Goal: Information Seeking & Learning: Understand process/instructions

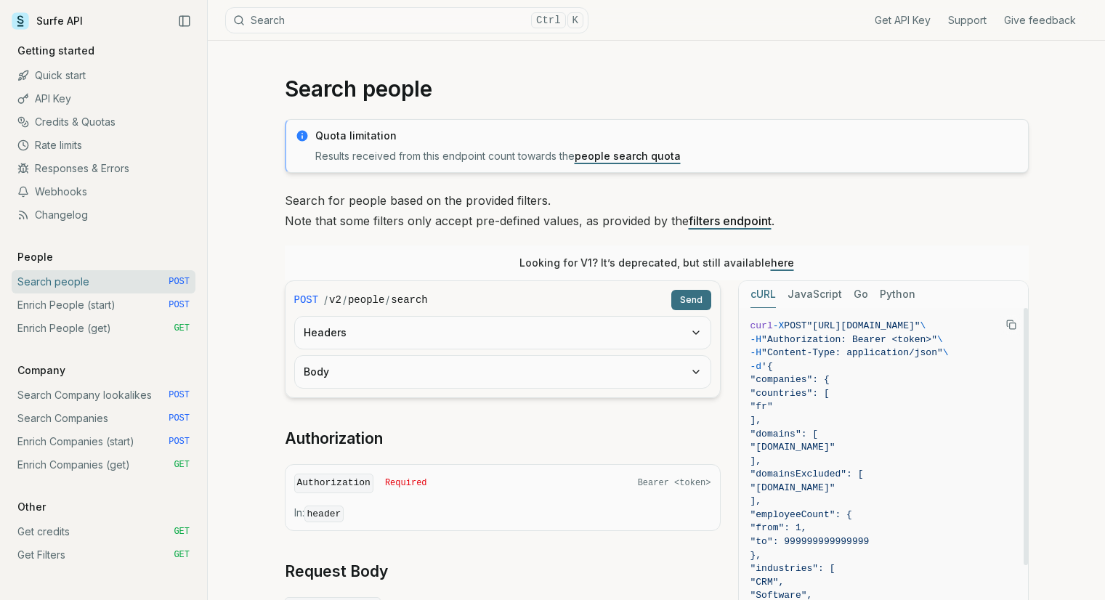
scroll to position [73, 0]
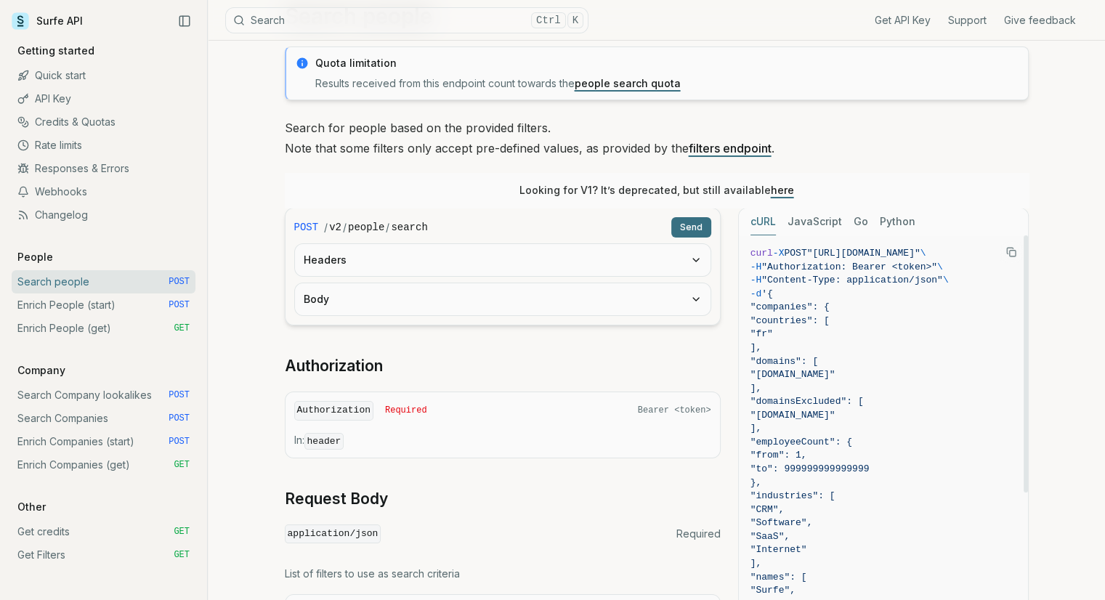
click at [1009, 251] on rect "Copy Text" at bounding box center [1012, 254] width 6 height 6
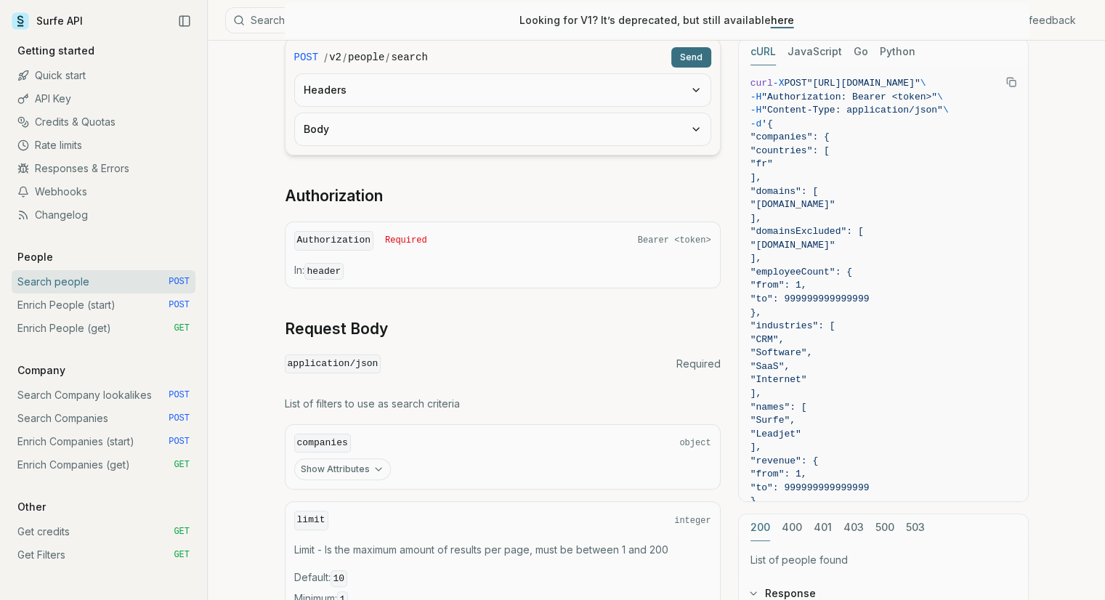
scroll to position [218, 0]
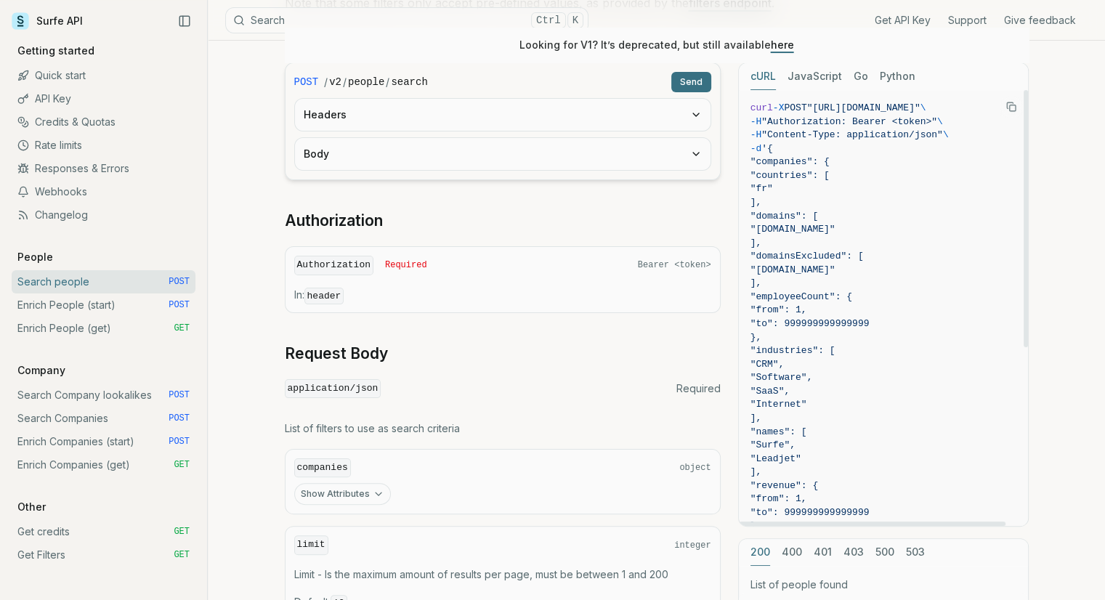
click at [1007, 108] on icon "Copy Text" at bounding box center [1010, 105] width 6 height 6
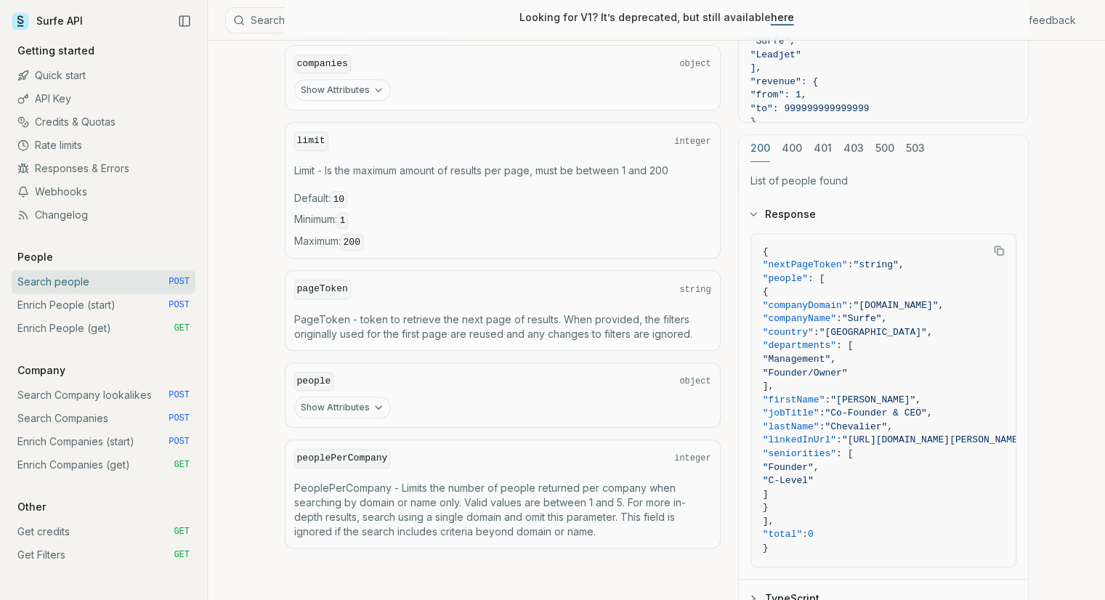
scroll to position [654, 0]
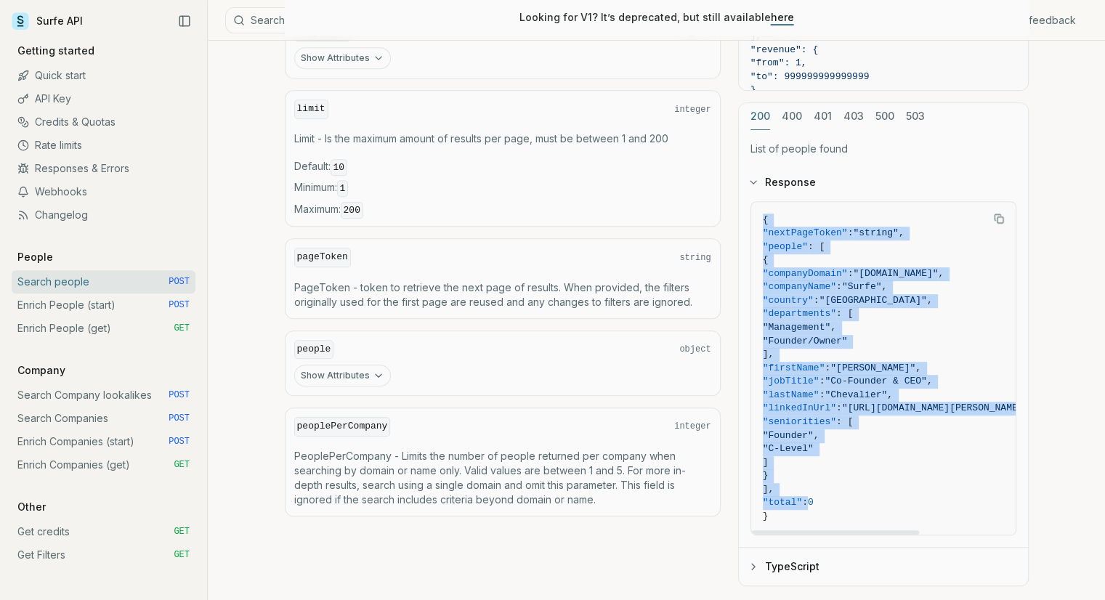
drag, startPoint x: 766, startPoint y: 221, endPoint x: 816, endPoint y: 506, distance: 289.9
click at [816, 506] on code "{ "nextPageToken" : "string" , "people" : [ { "companyDomain" : "[DOMAIN_NAME]"…" at bounding box center [899, 369] width 272 height 310
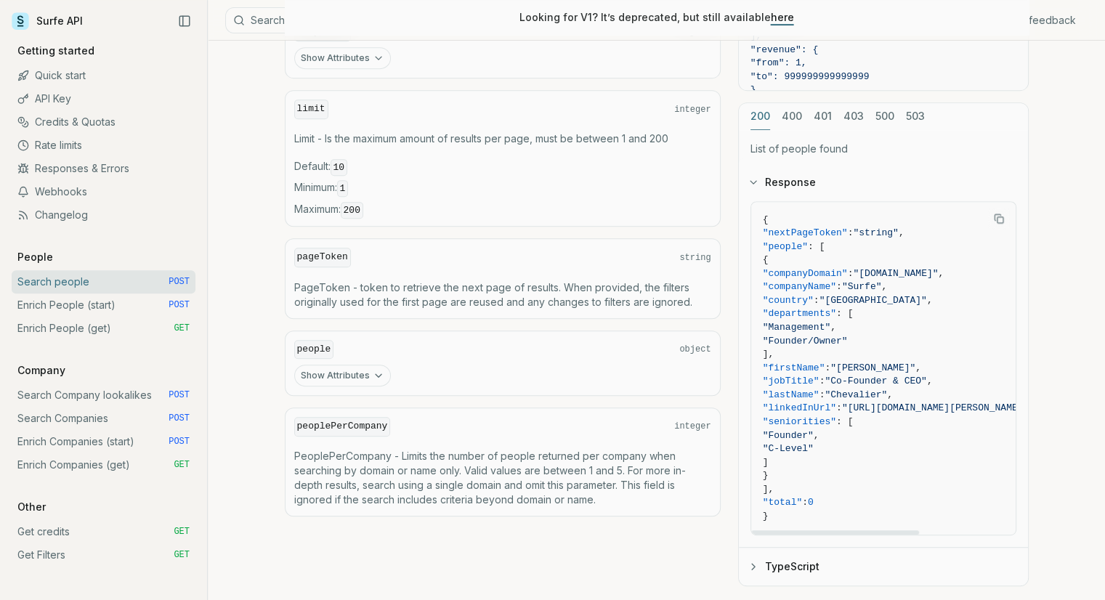
click at [831, 158] on div "Response { "nextPageToken" : "string" , "people" : [ { "companyDomain" : "[DOMA…" at bounding box center [883, 372] width 289 height 429
click at [821, 146] on p "List of people found" at bounding box center [883, 149] width 266 height 15
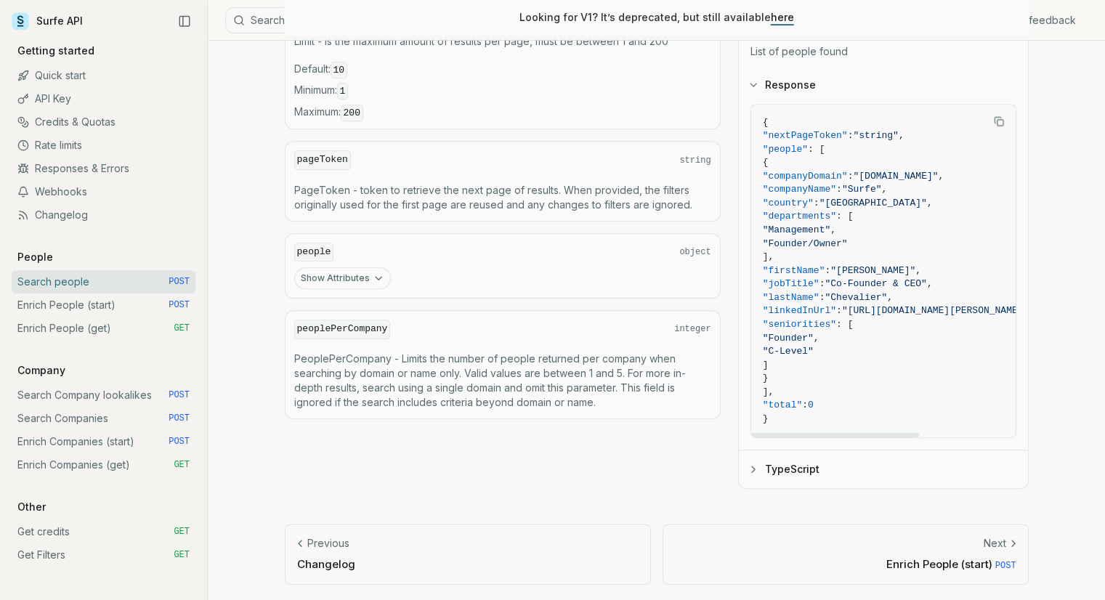
click at [780, 466] on button "TypeScript" at bounding box center [883, 469] width 289 height 38
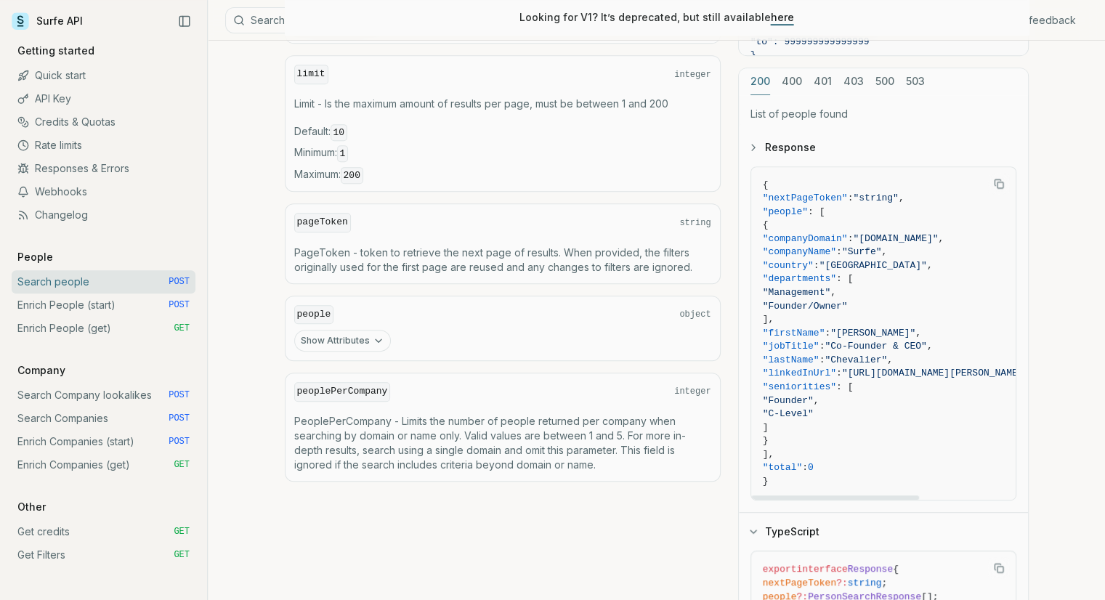
scroll to position [673, 0]
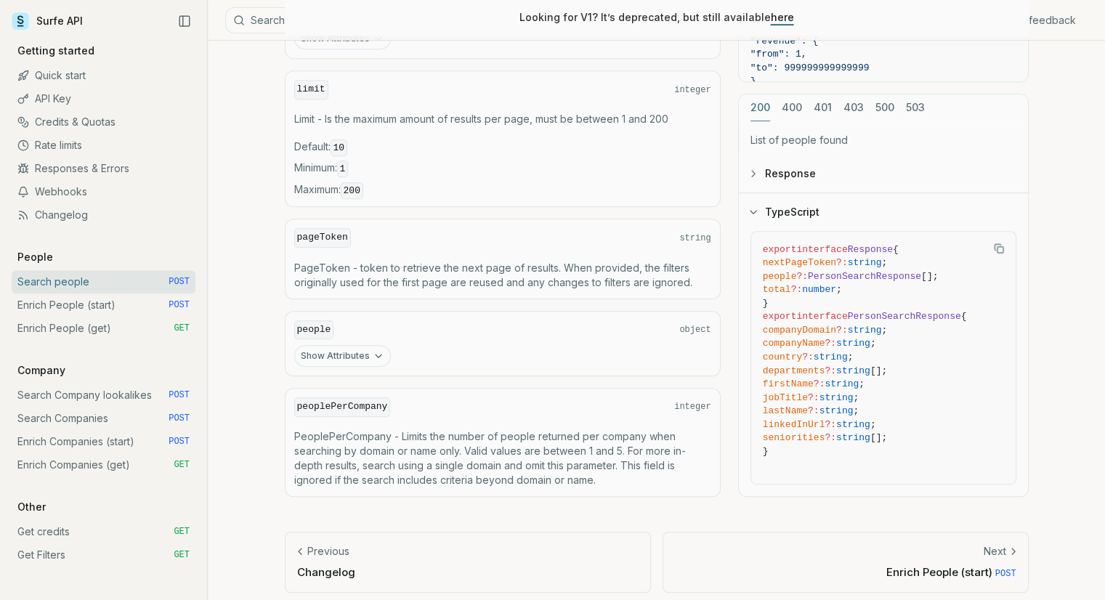
click at [997, 243] on icon "Copy Text" at bounding box center [999, 248] width 10 height 10
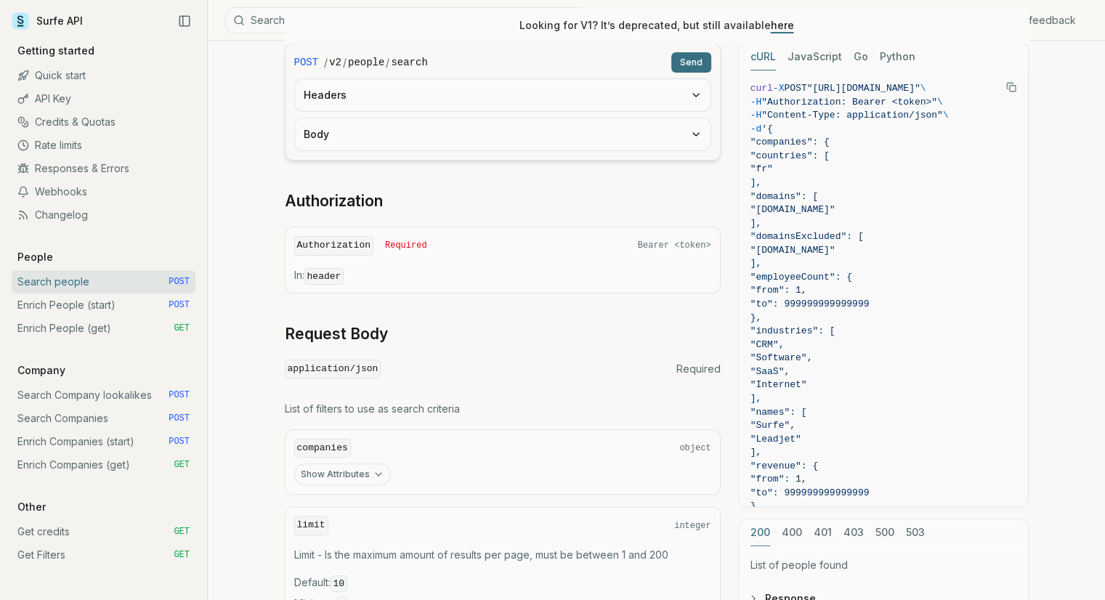
scroll to position [92, 0]
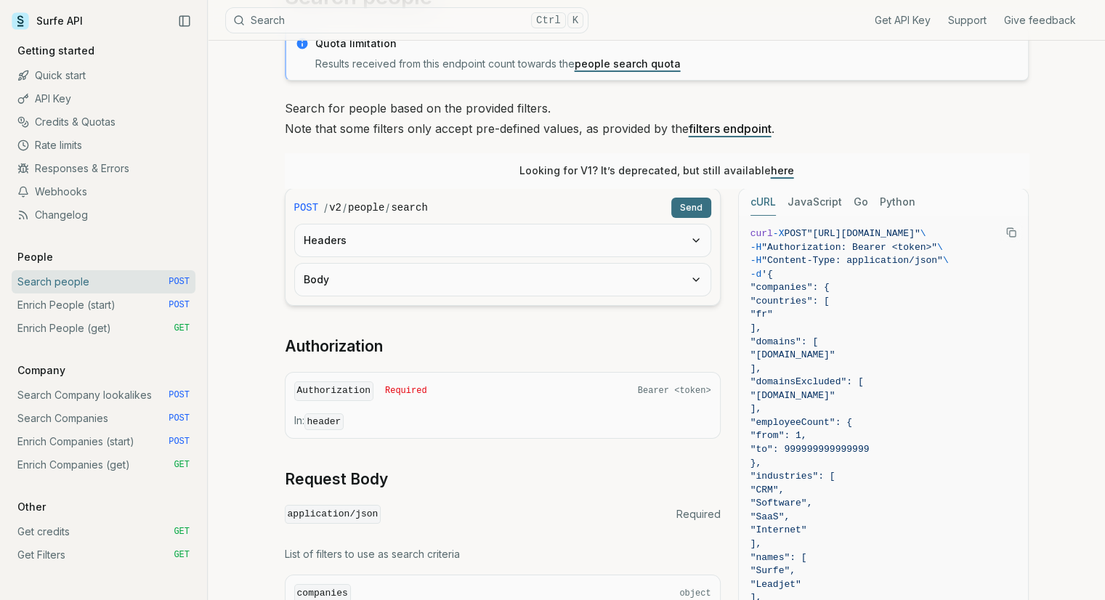
click at [673, 249] on button "Headers" at bounding box center [503, 240] width 416 height 32
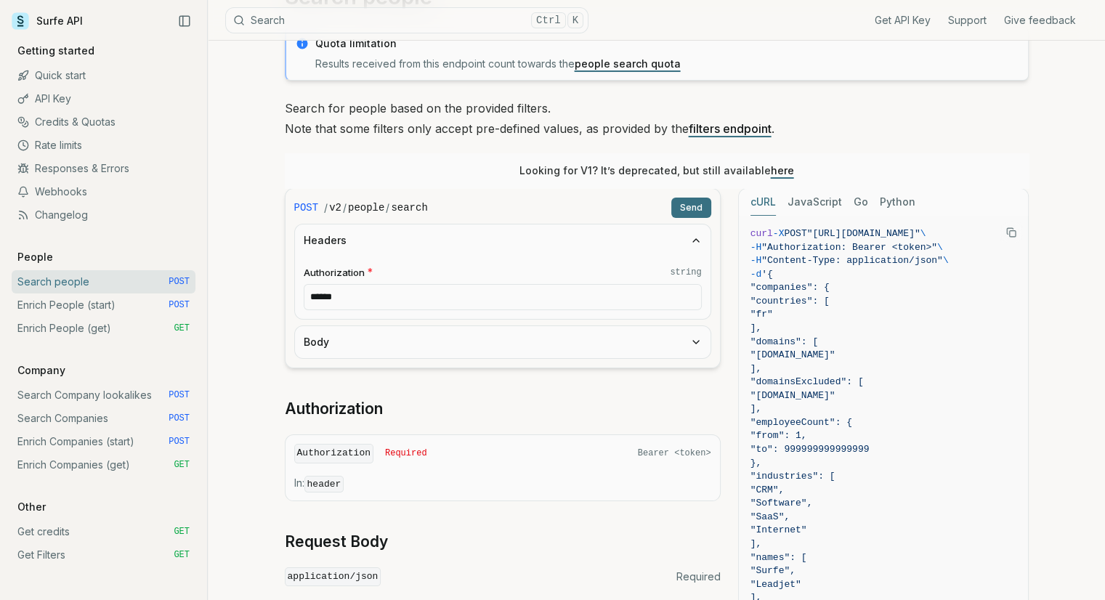
click at [673, 249] on button "Headers" at bounding box center [503, 240] width 416 height 32
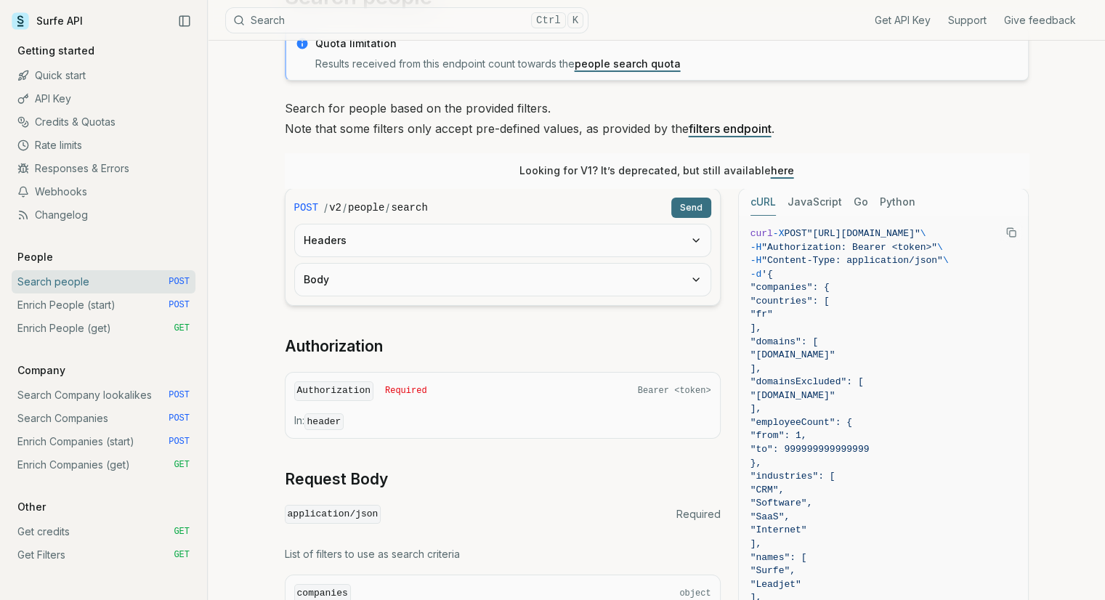
click at [672, 293] on button "Body" at bounding box center [503, 280] width 416 height 32
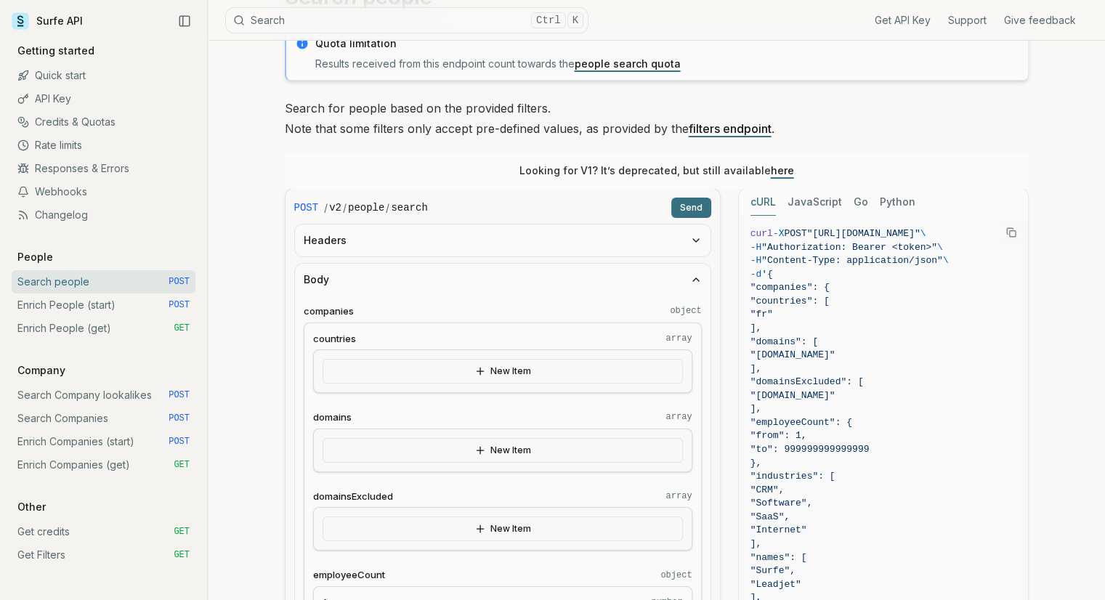
click at [672, 293] on button "Body" at bounding box center [503, 280] width 416 height 32
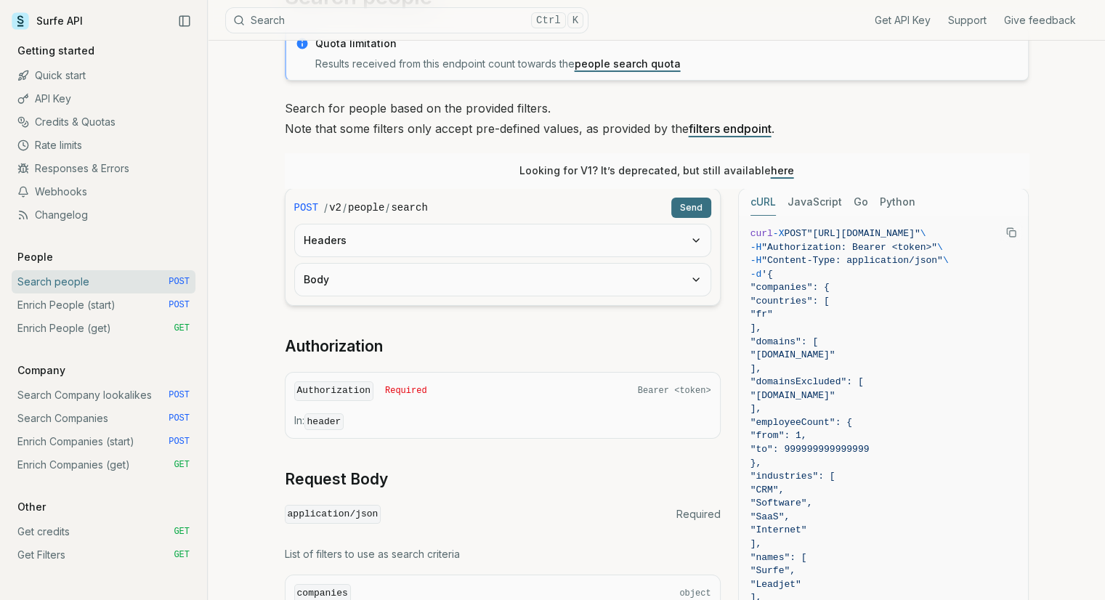
click at [672, 293] on button "Body" at bounding box center [503, 280] width 416 height 32
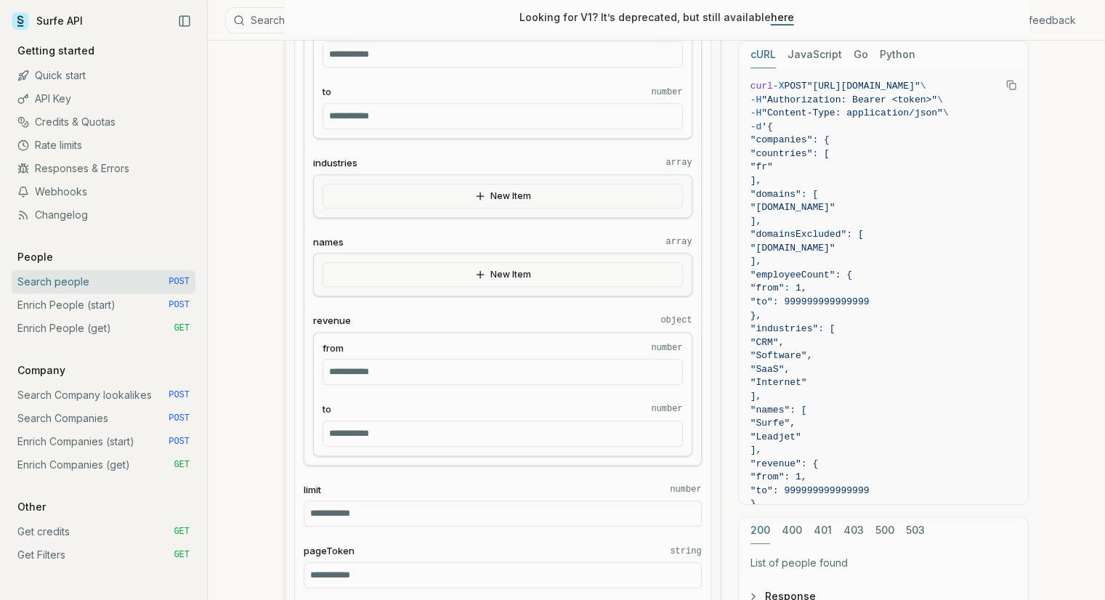
scroll to position [673, 0]
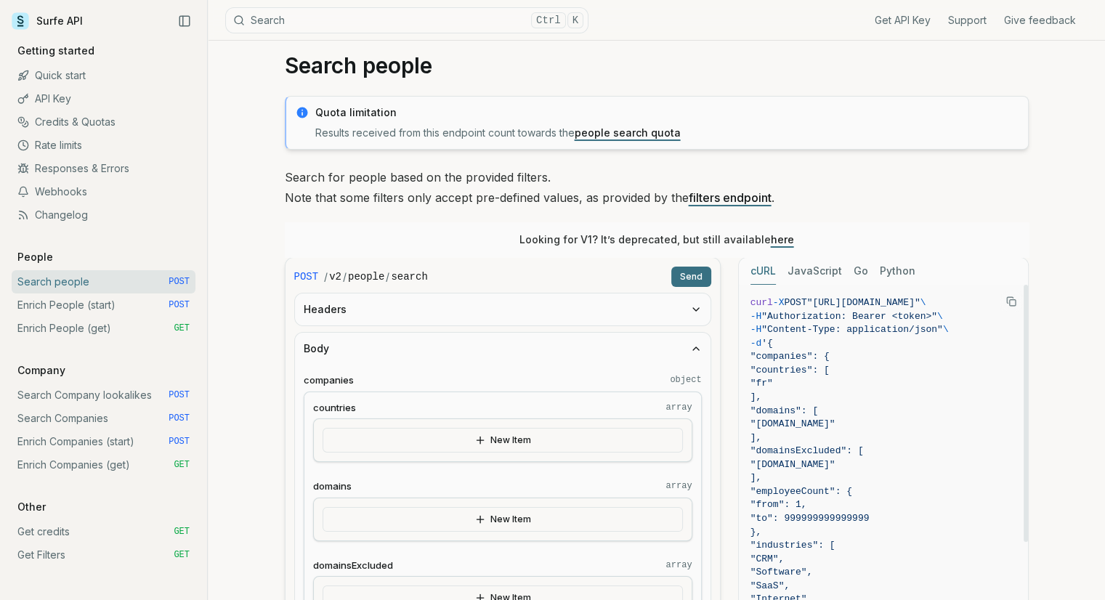
scroll to position [0, 0]
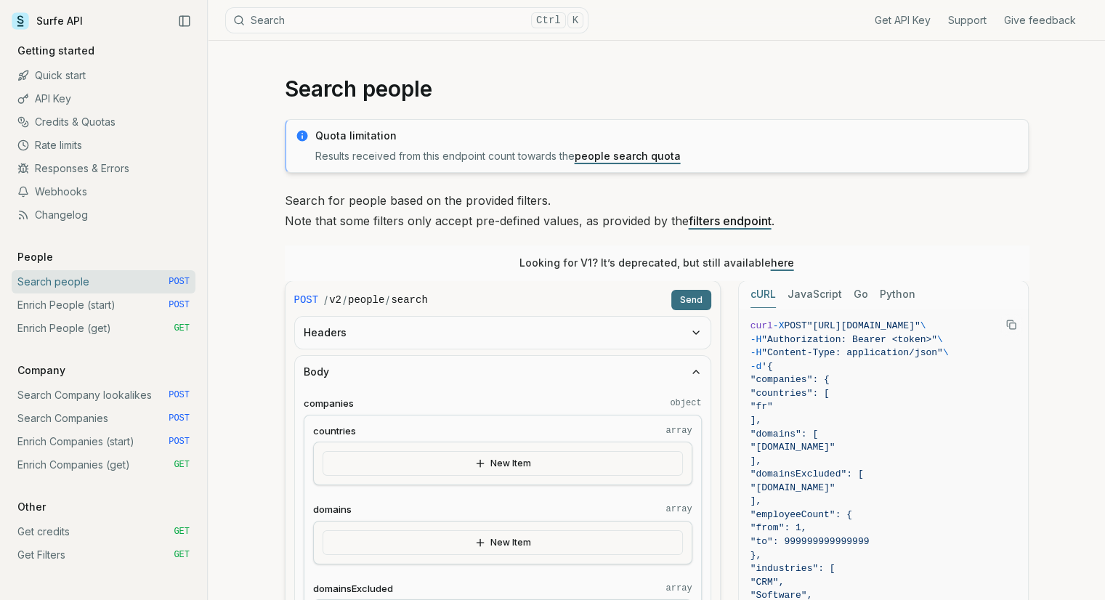
click at [64, 285] on link "Search people POST" at bounding box center [104, 281] width 184 height 23
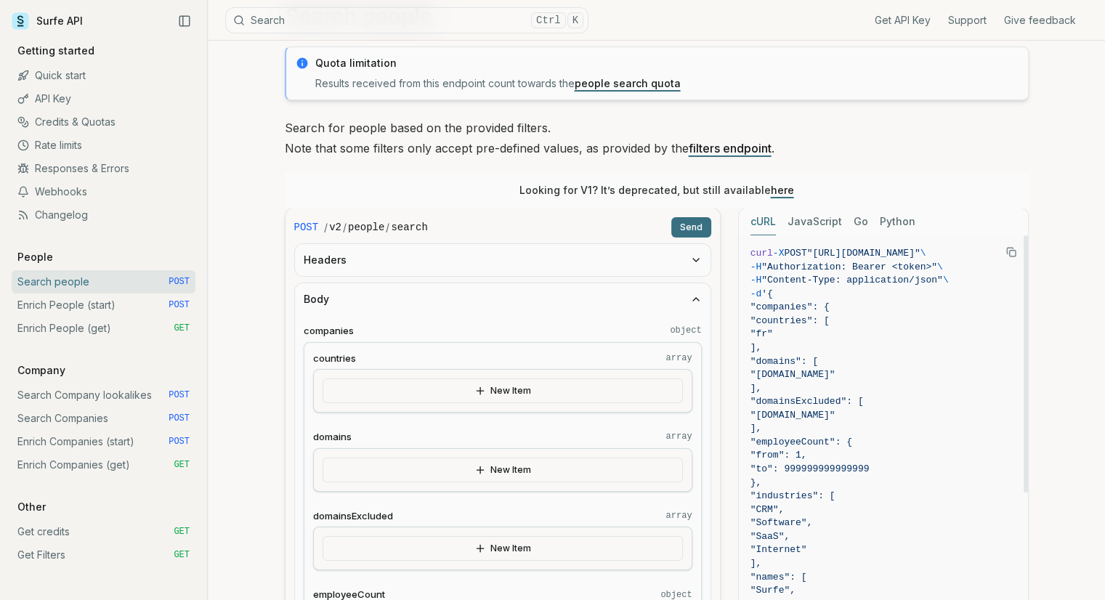
click at [816, 221] on button "JavaScript" at bounding box center [814, 221] width 54 height 27
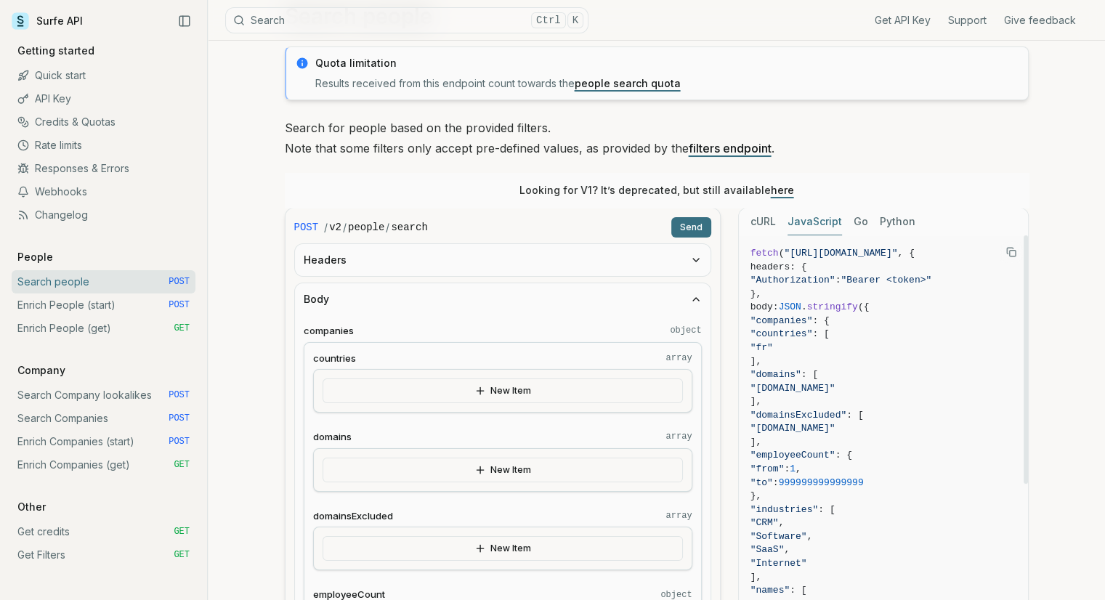
click at [765, 226] on button "cURL" at bounding box center [762, 221] width 25 height 27
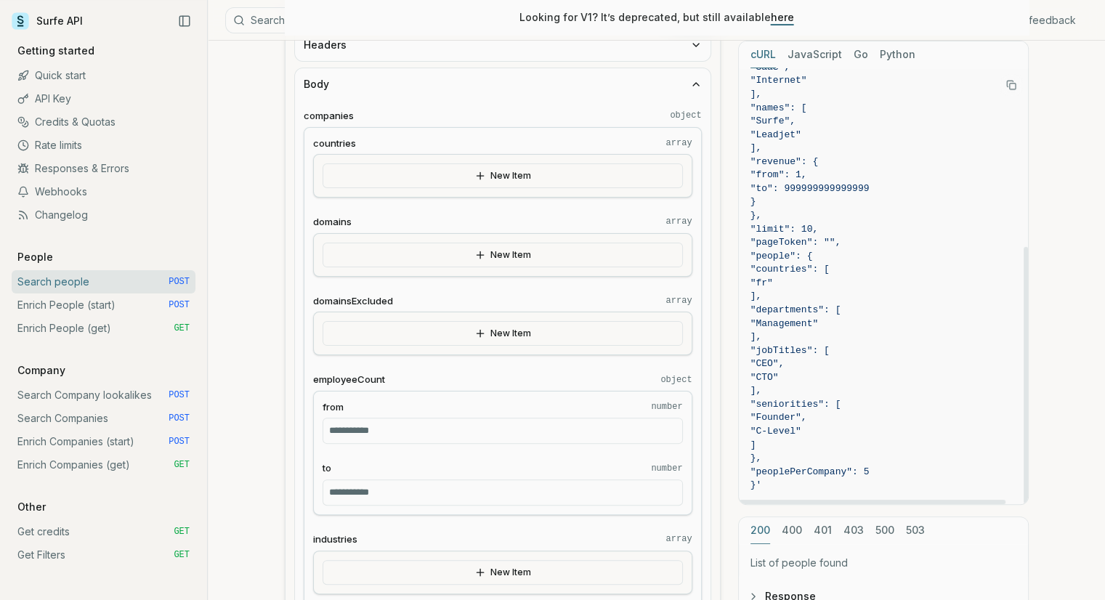
scroll to position [291, 0]
drag, startPoint x: 782, startPoint y: 234, endPoint x: 864, endPoint y: 493, distance: 271.6
click at [864, 493] on pre "curl -X POST "[URL][DOMAIN_NAME]" \ -H "Authorization: Bearer <token>" \ -H "Co…" at bounding box center [883, 135] width 289 height 738
copy code "'{ "companies": { "countries": [ "fr" ], "domains": [ "[DOMAIN_NAME]" ], "domai…"
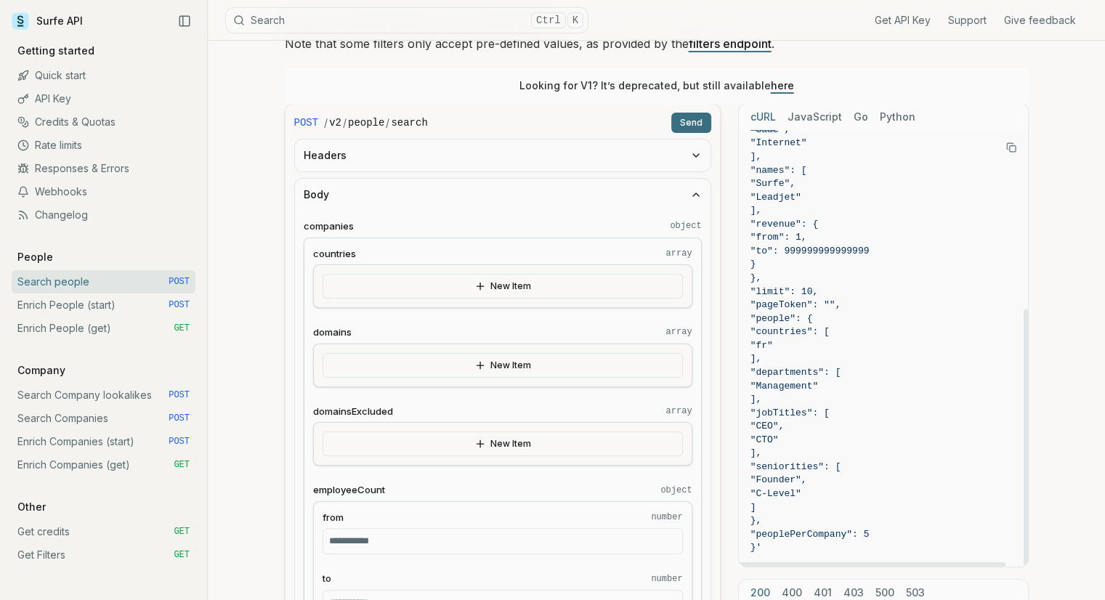
scroll to position [73, 0]
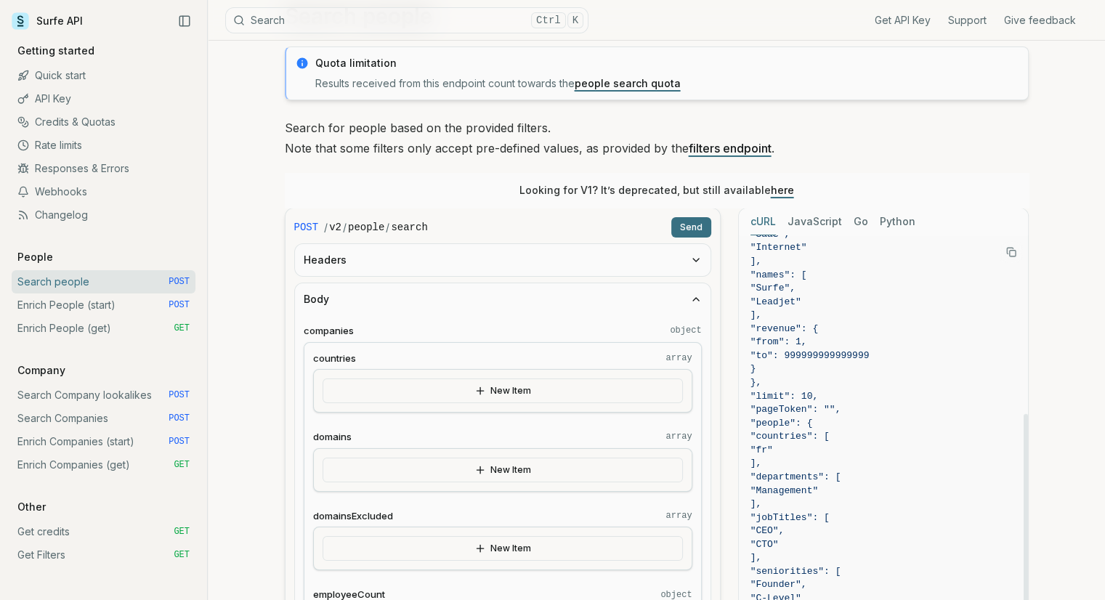
click at [814, 226] on button "JavaScript" at bounding box center [814, 221] width 54 height 27
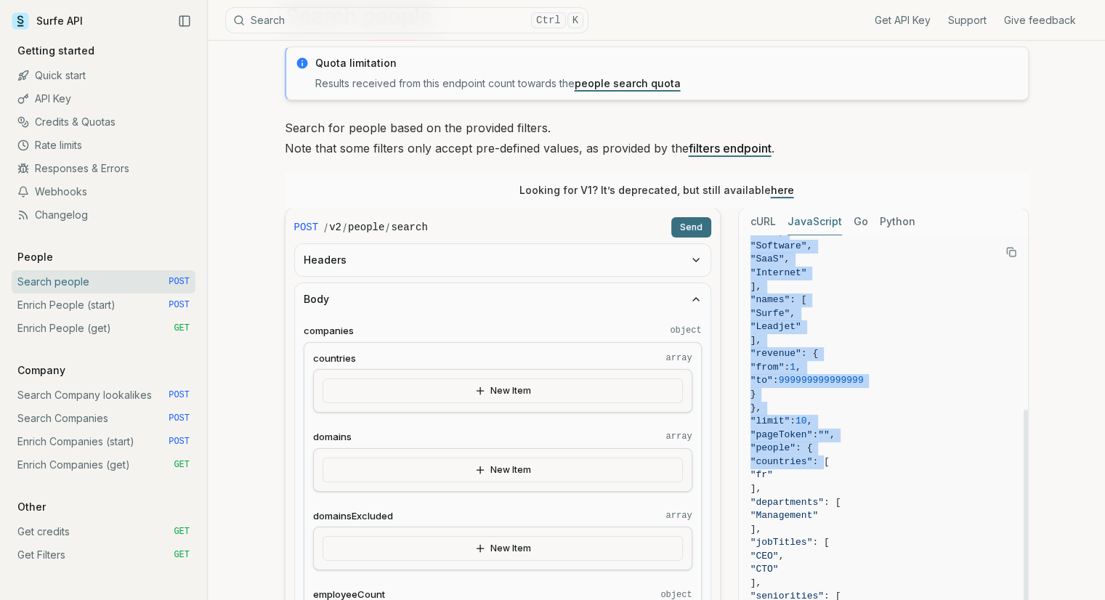
scroll to position [328, 0]
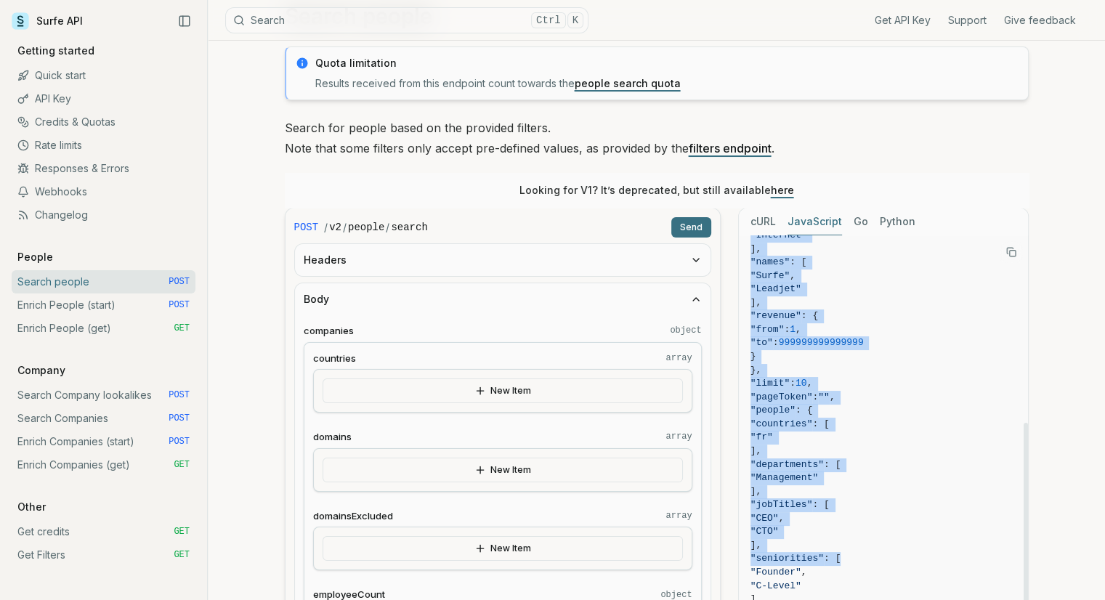
drag, startPoint x: 790, startPoint y: 308, endPoint x: 872, endPoint y: 551, distance: 256.1
click at [872, 551] on code "fetch ( "[URL][DOMAIN_NAME]" , { headers: { "Authorization" : "Bearer <token>" …" at bounding box center [883, 290] width 266 height 742
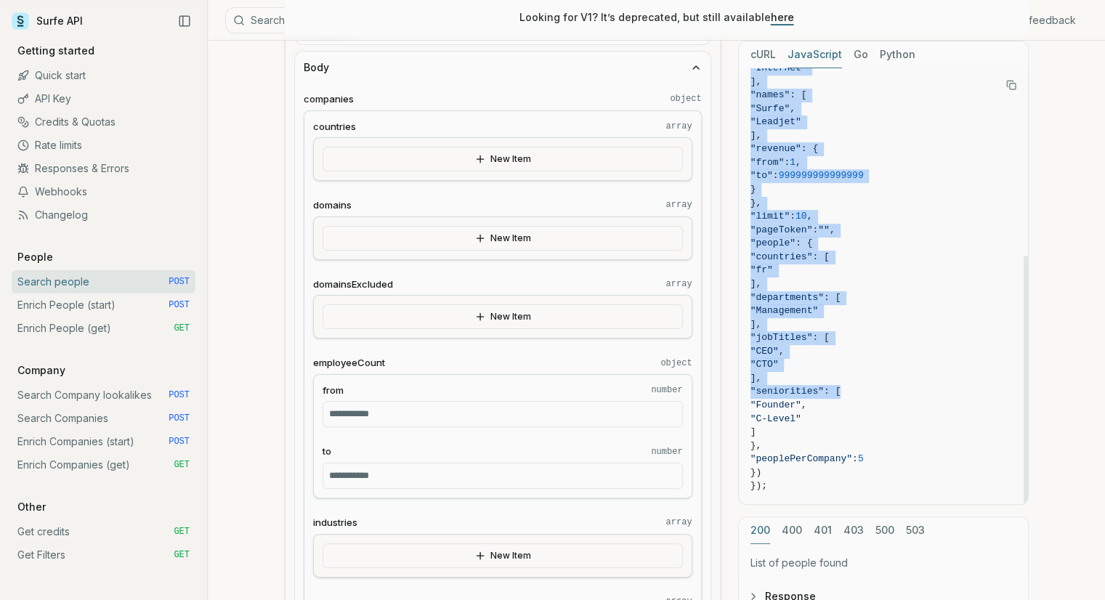
scroll to position [363, 0]
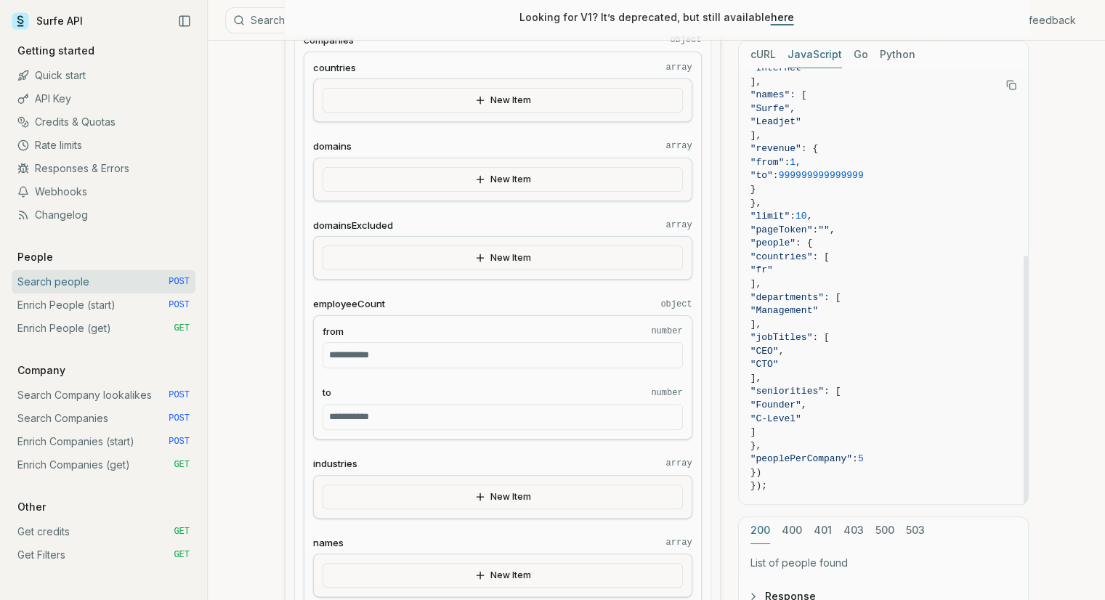
click at [811, 479] on span "});" at bounding box center [883, 486] width 266 height 14
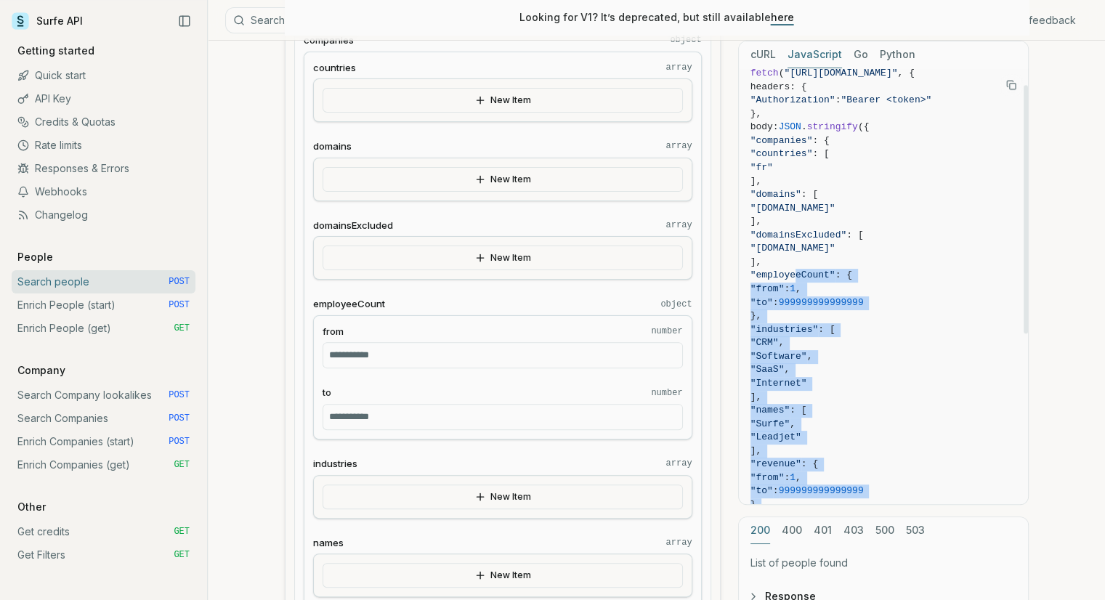
scroll to position [0, 0]
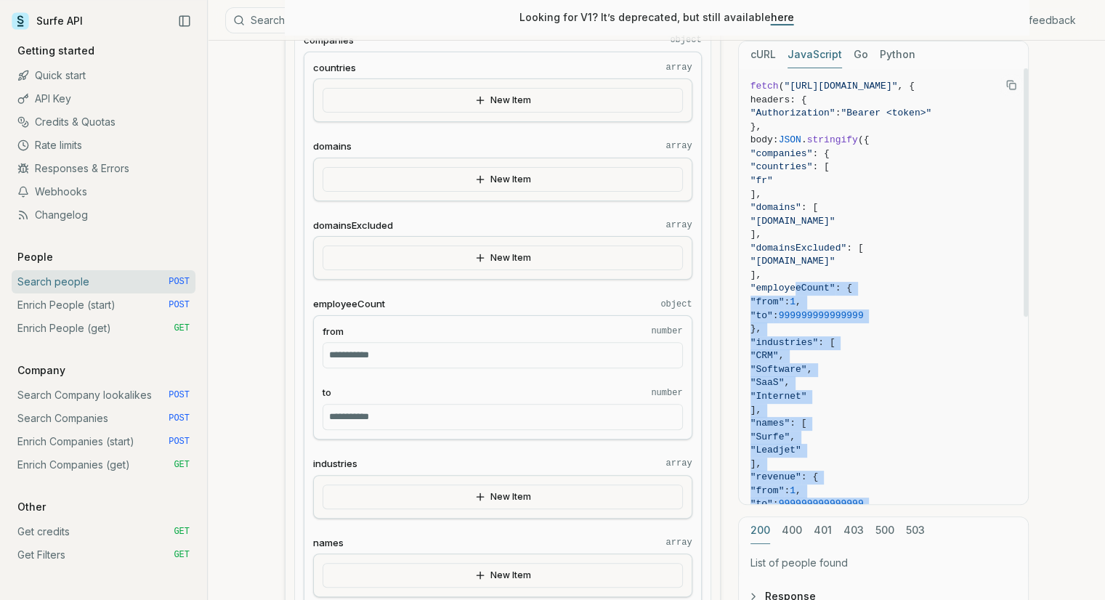
drag, startPoint x: 783, startPoint y: 480, endPoint x: 787, endPoint y: 138, distance: 342.2
click at [787, 138] on code "fetch ( "[URL][DOMAIN_NAME]" , { headers: { "Authorization" : "Bearer <token>" …" at bounding box center [883, 451] width 266 height 742
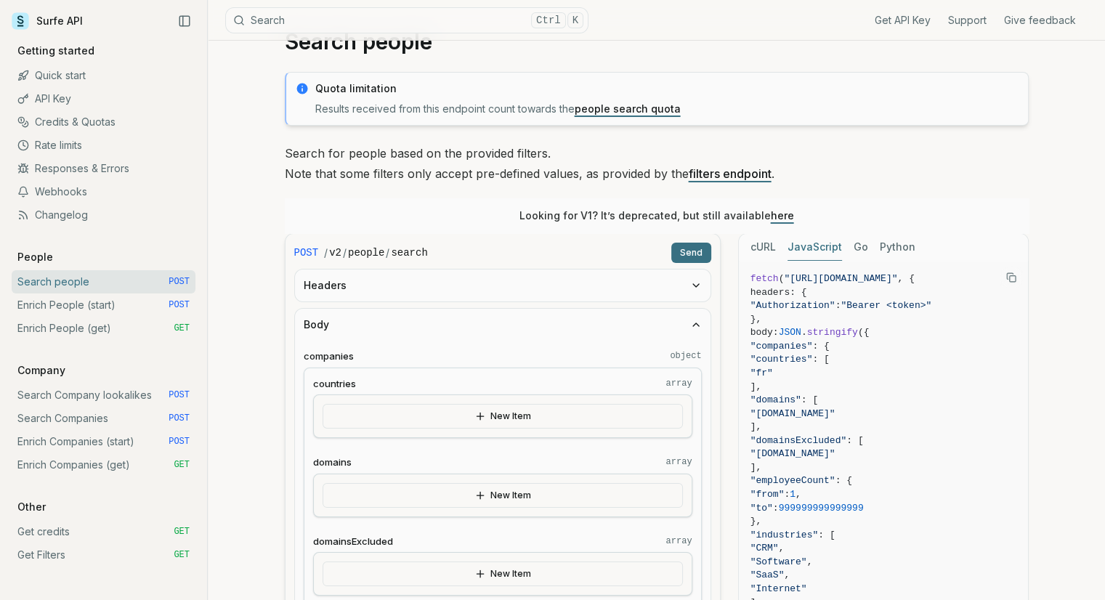
scroll to position [73, 0]
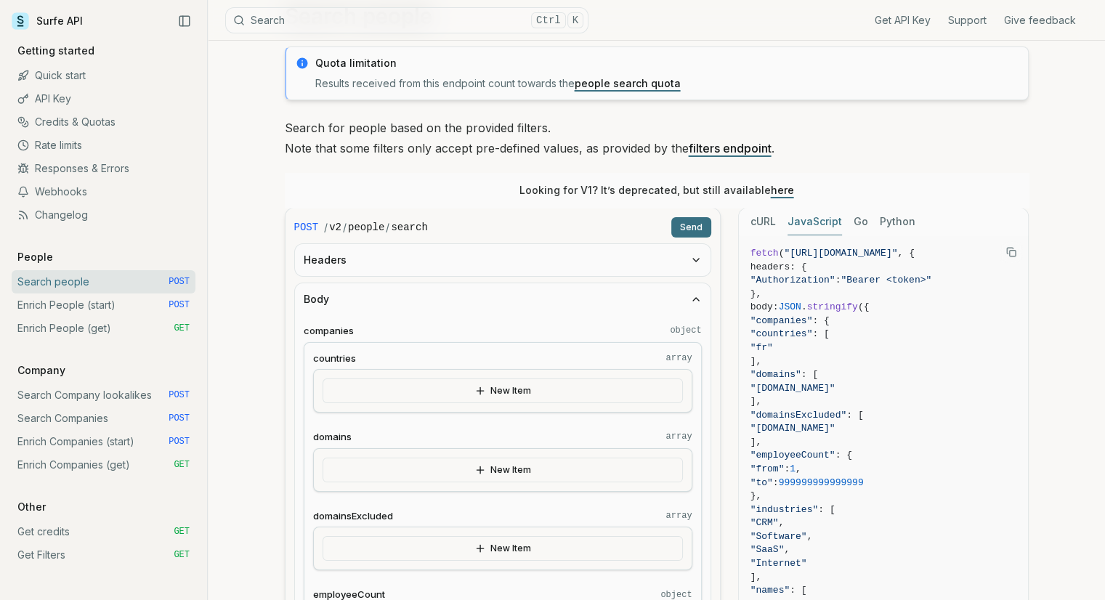
click at [364, 254] on button "Headers" at bounding box center [503, 260] width 416 height 32
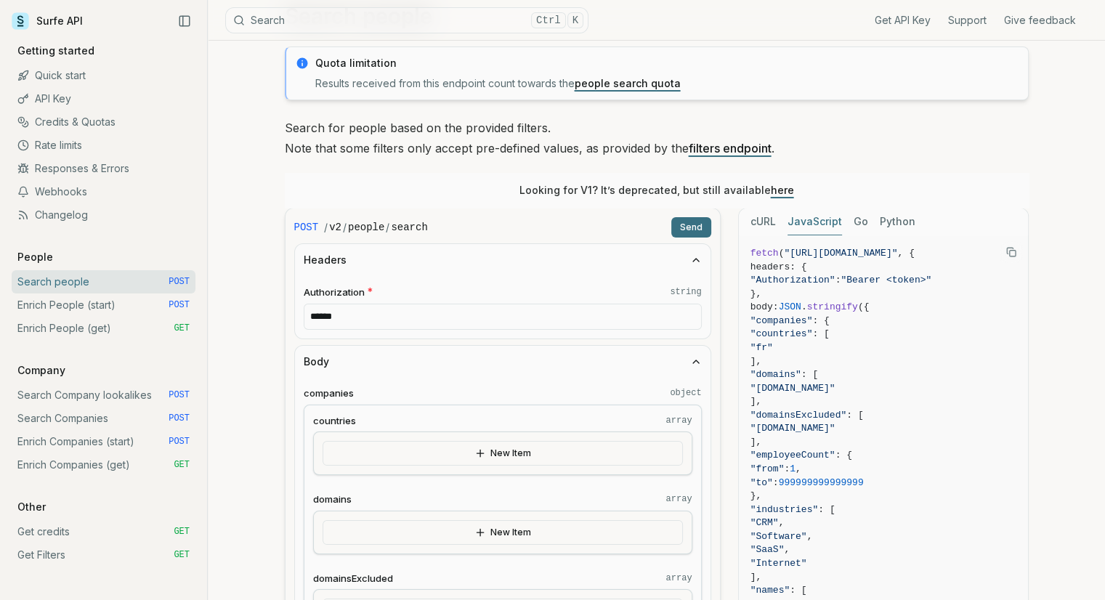
click at [368, 268] on button "Headers" at bounding box center [503, 260] width 416 height 32
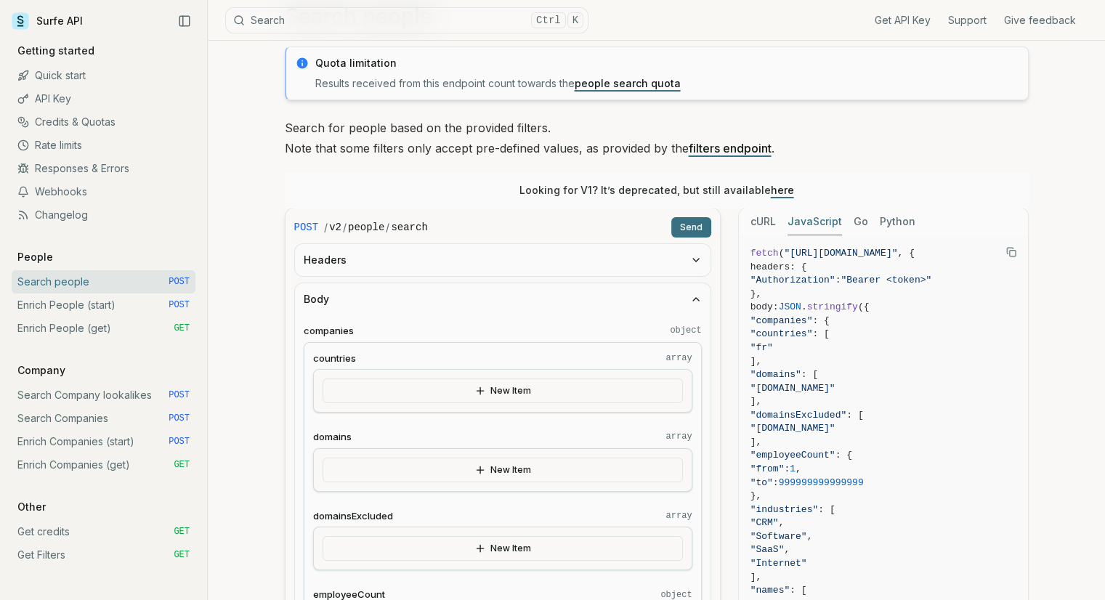
click at [315, 291] on button "Body" at bounding box center [503, 299] width 416 height 32
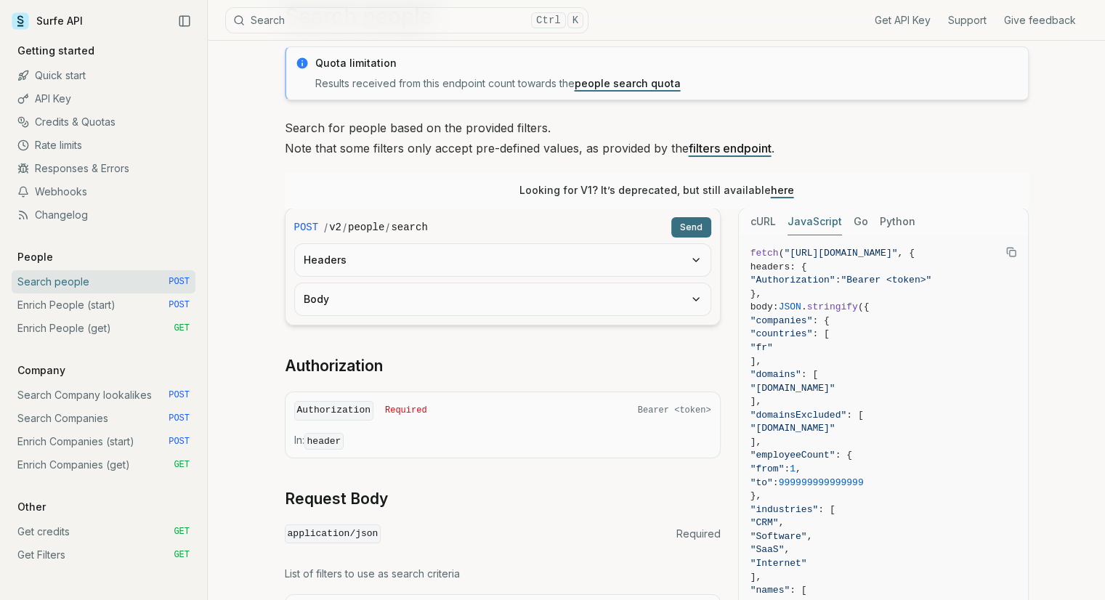
click at [344, 293] on button "Body" at bounding box center [503, 299] width 416 height 32
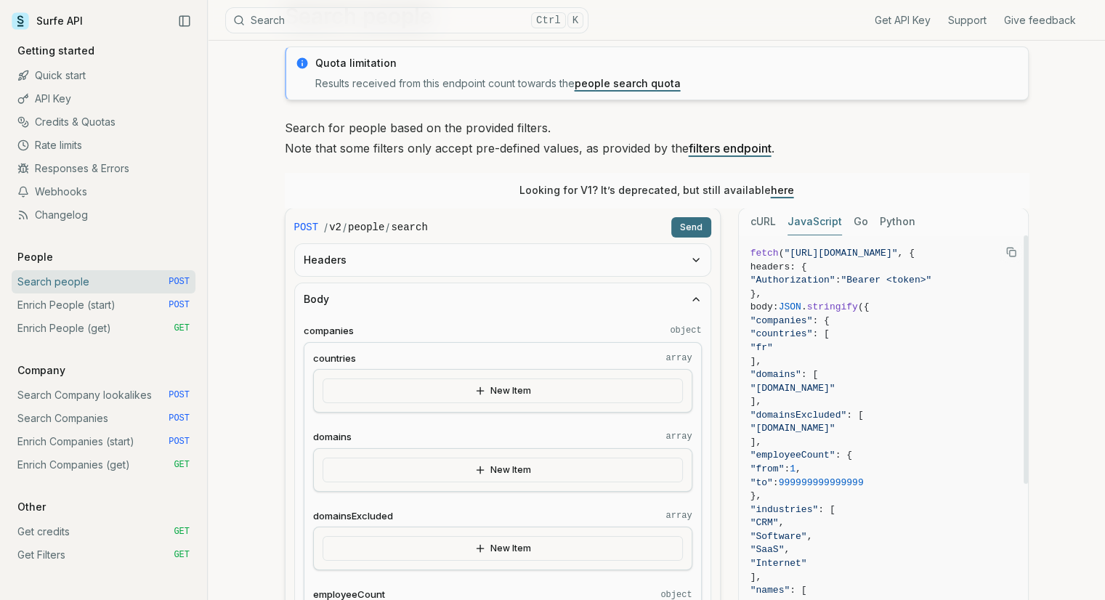
scroll to position [145, 0]
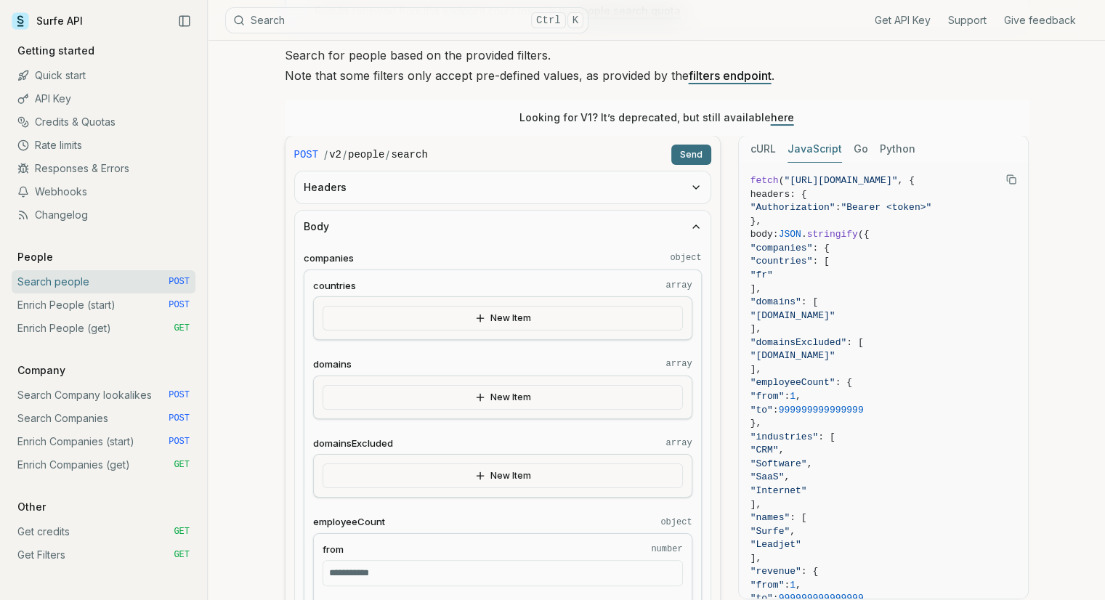
drag, startPoint x: 302, startPoint y: 222, endPoint x: 411, endPoint y: 262, distance: 116.1
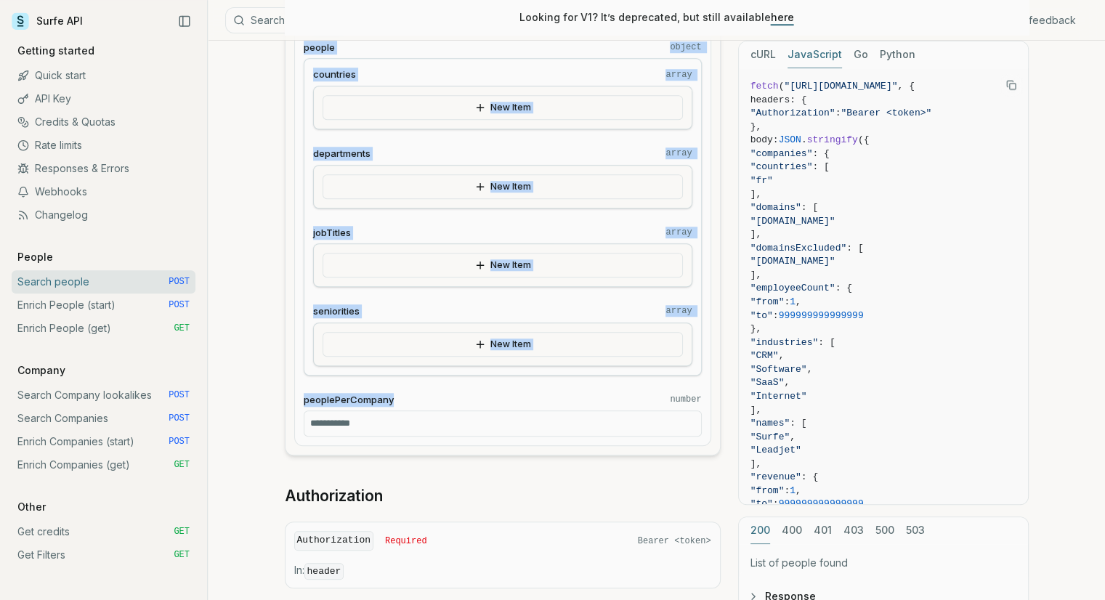
scroll to position [1235, 0]
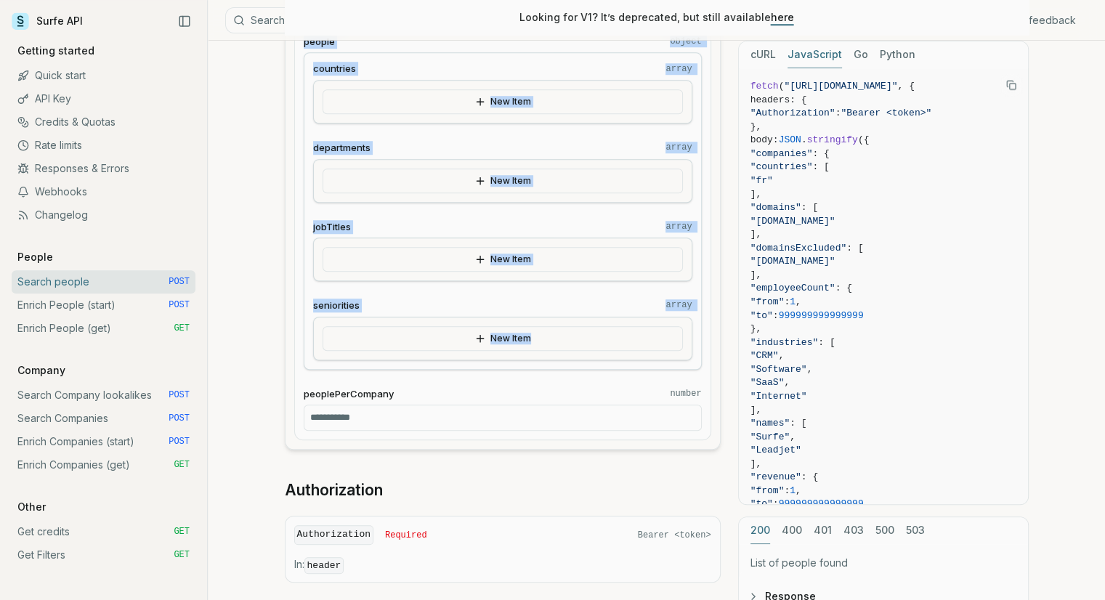
drag, startPoint x: 302, startPoint y: 256, endPoint x: 445, endPoint y: 405, distance: 206.0
copy div "companies object countries array New Item domains array New Item domainsExclude…"
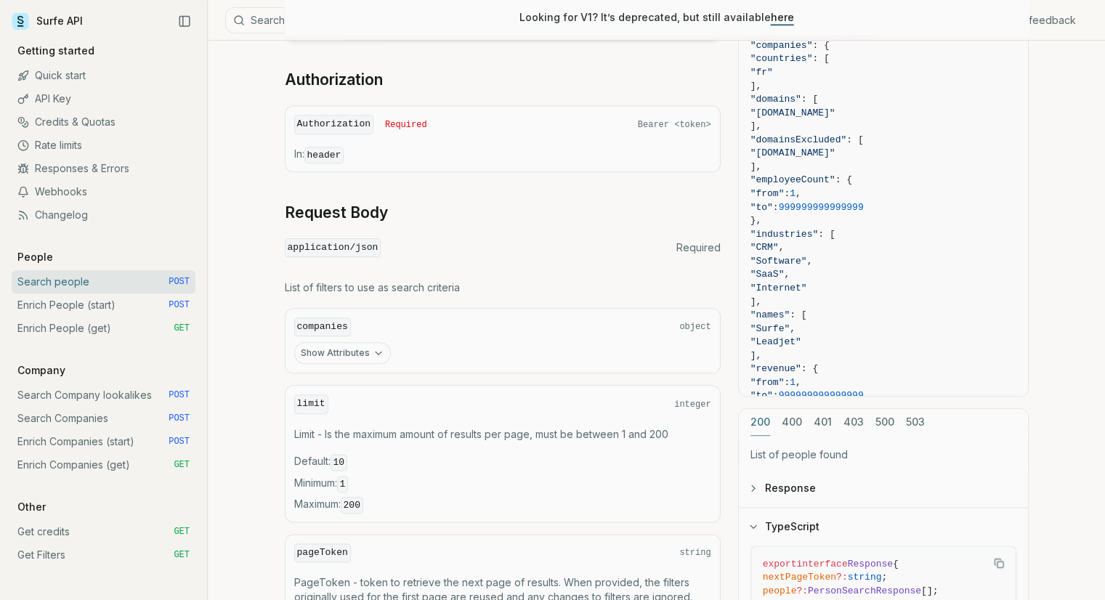
scroll to position [1671, 0]
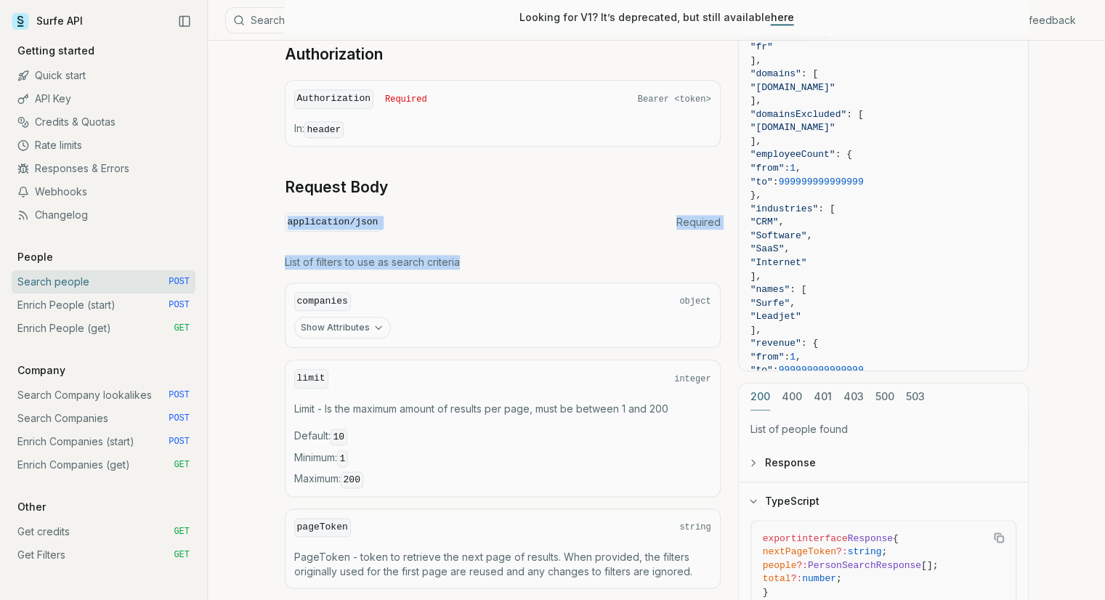
drag, startPoint x: 288, startPoint y: 211, endPoint x: 522, endPoint y: 249, distance: 237.0
click at [522, 255] on p "List of filters to use as search criteria" at bounding box center [503, 262] width 436 height 15
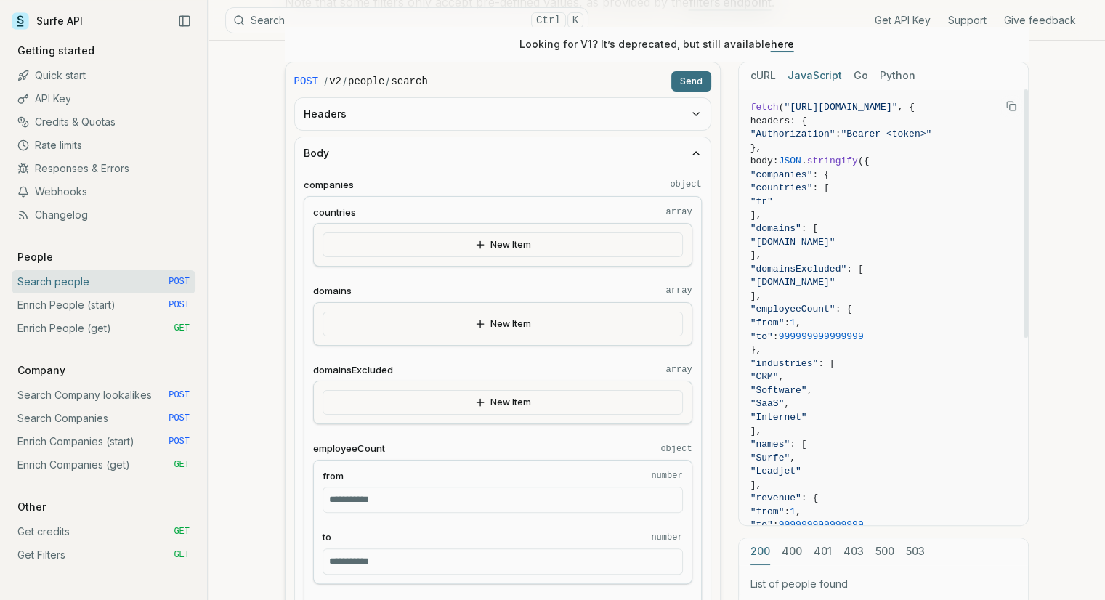
scroll to position [218, 0]
click at [880, 77] on button "Python" at bounding box center [898, 76] width 36 height 27
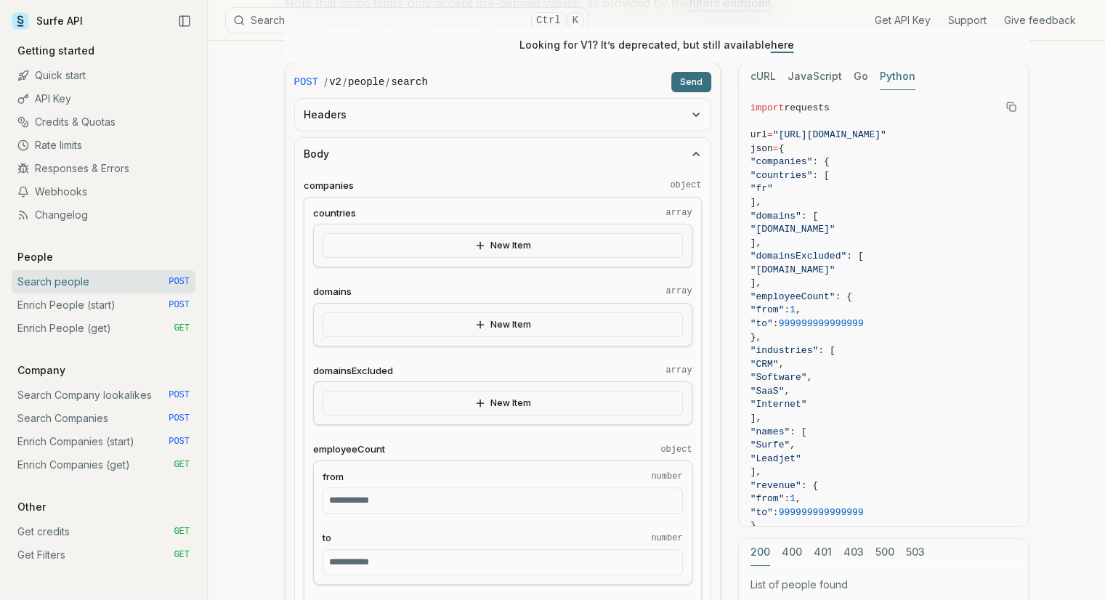
click at [841, 76] on div "cURL JavaScript Go Python" at bounding box center [883, 76] width 289 height 27
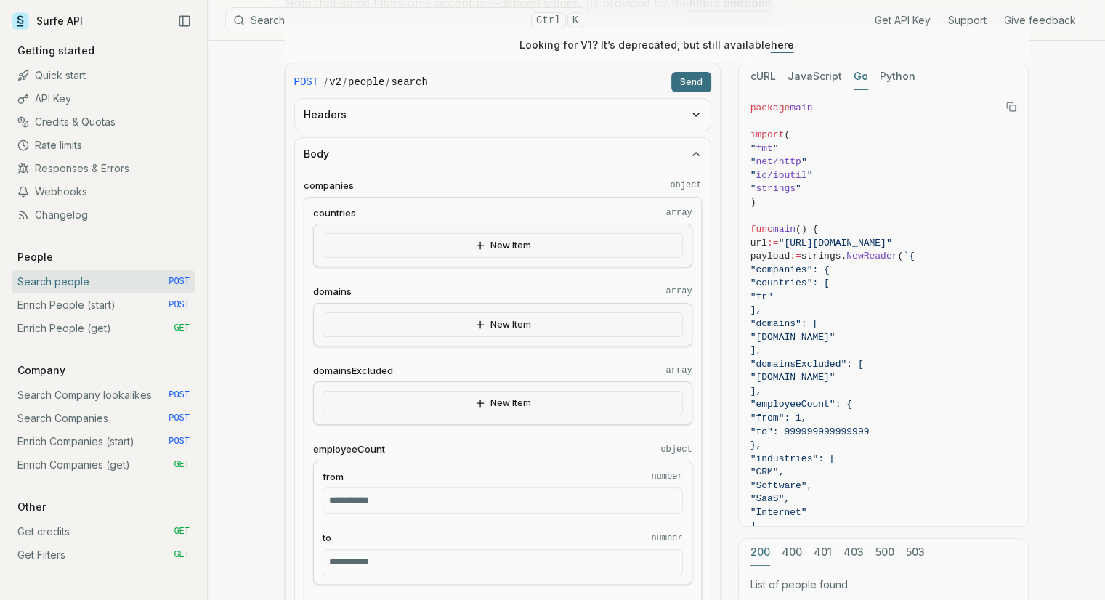
click at [854, 73] on button "Go" at bounding box center [861, 76] width 15 height 27
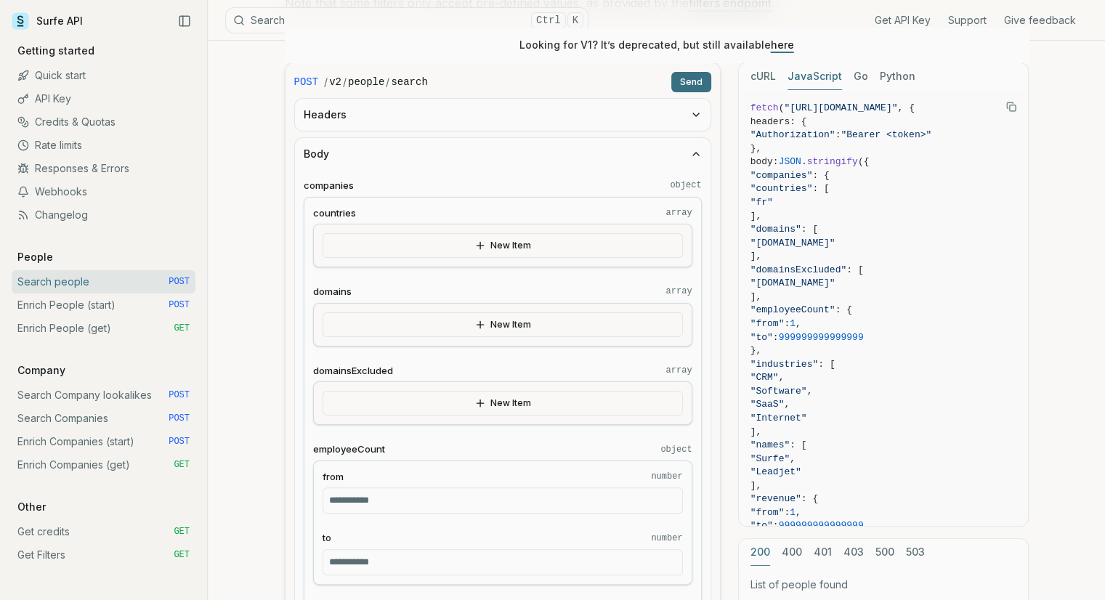
click at [815, 72] on button "JavaScript" at bounding box center [814, 76] width 54 height 27
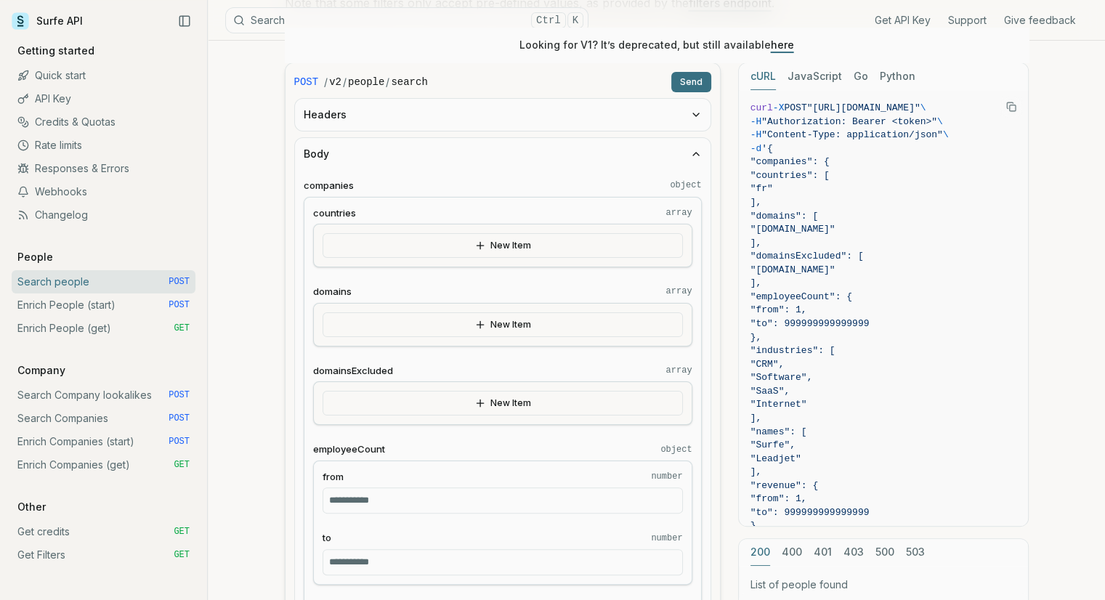
click at [761, 75] on button "cURL" at bounding box center [762, 76] width 25 height 27
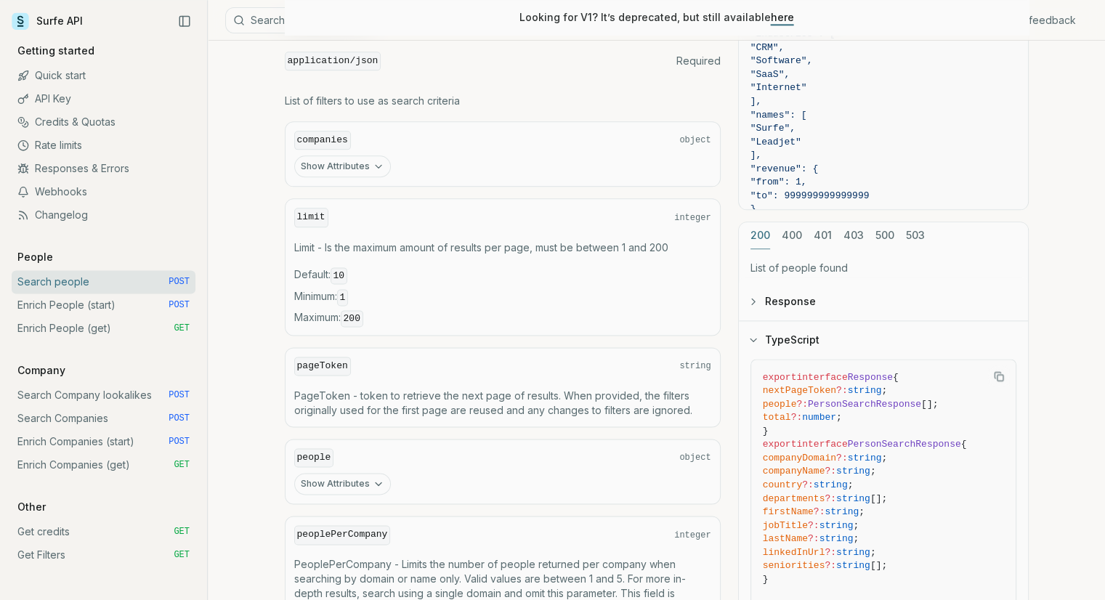
scroll to position [1953, 0]
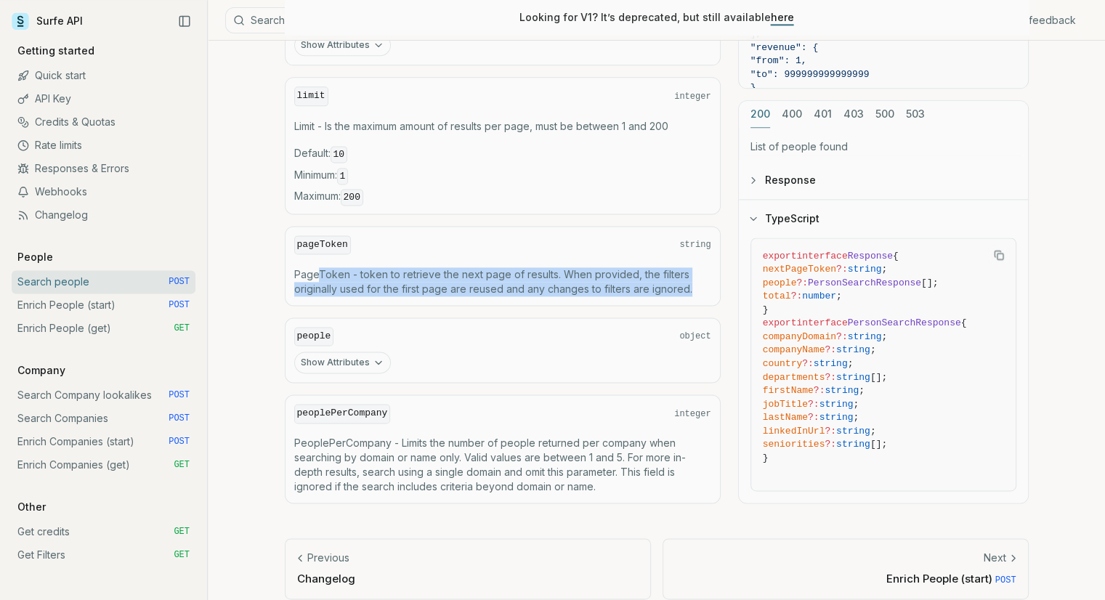
drag, startPoint x: 317, startPoint y: 259, endPoint x: 690, endPoint y: 272, distance: 372.9
click at [690, 272] on p "PageToken - token to retrieve the next page of results. When provided, the filt…" at bounding box center [502, 281] width 417 height 29
click at [693, 272] on p "PageToken - token to retrieve the next page of results. When provided, the filt…" at bounding box center [502, 281] width 417 height 29
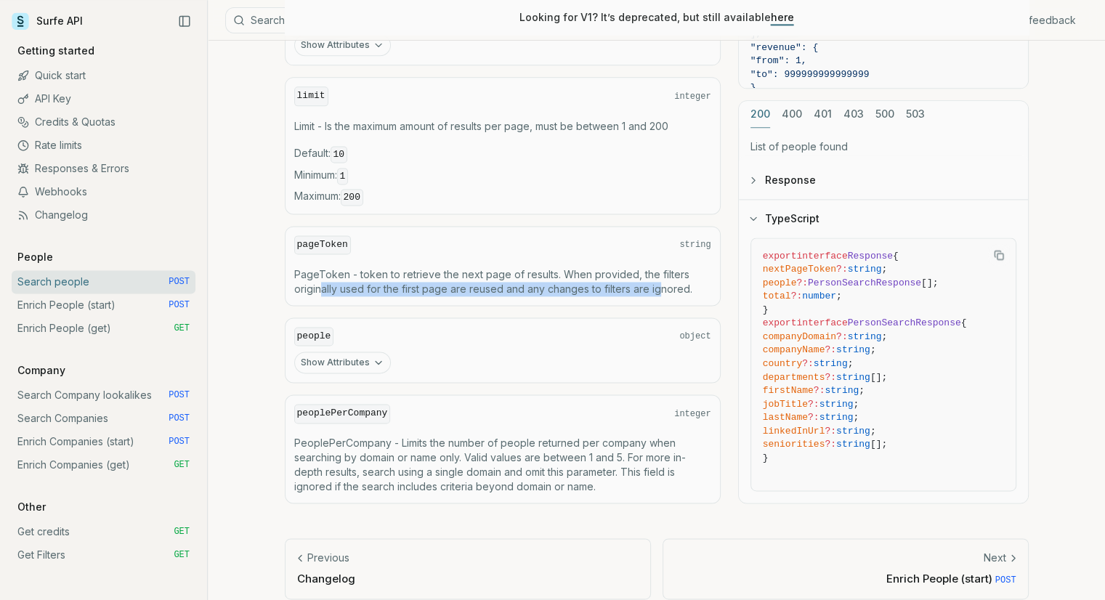
drag, startPoint x: 379, startPoint y: 280, endPoint x: 657, endPoint y: 280, distance: 278.2
click at [657, 280] on p "PageToken - token to retrieve the next page of results. When provided, the filt…" at bounding box center [502, 281] width 417 height 29
click at [678, 270] on p "PageToken - token to retrieve the next page of results. When provided, the filt…" at bounding box center [502, 281] width 417 height 29
drag, startPoint x: 691, startPoint y: 275, endPoint x: 450, endPoint y: 276, distance: 240.5
click at [450, 276] on p "PageToken - token to retrieve the next page of results. When provided, the filt…" at bounding box center [502, 281] width 417 height 29
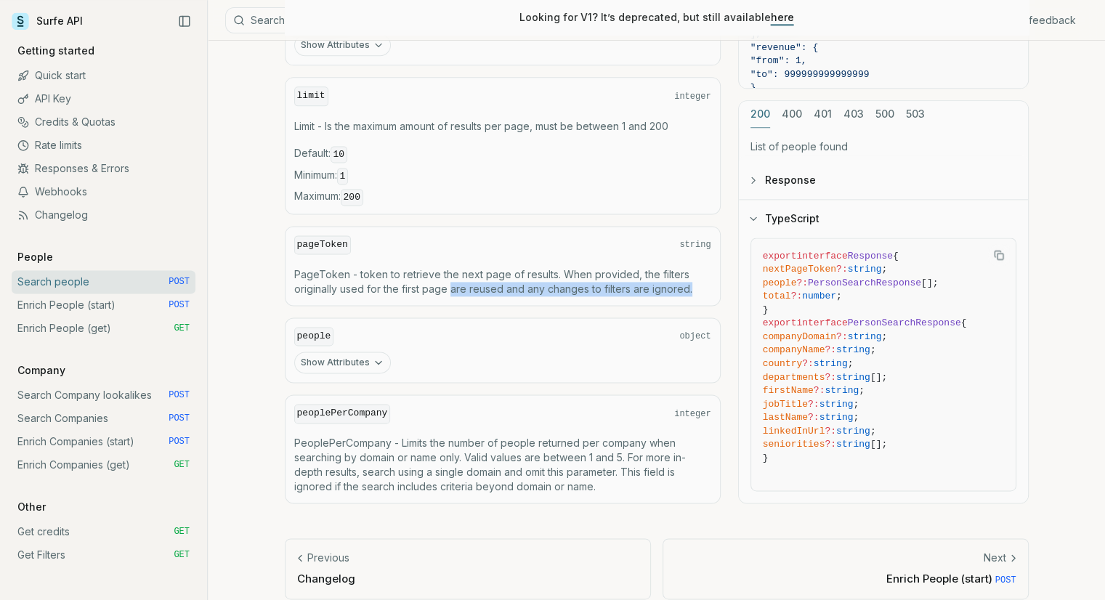
click at [450, 277] on p "PageToken - token to retrieve the next page of results. When provided, the filt…" at bounding box center [502, 281] width 417 height 29
click at [421, 355] on div "Show Attributes" at bounding box center [502, 363] width 417 height 22
click at [381, 356] on button "Show Attributes" at bounding box center [342, 363] width 97 height 22
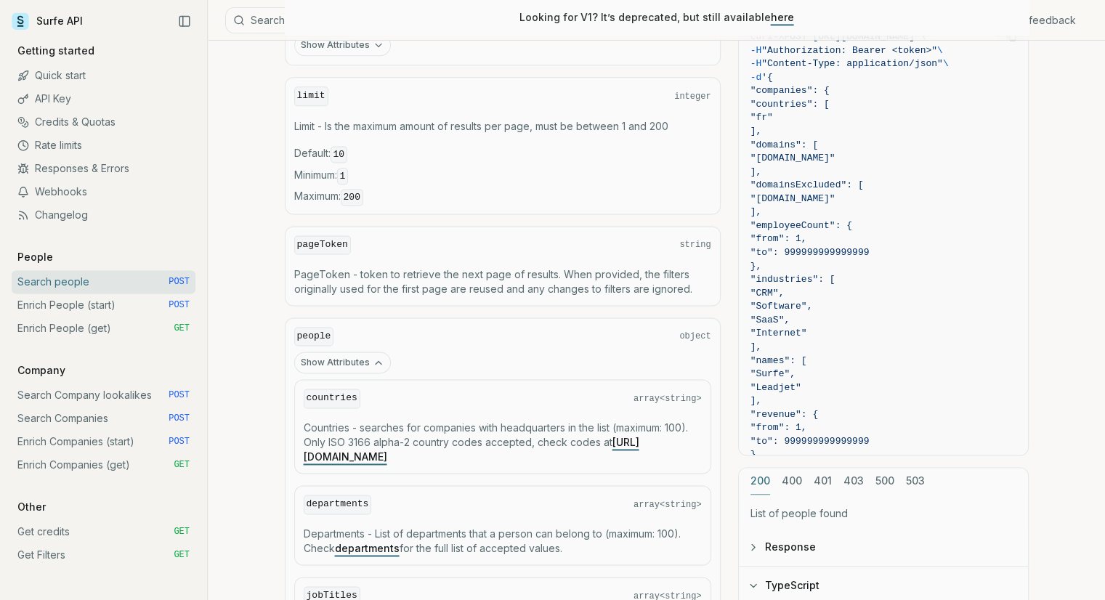
click at [378, 355] on button "Show Attributes" at bounding box center [342, 363] width 97 height 22
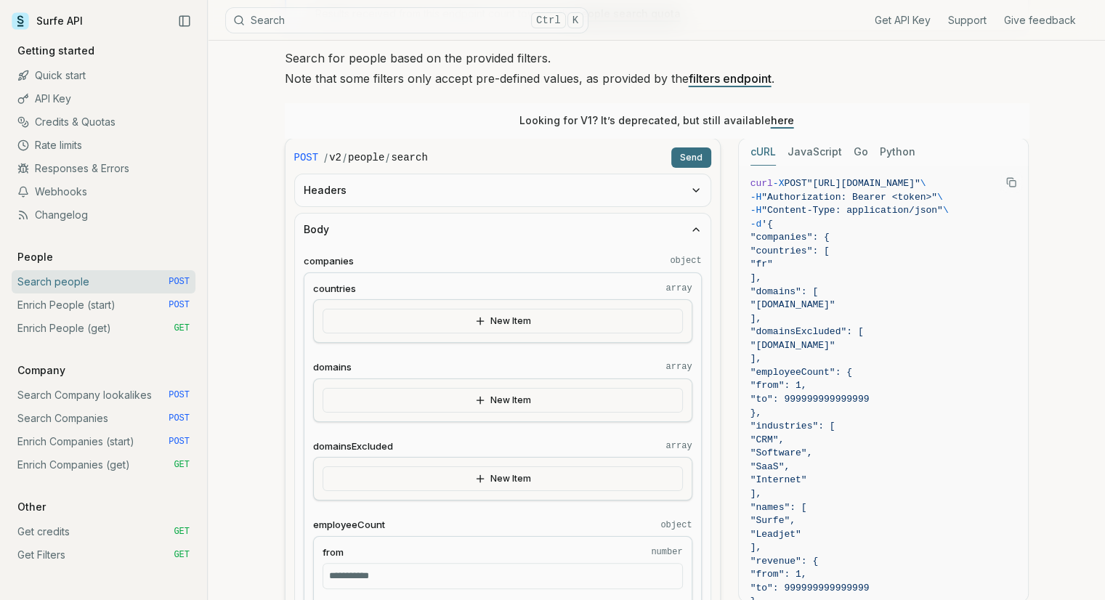
scroll to position [145, 0]
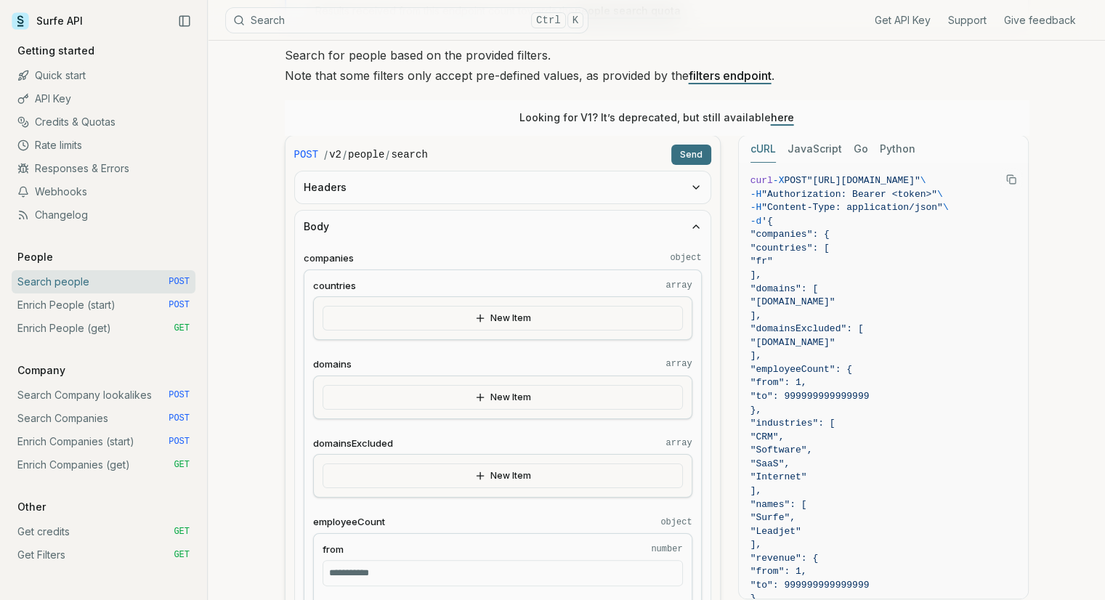
drag, startPoint x: 328, startPoint y: 219, endPoint x: 307, endPoint y: 219, distance: 21.1
click at [307, 219] on button "Body" at bounding box center [503, 227] width 416 height 32
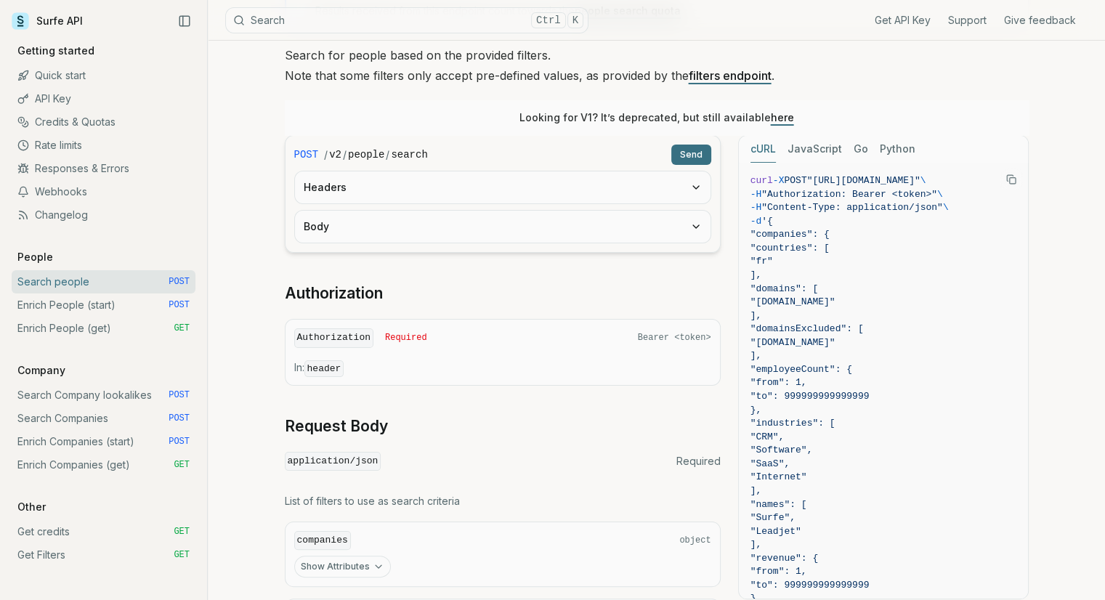
click at [357, 235] on button "Body" at bounding box center [503, 227] width 416 height 32
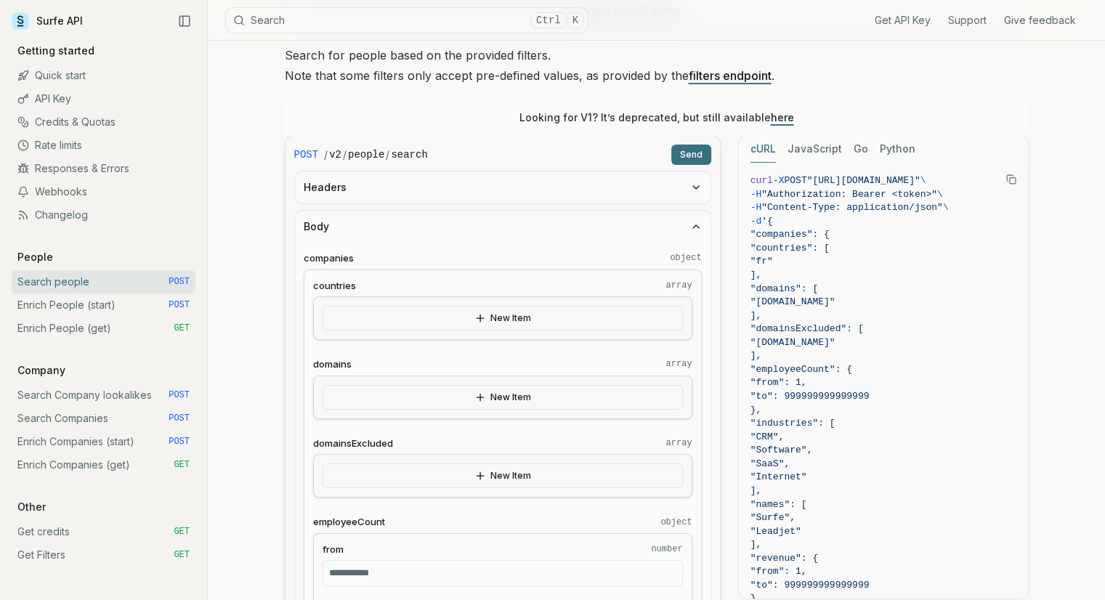
click at [329, 251] on span "companies" at bounding box center [329, 258] width 50 height 14
click at [332, 282] on span "countries" at bounding box center [334, 286] width 43 height 14
copy label "countries"
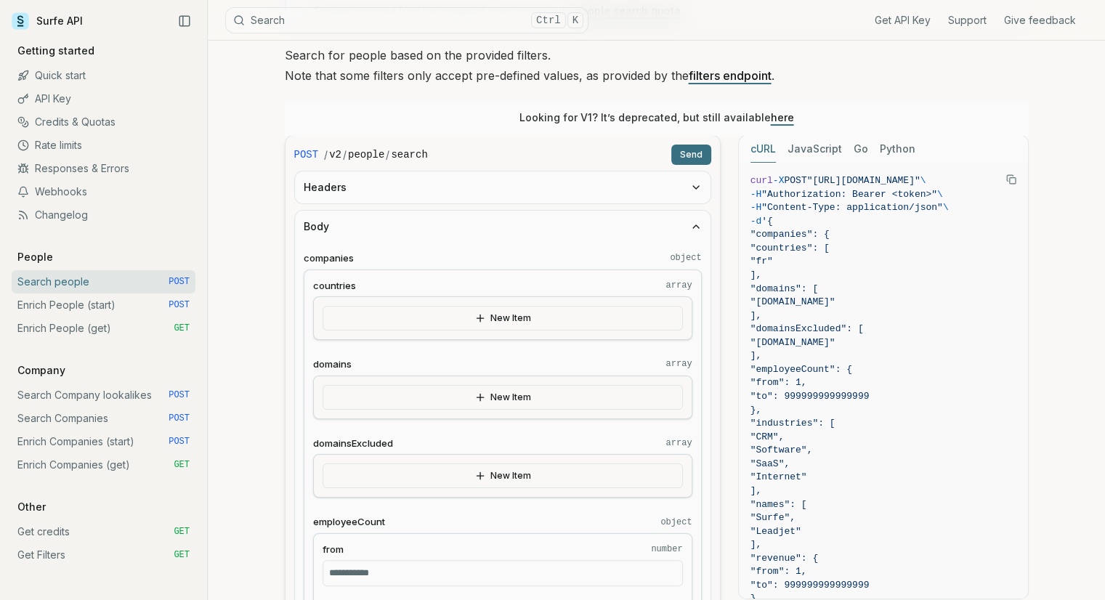
click at [348, 363] on span "domains" at bounding box center [332, 364] width 39 height 14
copy label "domains"
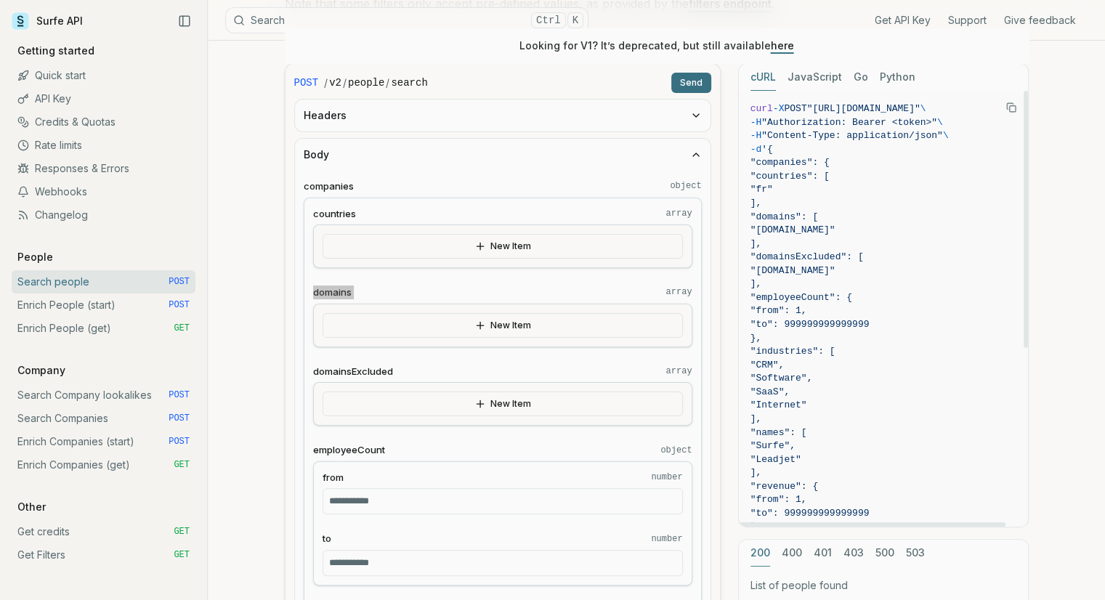
scroll to position [291, 0]
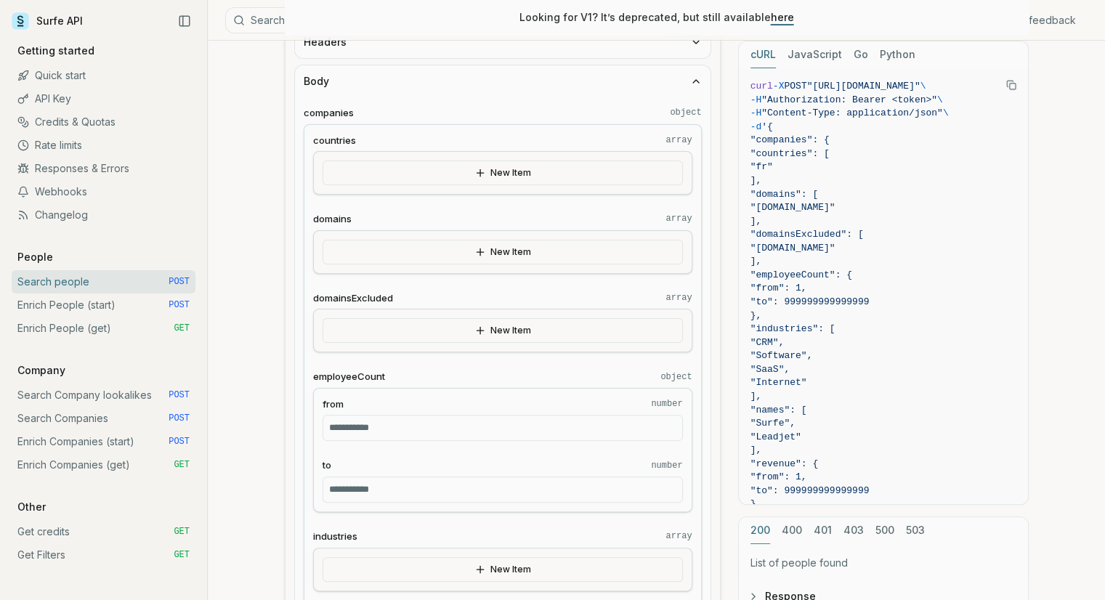
click at [371, 293] on span "domainsExcluded" at bounding box center [353, 298] width 80 height 14
copy label "domainsExcluded"
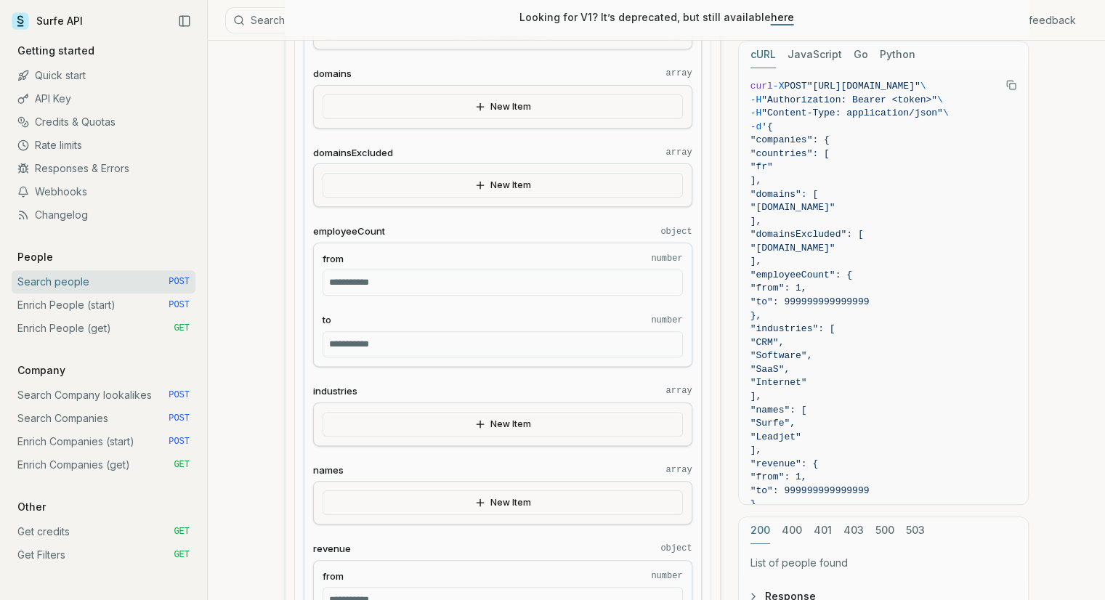
click at [354, 252] on label "from number" at bounding box center [503, 259] width 360 height 14
click at [354, 270] on input "*" at bounding box center [503, 283] width 360 height 26
drag, startPoint x: 381, startPoint y: 230, endPoint x: 301, endPoint y: 235, distance: 80.8
click at [301, 235] on div "**********" at bounding box center [503, 595] width 416 height 1287
copy span "employeeCount"
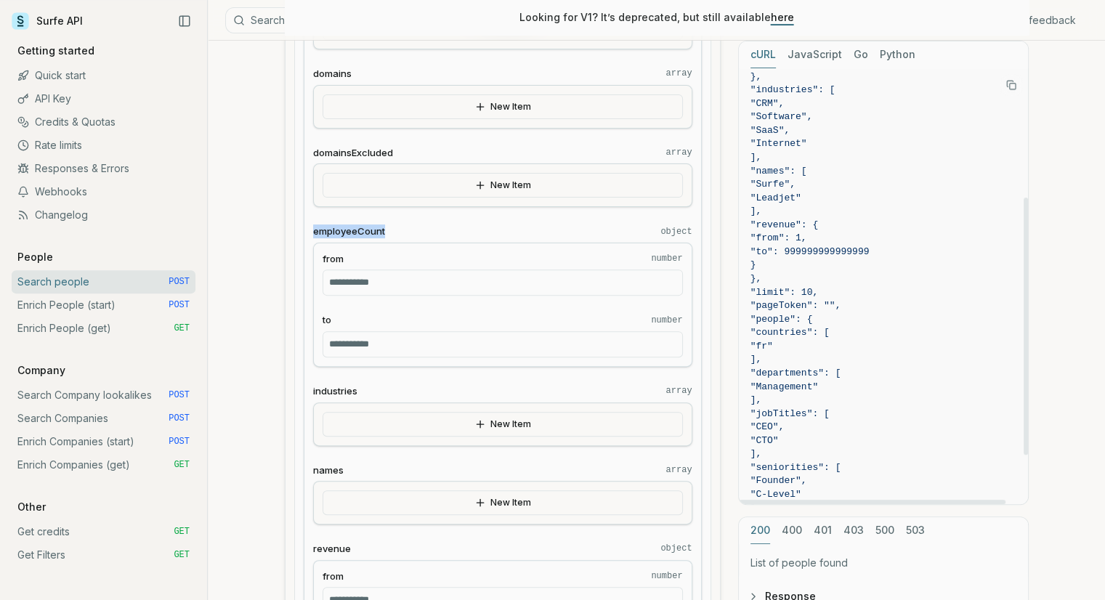
scroll to position [302, 0]
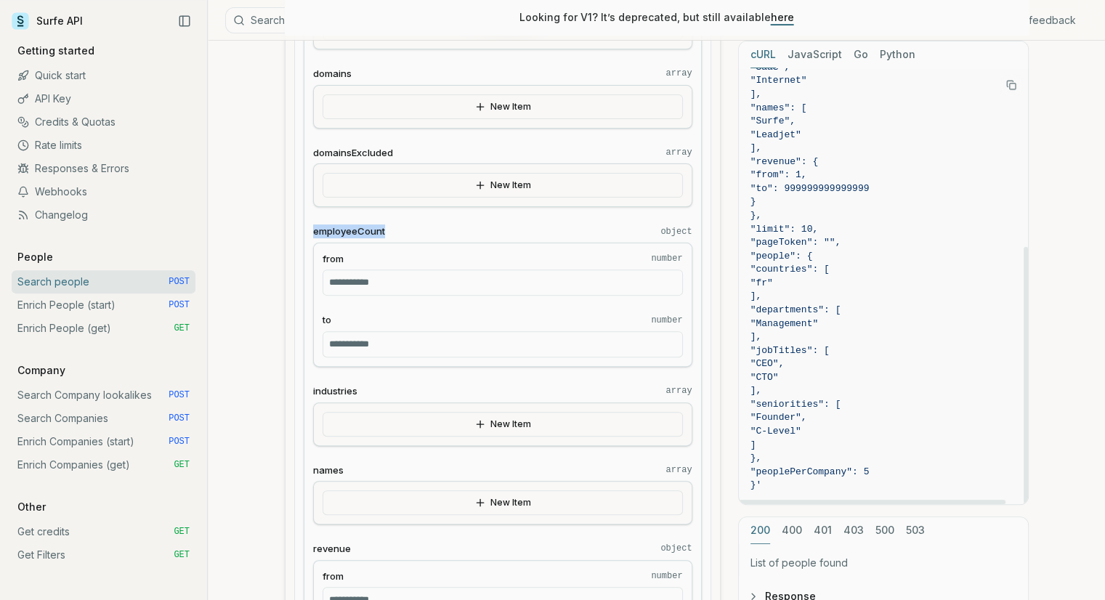
drag, startPoint x: 777, startPoint y: 126, endPoint x: 952, endPoint y: 495, distance: 408.1
click at [952, 495] on pre "curl -X POST "[URL][DOMAIN_NAME]" \ -H "Authorization: Bearer <token>" \ -H "Co…" at bounding box center [883, 135] width 289 height 738
copy code "'{ "companies": { "countries": [ "fr" ], "domains": [ "[DOMAIN_NAME]" ], "domai…"
click at [73, 165] on link "Responses & Errors" at bounding box center [104, 168] width 184 height 23
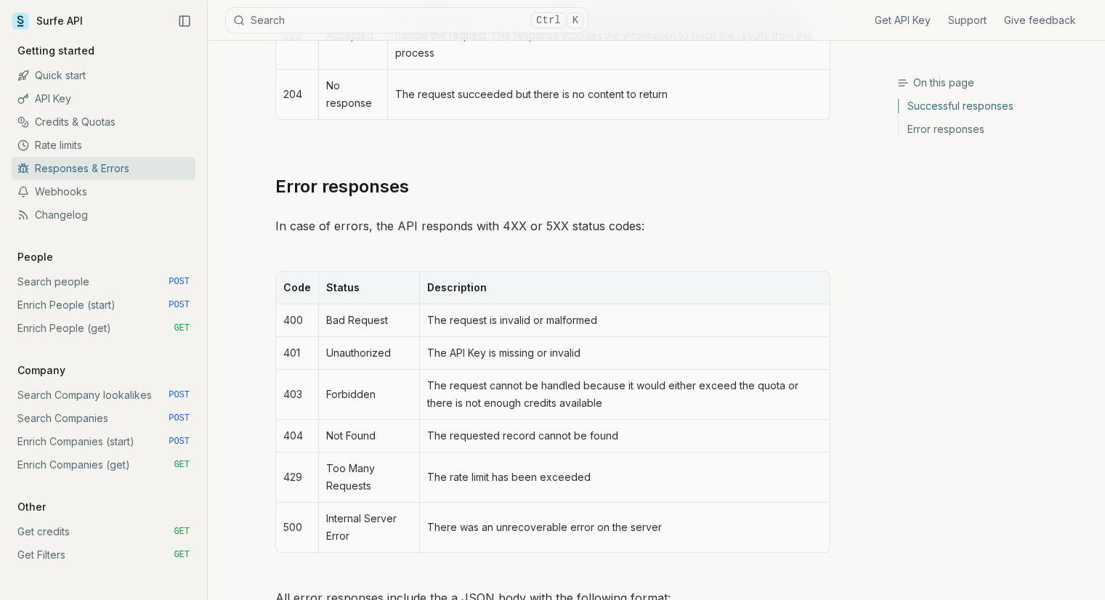
scroll to position [668, 0]
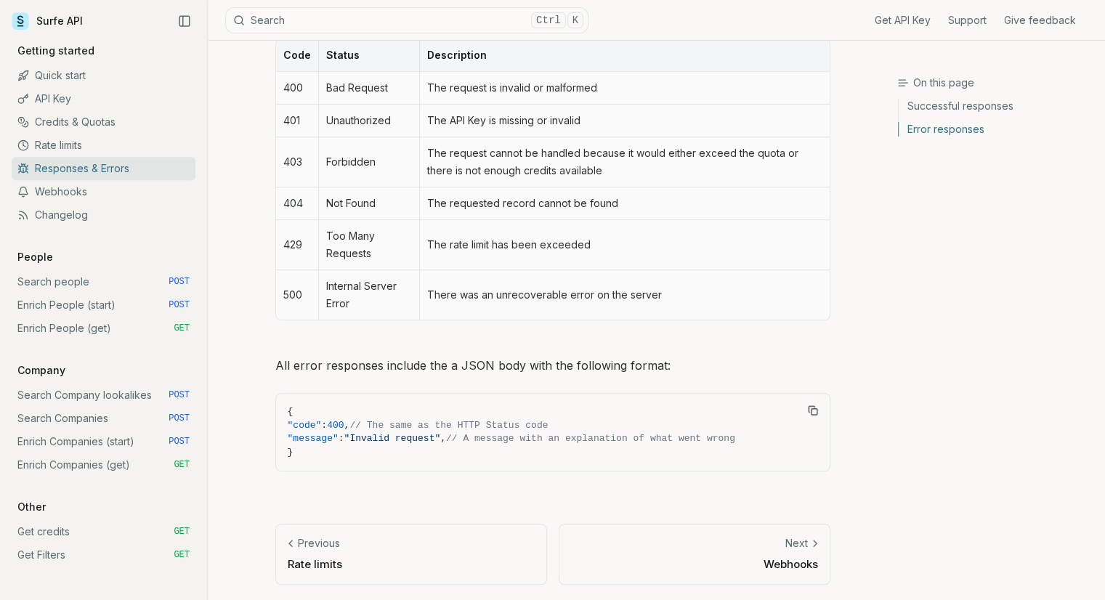
click at [83, 210] on link "Changelog" at bounding box center [104, 214] width 184 height 23
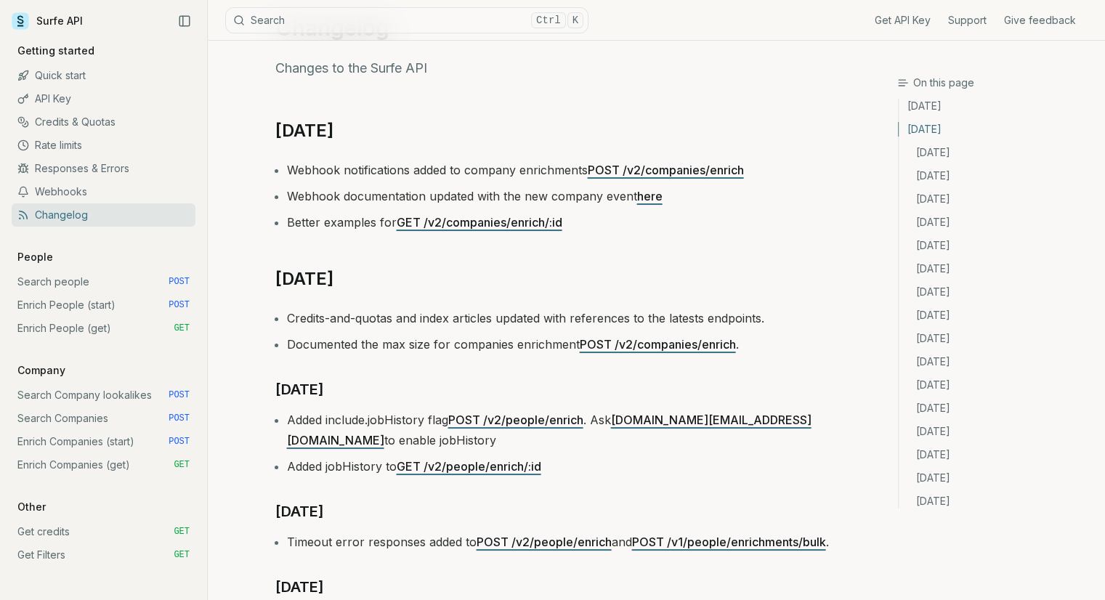
scroll to position [363, 0]
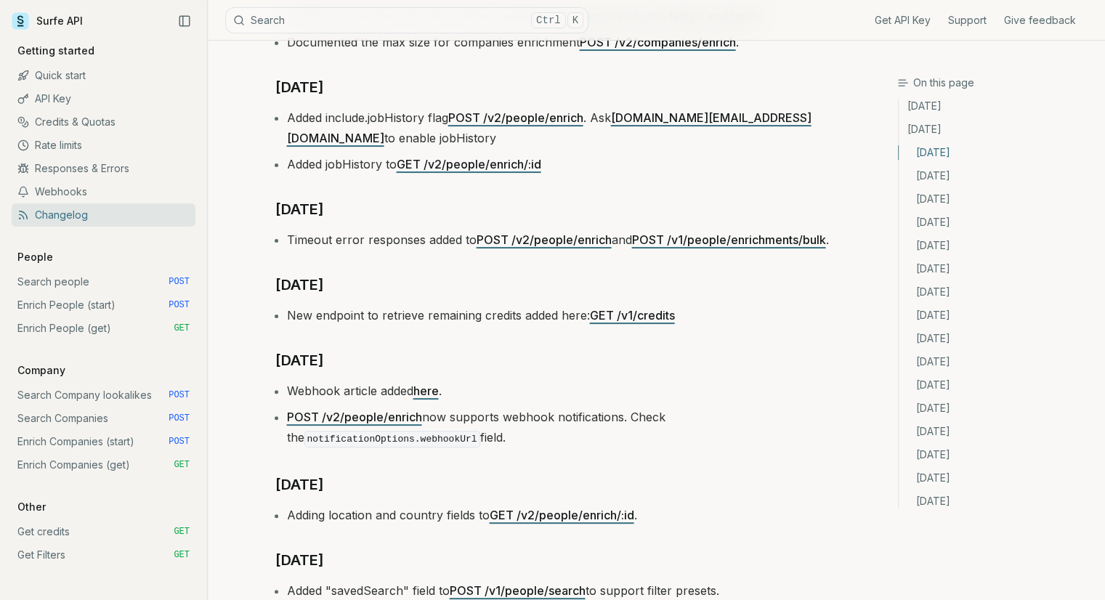
click at [57, 281] on link "Search people POST" at bounding box center [104, 281] width 184 height 23
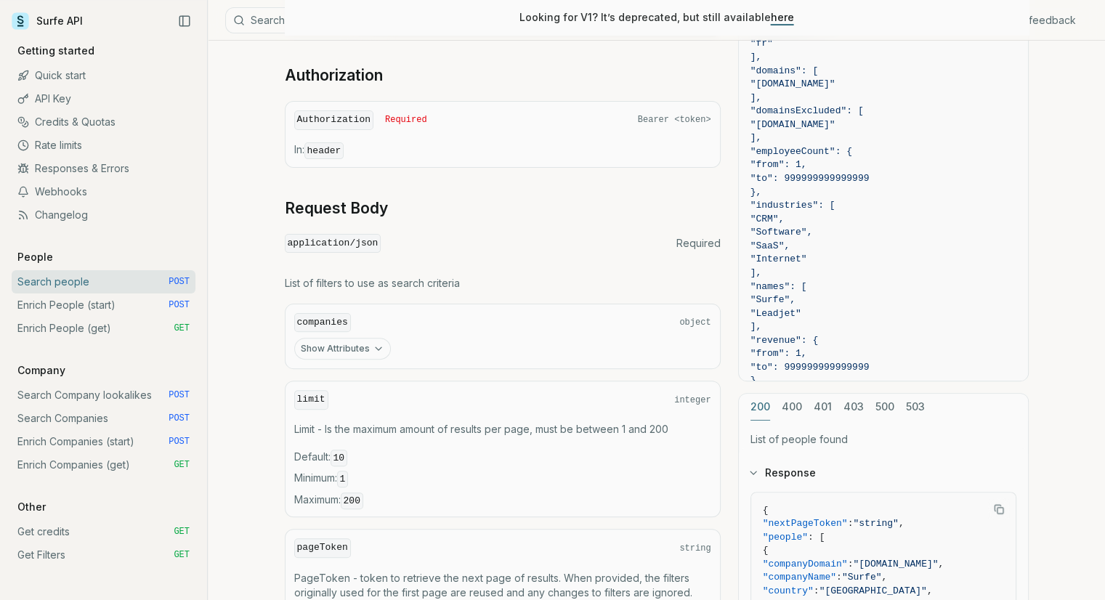
scroll to position [751, 0]
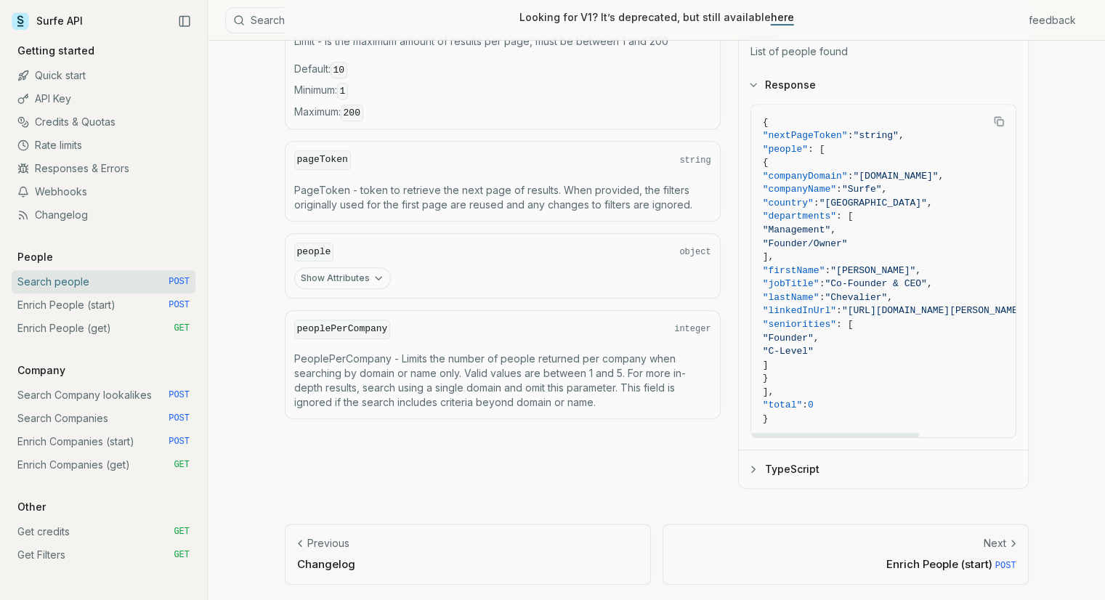
click at [760, 467] on button "TypeScript" at bounding box center [883, 469] width 289 height 38
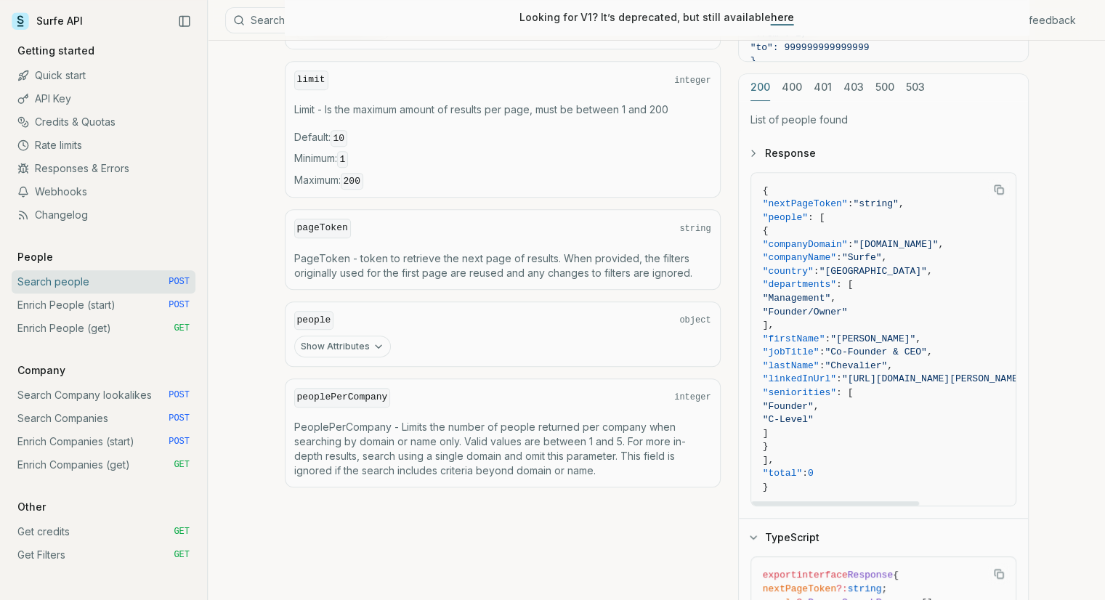
scroll to position [673, 0]
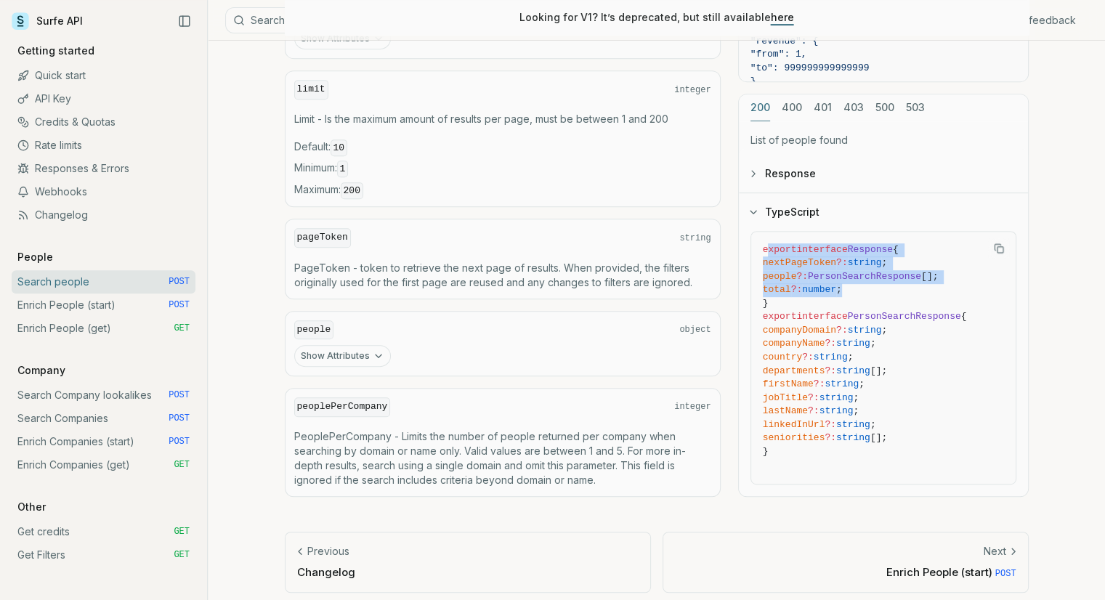
drag, startPoint x: 766, startPoint y: 240, endPoint x: 892, endPoint y: 280, distance: 131.9
click at [892, 280] on code "export interface Response { nextPageToken ?: string ; people ?: PersonSearchRes…" at bounding box center [883, 358] width 241 height 230
click at [892, 283] on span "total ?: number ;" at bounding box center [883, 290] width 241 height 14
drag, startPoint x: 785, startPoint y: 263, endPoint x: 920, endPoint y: 294, distance: 139.4
click at [920, 294] on code "export interface Response { nextPageToken ?: string ; people ?: PersonSearchRes…" at bounding box center [883, 358] width 241 height 230
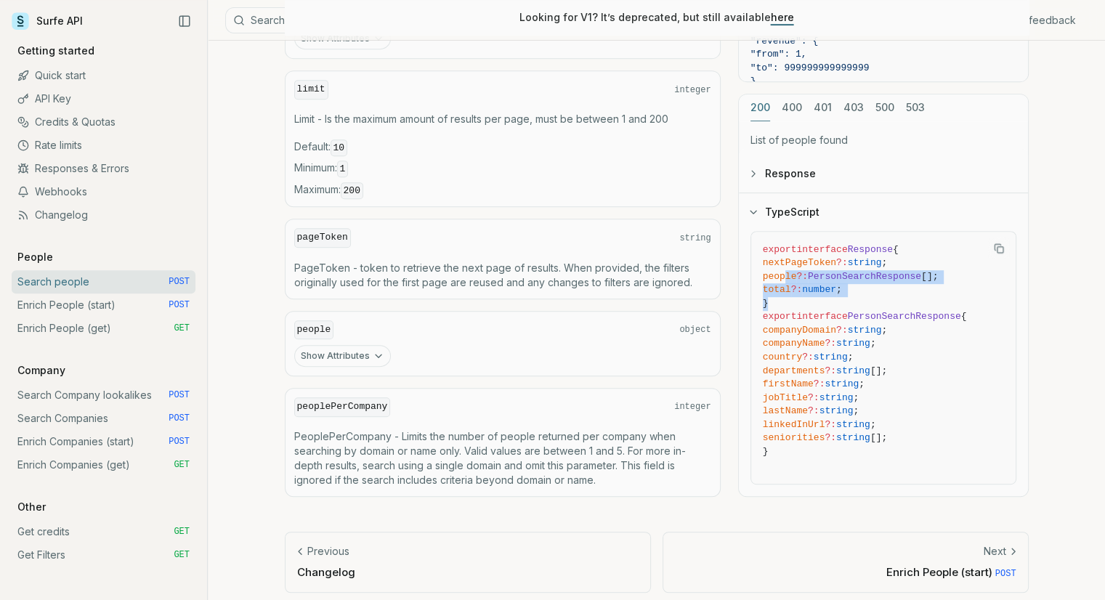
click at [919, 297] on span "}" at bounding box center [883, 304] width 241 height 14
drag, startPoint x: 772, startPoint y: 277, endPoint x: 945, endPoint y: 288, distance: 173.3
click at [945, 288] on code "export interface Response { nextPageToken ?: string ; people ?: PersonSearchRes…" at bounding box center [883, 358] width 241 height 230
click at [945, 297] on span "}" at bounding box center [883, 304] width 241 height 14
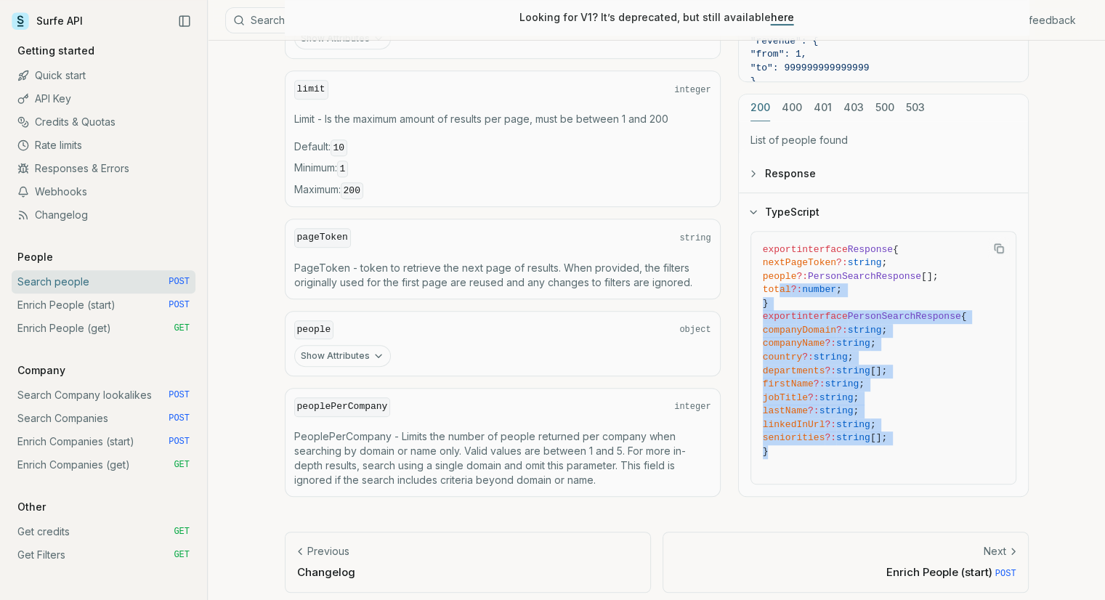
drag, startPoint x: 915, startPoint y: 436, endPoint x: 778, endPoint y: 283, distance: 205.2
click at [778, 283] on code "export interface Response { nextPageToken ?: string ; people ?: PersonSearchRes…" at bounding box center [883, 358] width 241 height 230
click at [914, 297] on span "}" at bounding box center [883, 304] width 241 height 14
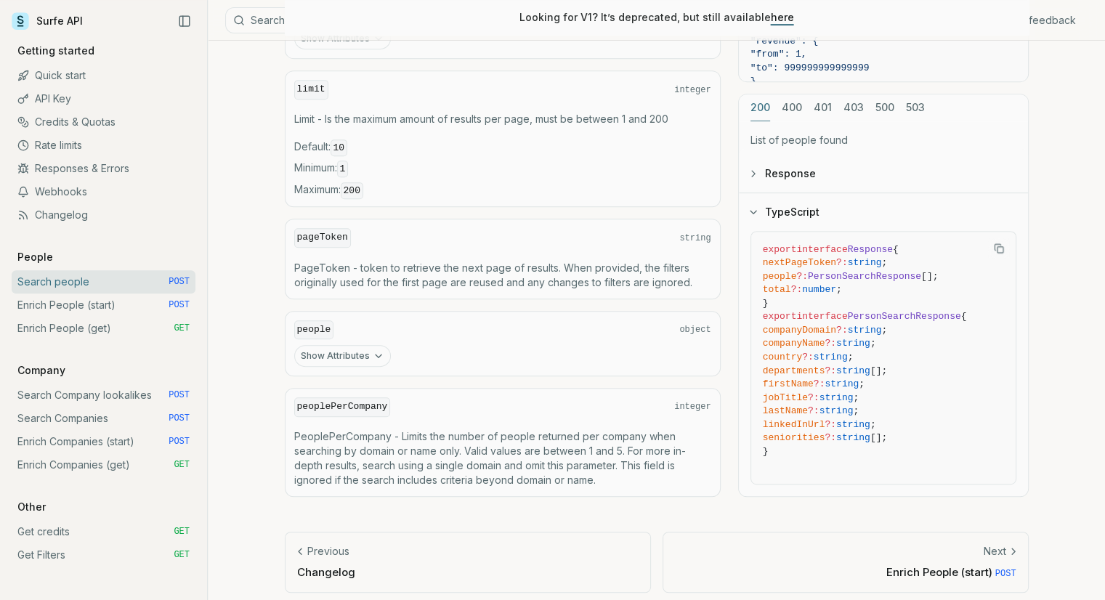
click at [77, 460] on link "Enrich Companies (get) GET" at bounding box center [104, 464] width 184 height 23
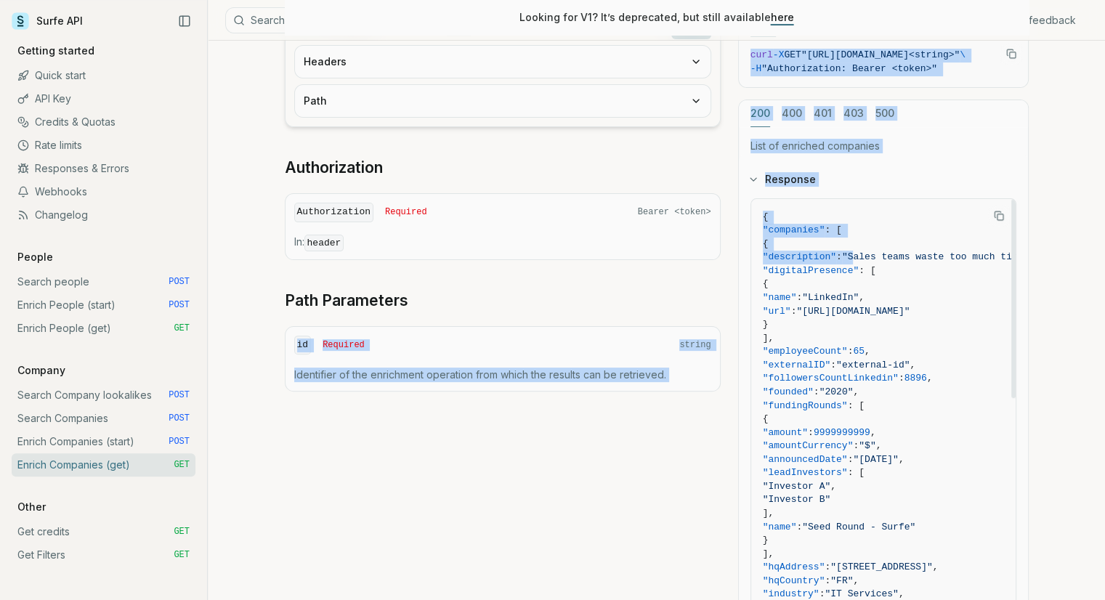
drag, startPoint x: 915, startPoint y: 240, endPoint x: 930, endPoint y: 263, distance: 27.4
click at [712, 238] on div "GET / v2 / companies / enrich / {id} Send Headers Path Authorization Authorizat…" at bounding box center [657, 347] width 744 height 677
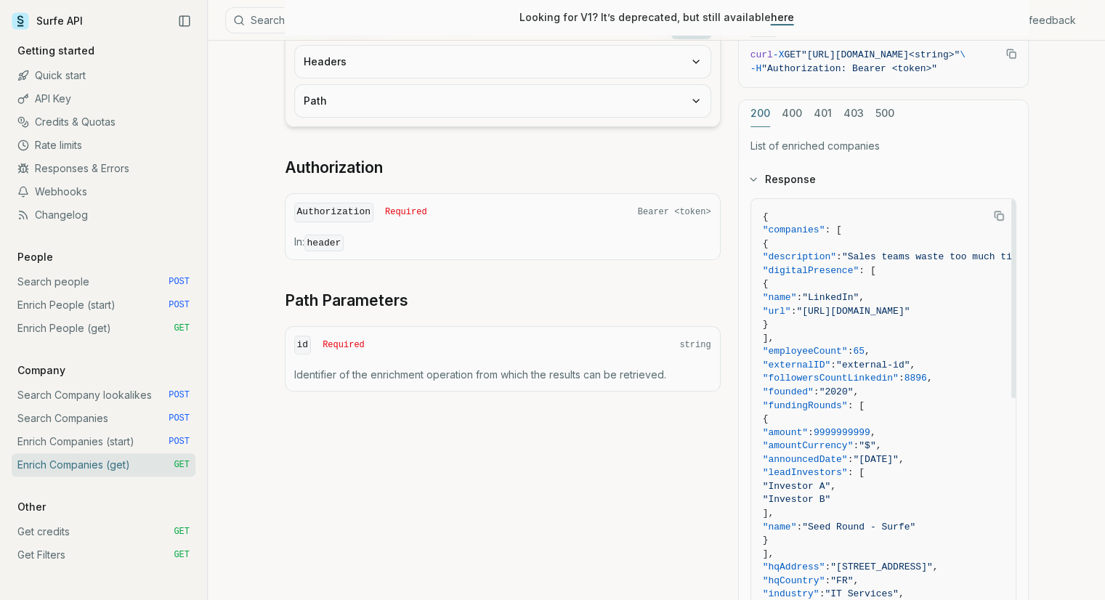
click at [1023, 258] on div "{ "companies" : [ { "description" : "Sales teams waste too much time on repetit…" at bounding box center [883, 422] width 289 height 449
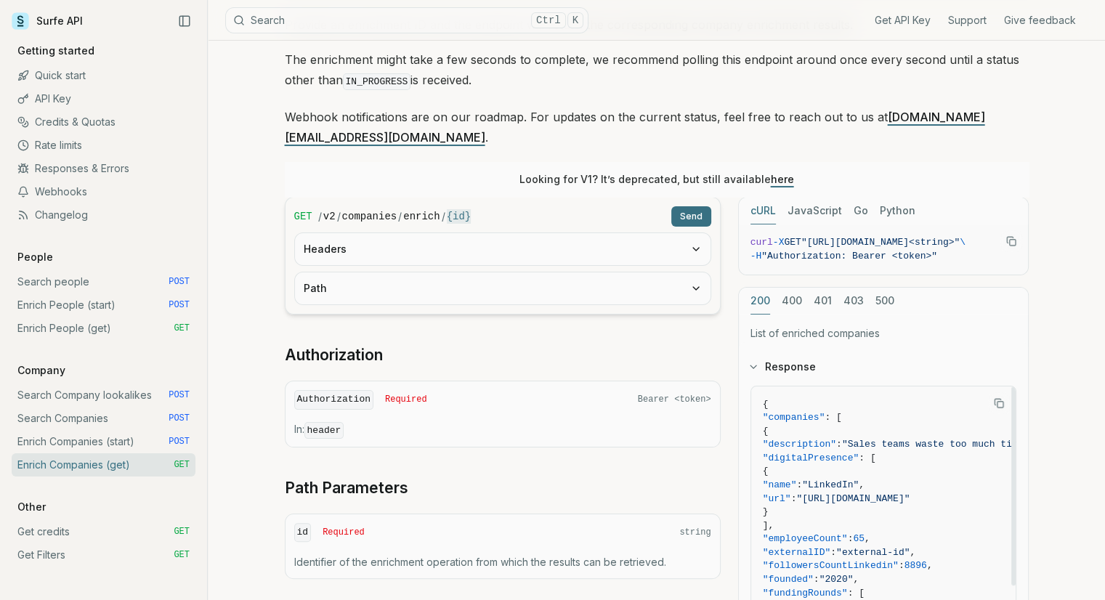
scroll to position [145, 0]
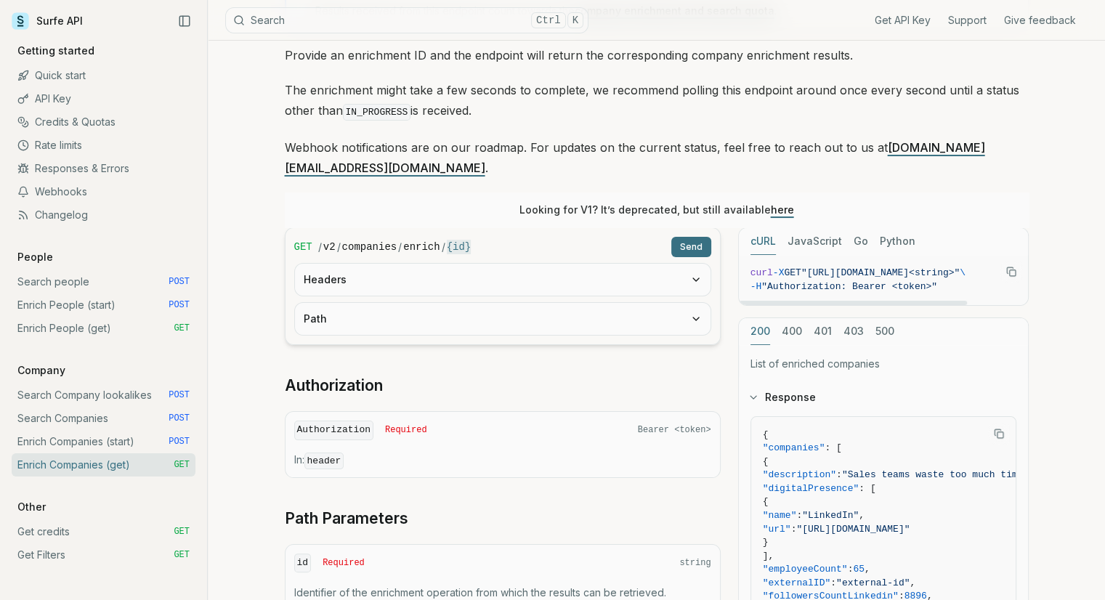
drag, startPoint x: 814, startPoint y: 260, endPoint x: 956, endPoint y: 267, distance: 142.5
click at [956, 280] on span "-H "Authorization: Bearer <token>"" at bounding box center [883, 287] width 266 height 14
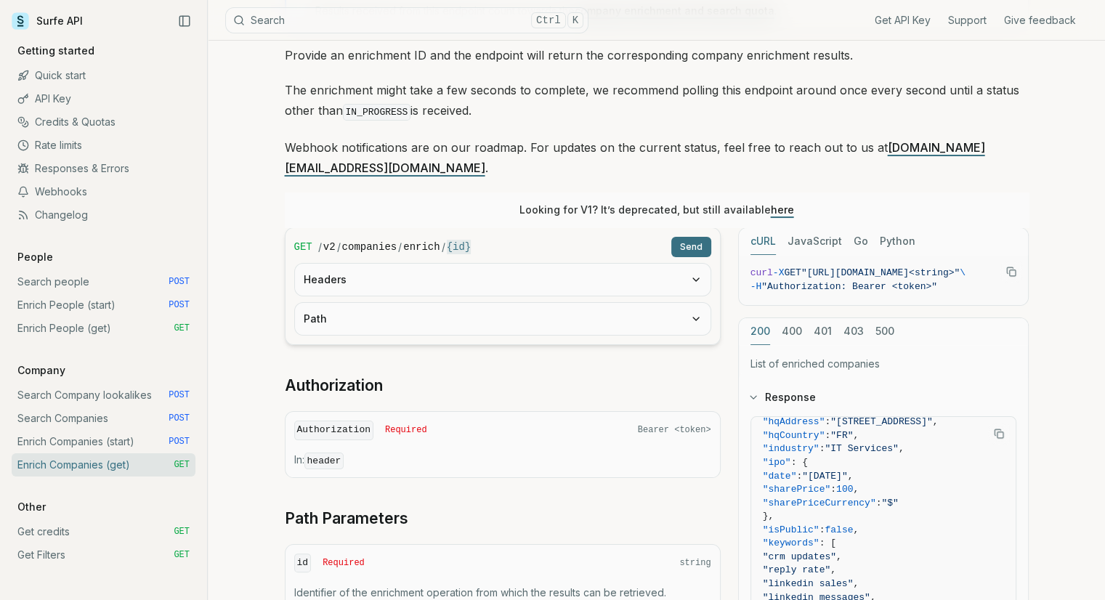
click at [792, 318] on button "400" at bounding box center [792, 331] width 20 height 27
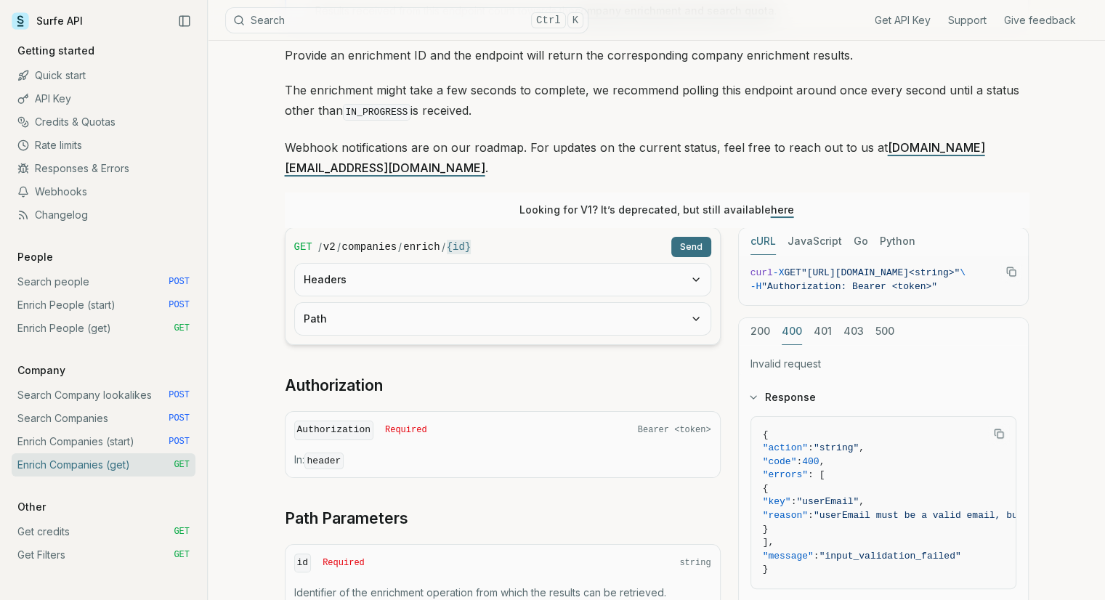
click at [834, 318] on div "200 400 401 403 500" at bounding box center [883, 331] width 289 height 27
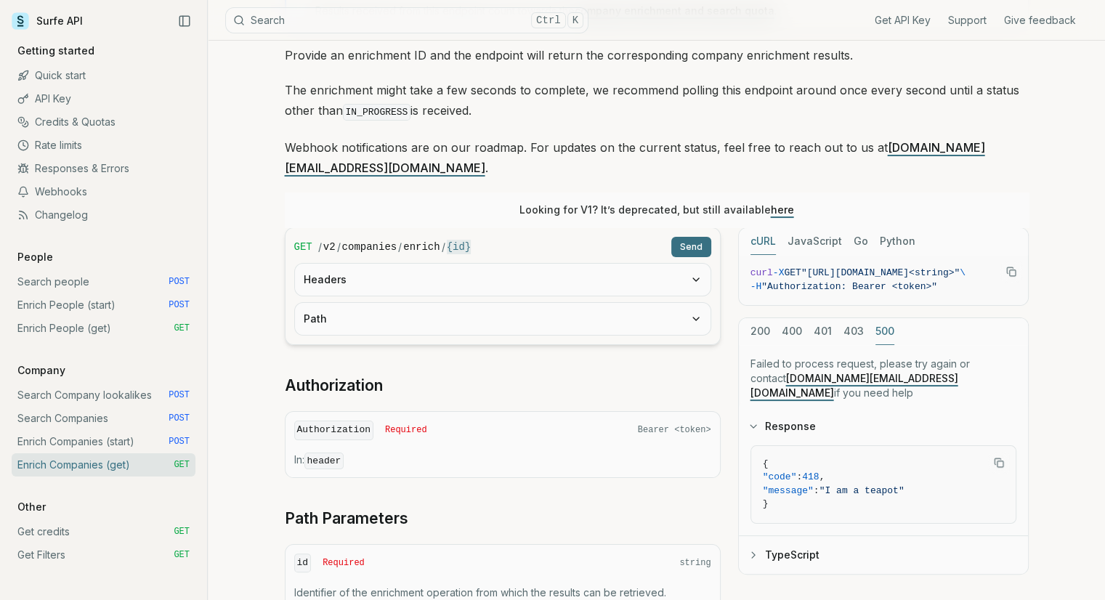
click at [875, 318] on button "500" at bounding box center [884, 331] width 19 height 27
click at [866, 318] on div "200 400 401 403 500" at bounding box center [883, 331] width 289 height 27
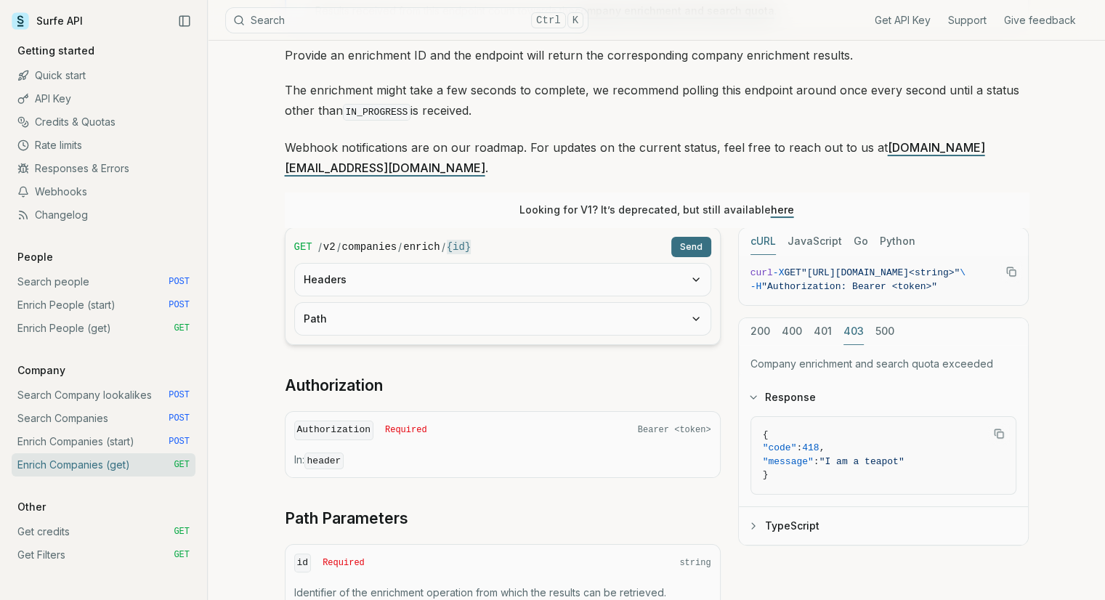
click at [861, 318] on button "403" at bounding box center [853, 331] width 20 height 27
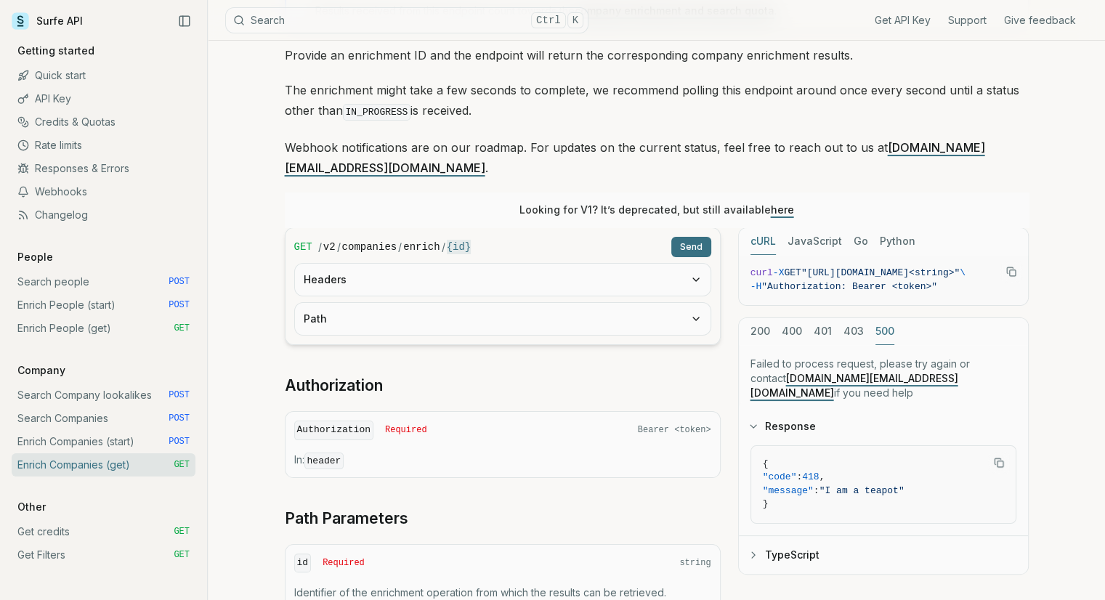
click at [889, 318] on button "500" at bounding box center [884, 331] width 19 height 27
click at [805, 318] on div "200 400 401 403 500" at bounding box center [883, 331] width 289 height 27
click at [821, 228] on button "JavaScript" at bounding box center [814, 241] width 54 height 27
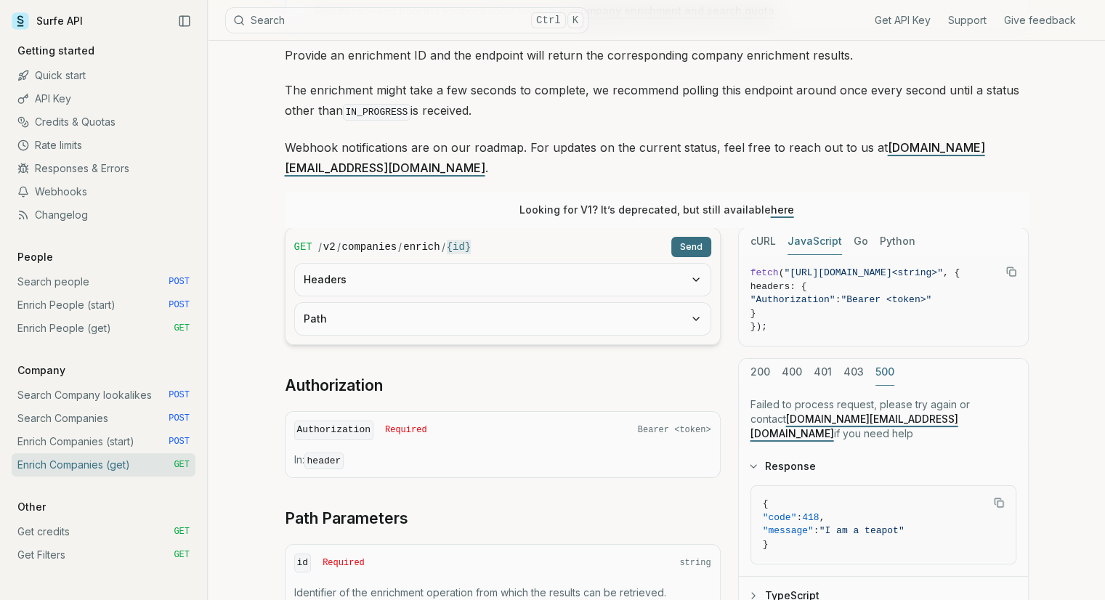
click at [781, 228] on div "cURL JavaScript Go Python" at bounding box center [883, 241] width 289 height 27
click at [767, 228] on button "cURL" at bounding box center [762, 241] width 25 height 27
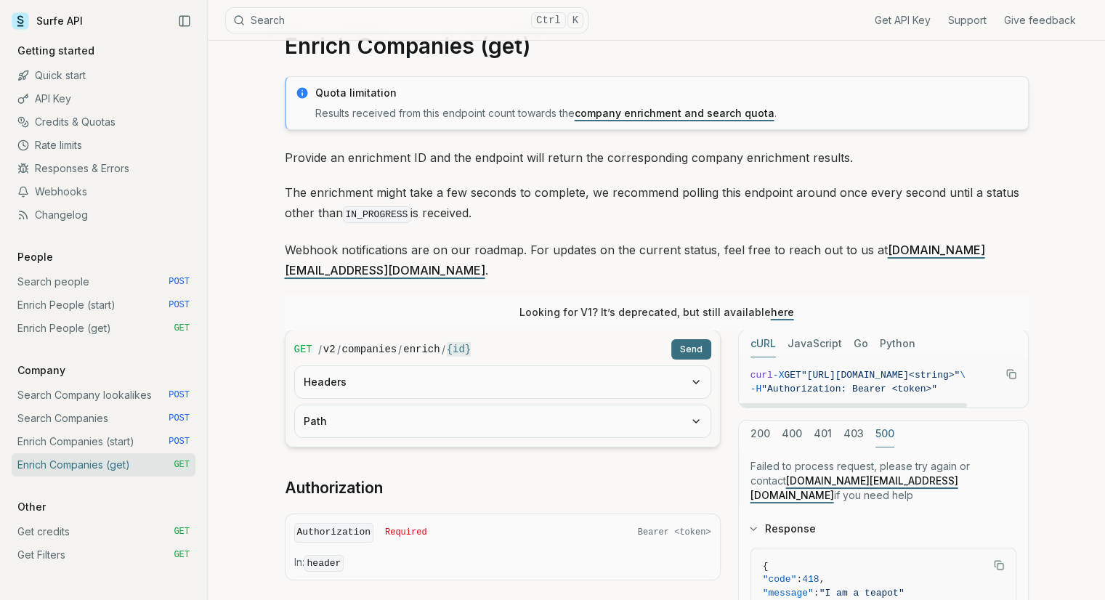
scroll to position [0, 0]
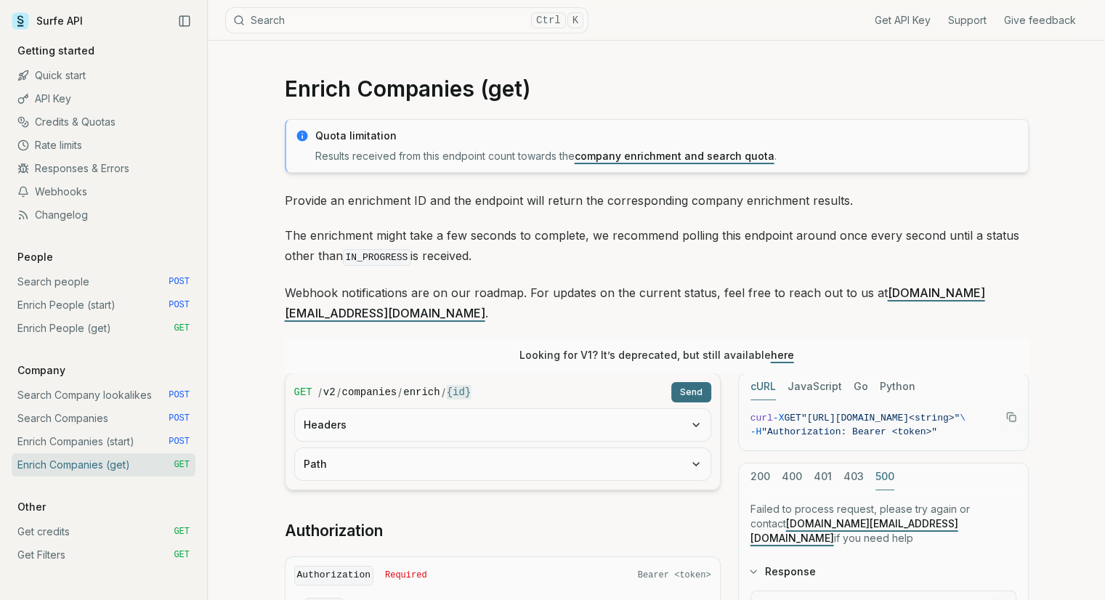
click at [121, 444] on link "Enrich Companies (start) POST" at bounding box center [104, 441] width 184 height 23
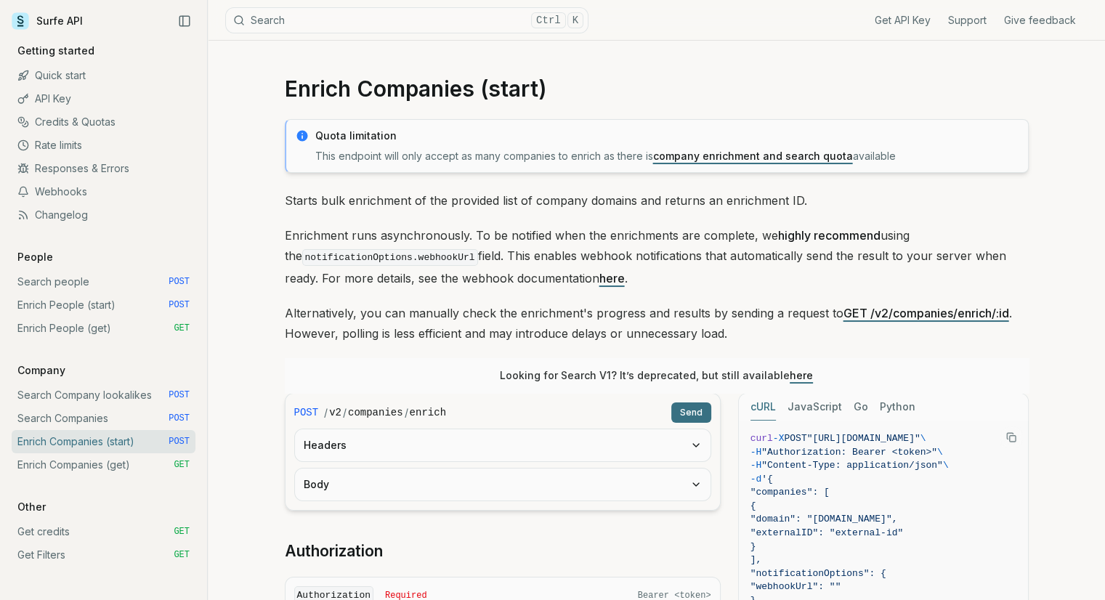
click at [119, 421] on link "Search Companies POST" at bounding box center [104, 418] width 184 height 23
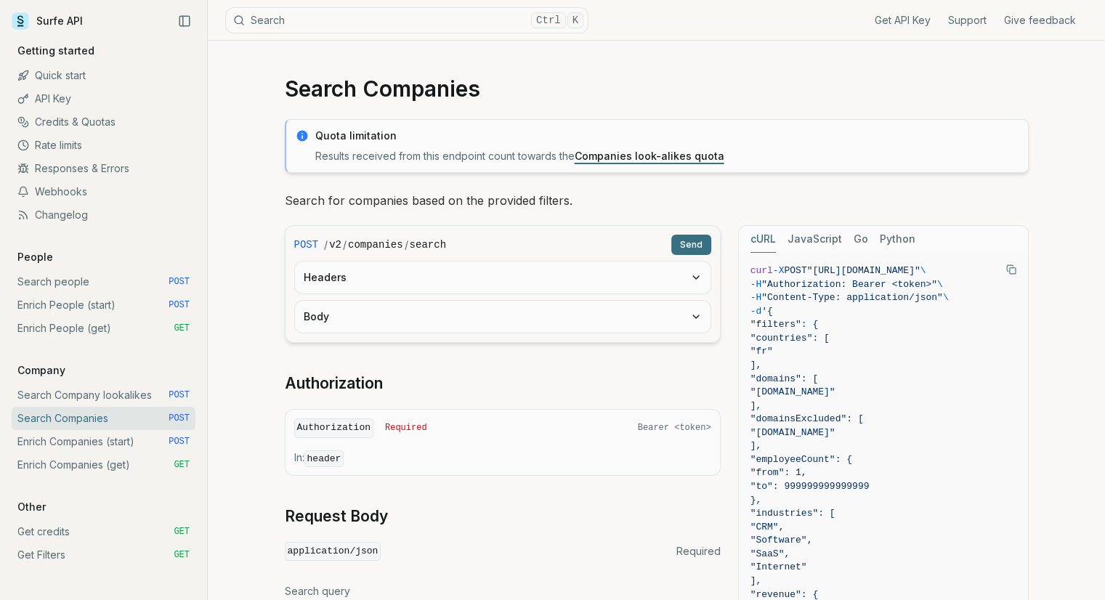
click at [99, 392] on link "Search Company lookalikes POST" at bounding box center [104, 395] width 184 height 23
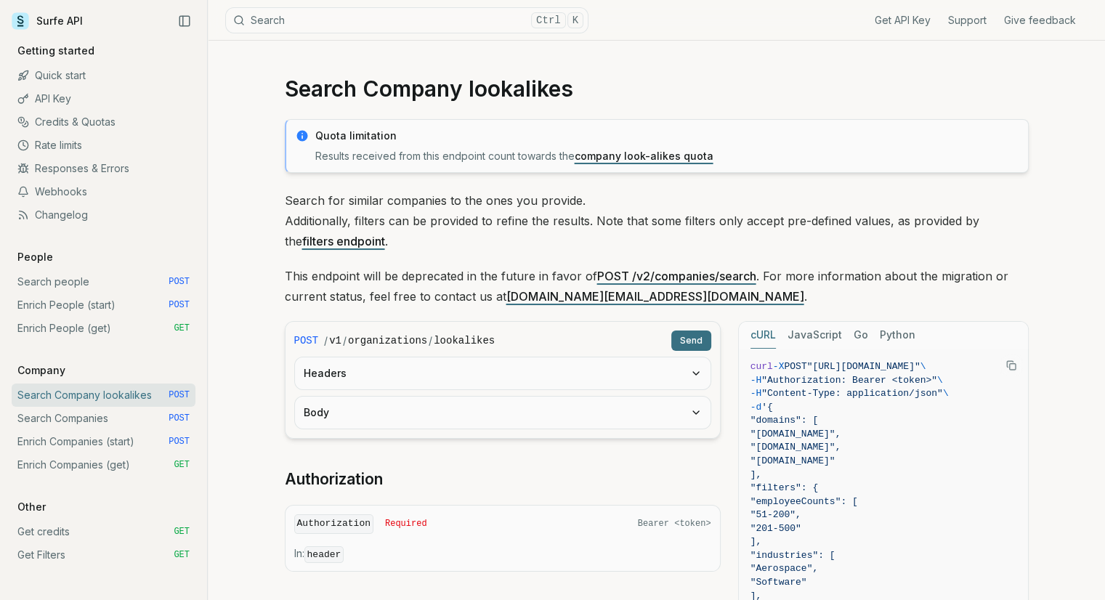
click at [99, 437] on link "Enrich Companies (start) POST" at bounding box center [104, 441] width 184 height 23
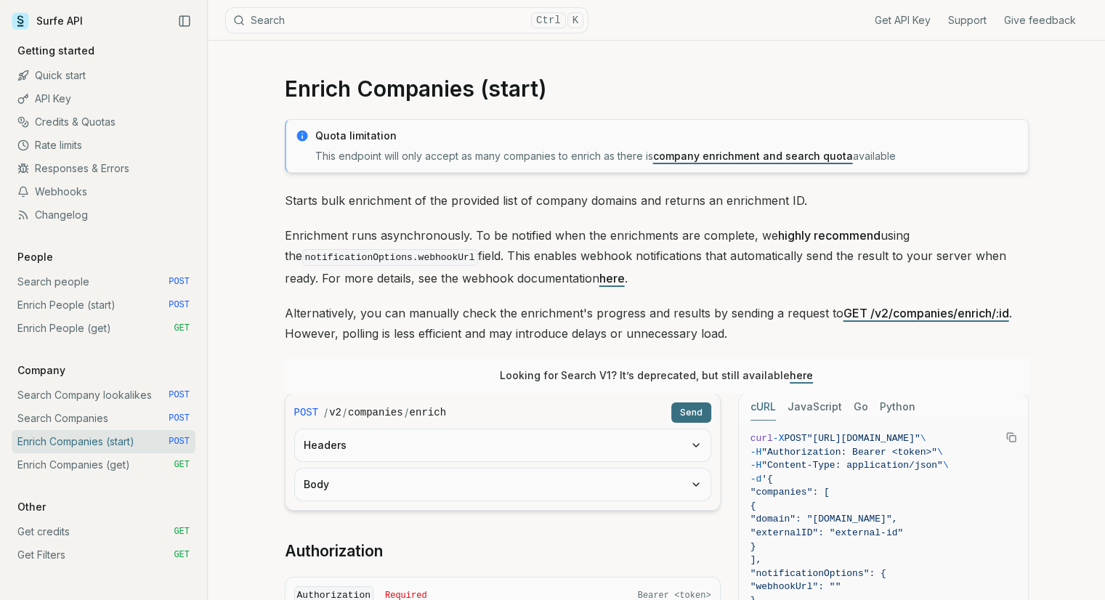
click at [101, 392] on link "Search Company lookalikes POST" at bounding box center [104, 395] width 184 height 23
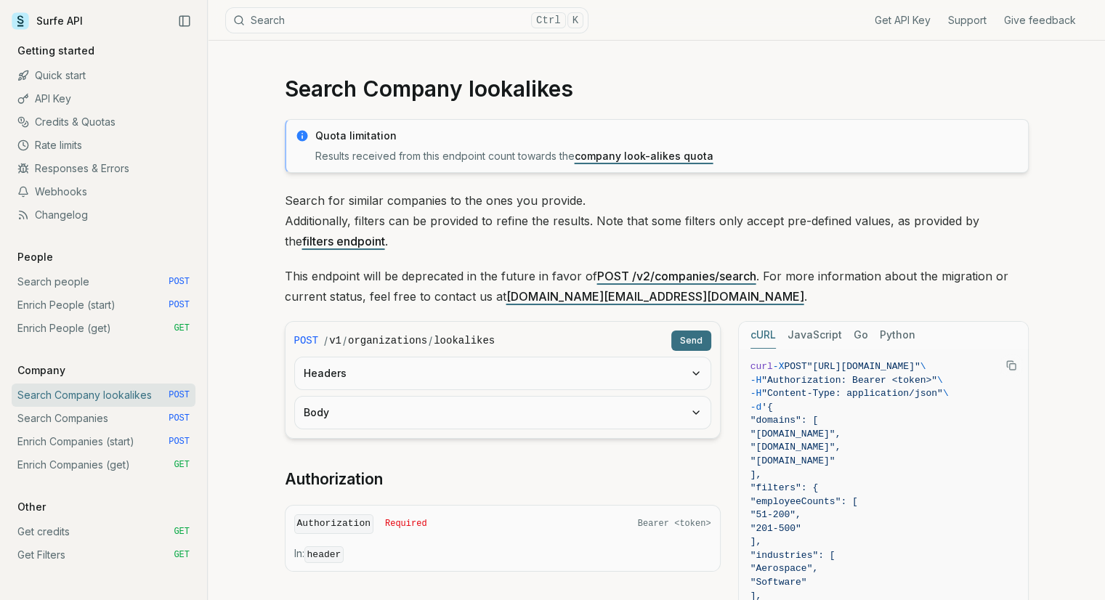
click at [61, 300] on link "Enrich People (start) POST" at bounding box center [104, 304] width 184 height 23
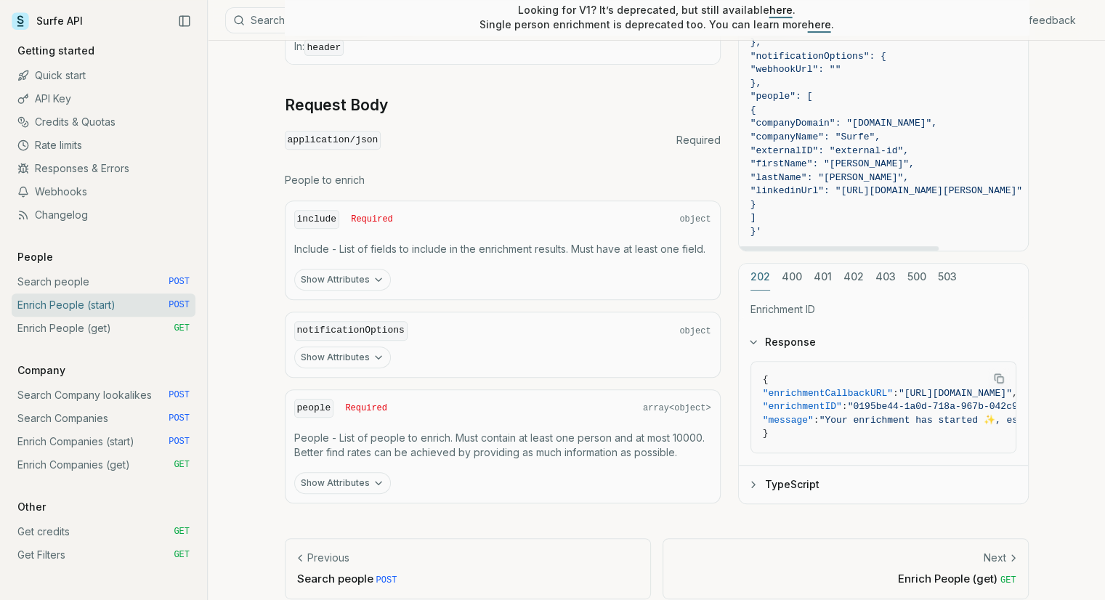
scroll to position [581, 0]
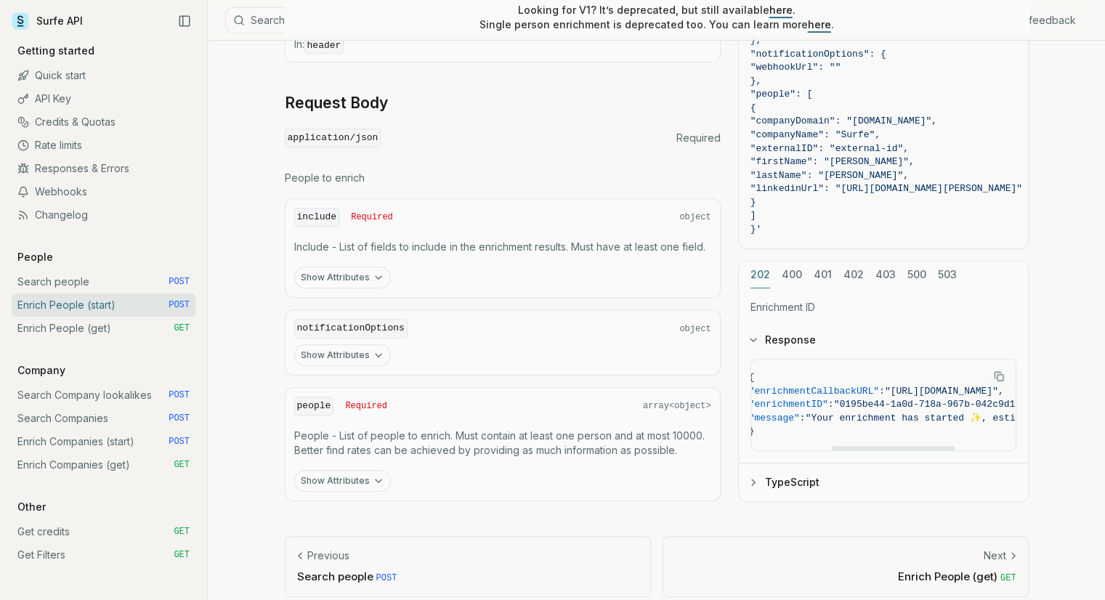
click at [831, 445] on div at bounding box center [892, 447] width 123 height 4
click at [1033, 373] on article "Enrich People (start) Quota limitation This endpoint will not succeed if there …" at bounding box center [657, 37] width 814 height 1155
click at [43, 76] on link "Quick start" at bounding box center [104, 75] width 184 height 23
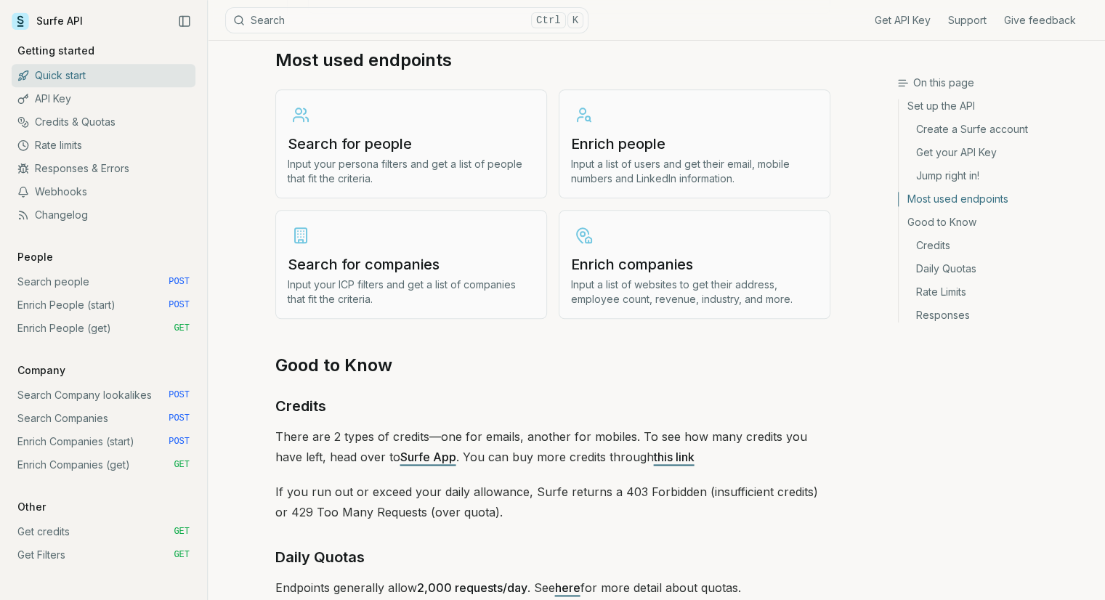
scroll to position [1235, 0]
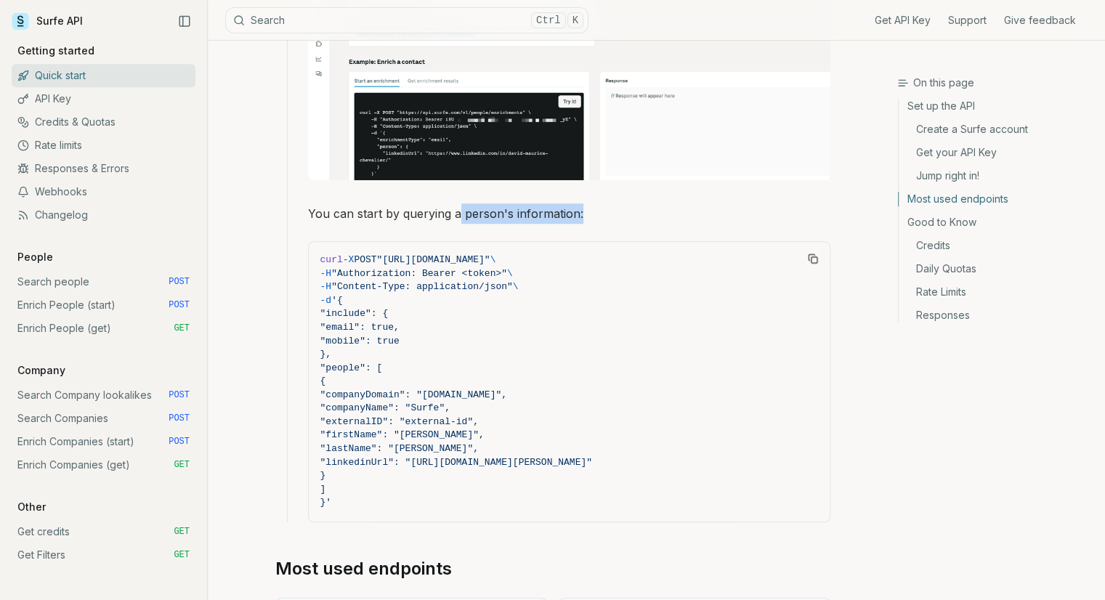
drag, startPoint x: 459, startPoint y: 206, endPoint x: 641, endPoint y: 207, distance: 182.3
click at [641, 207] on p "You can start by querying a person's information:" at bounding box center [569, 213] width 522 height 20
click at [645, 207] on p "You can start by querying a person's information:" at bounding box center [569, 213] width 522 height 20
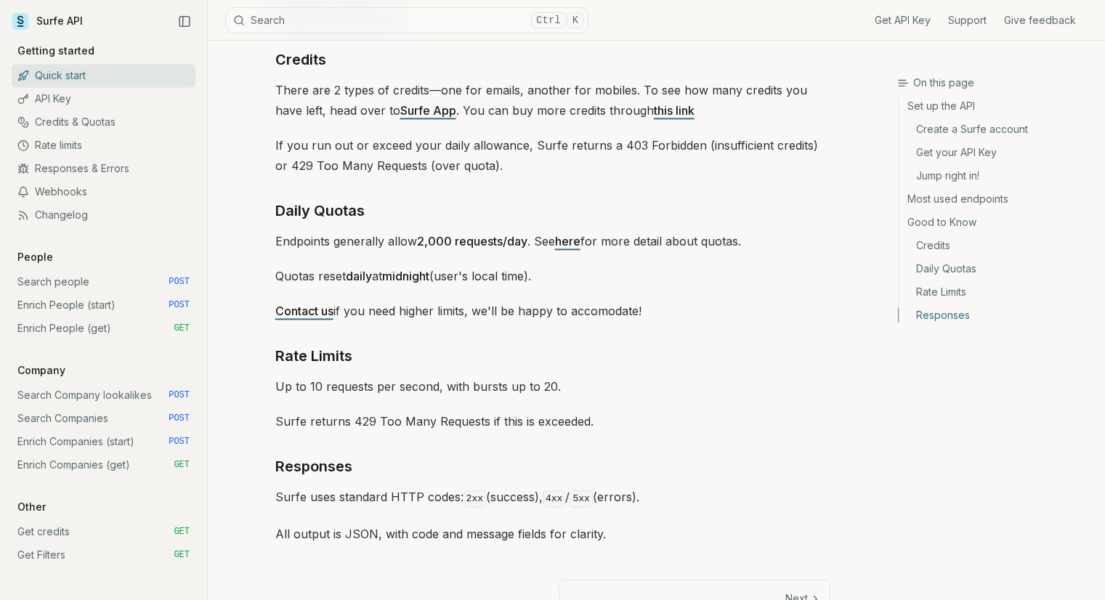
scroll to position [2140, 0]
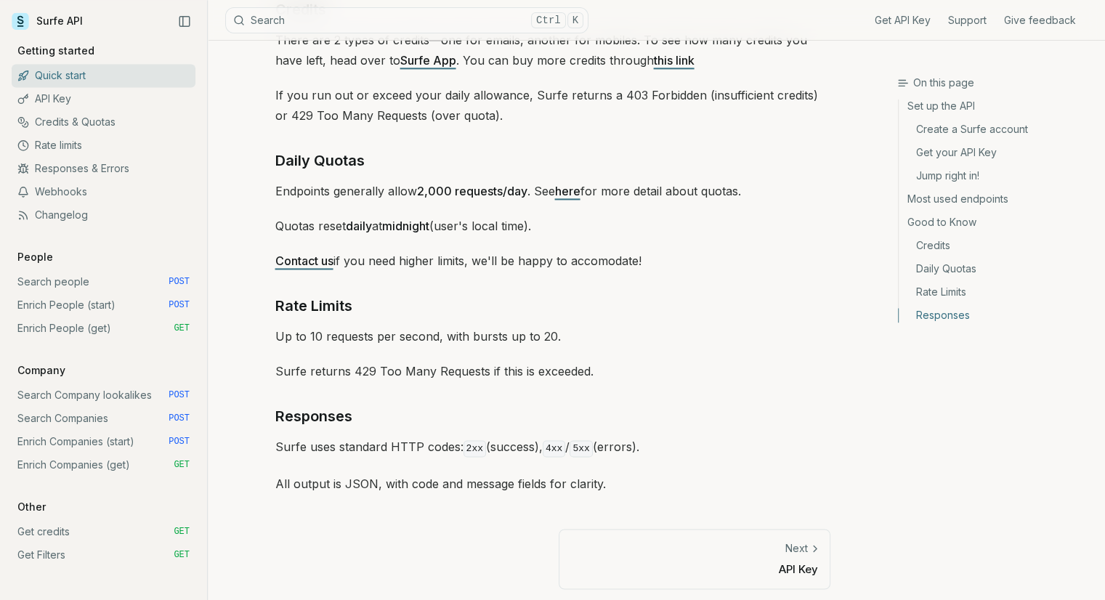
click at [79, 215] on link "Changelog" at bounding box center [104, 214] width 184 height 23
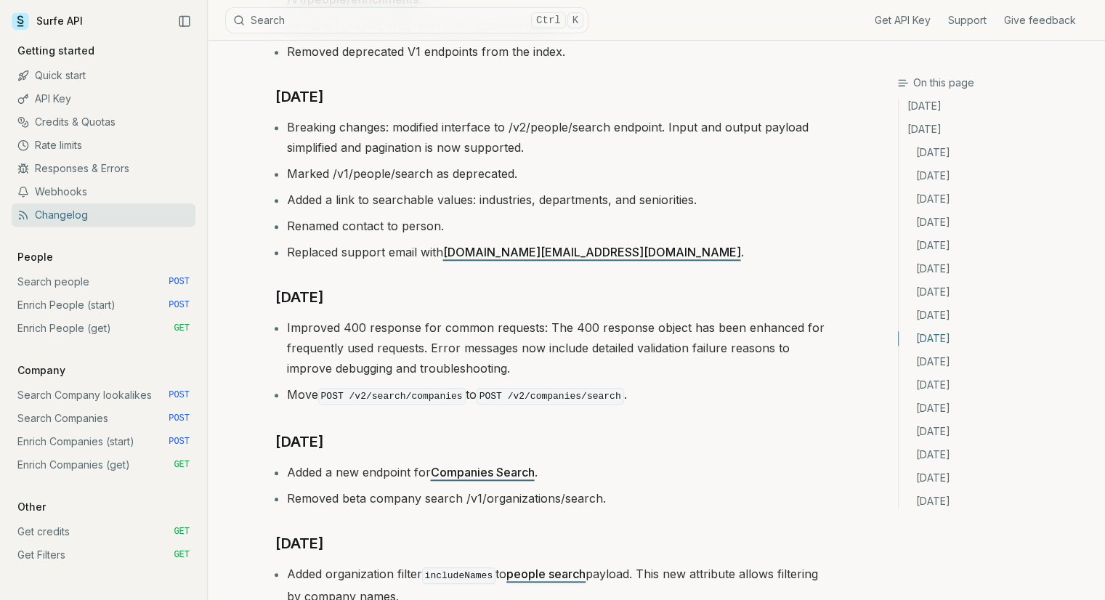
scroll to position [799, 0]
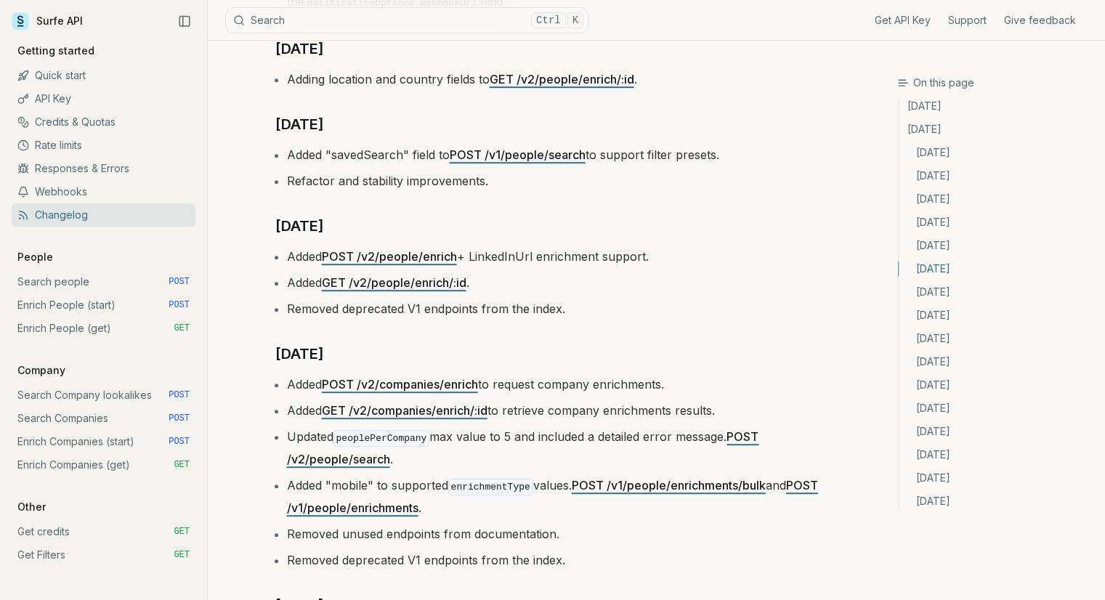
click at [32, 187] on link "Webhooks" at bounding box center [104, 191] width 184 height 23
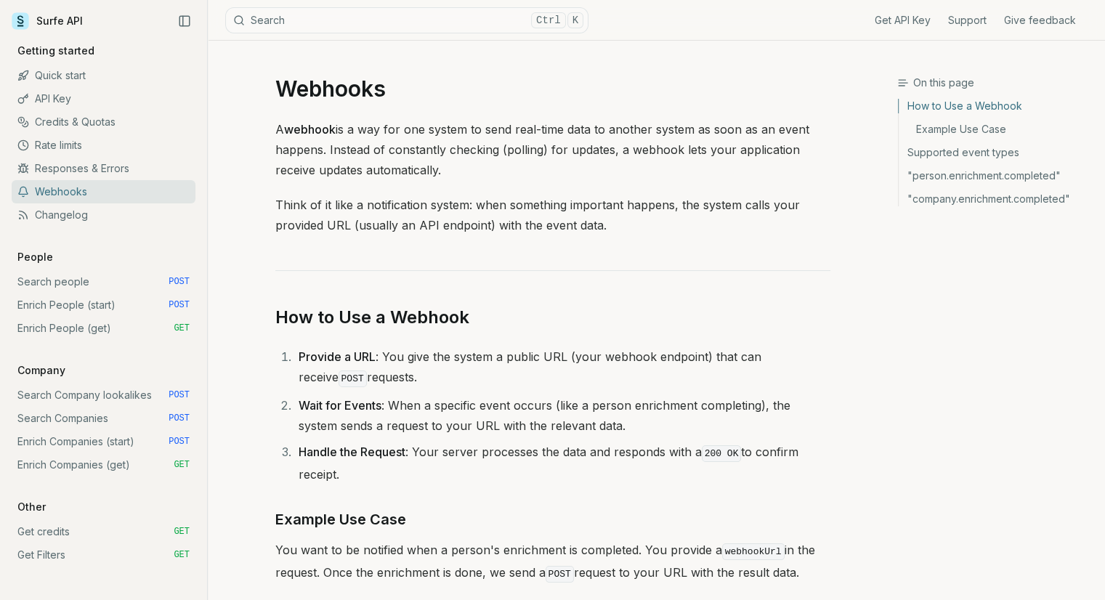
click at [56, 169] on link "Responses & Errors" at bounding box center [104, 168] width 184 height 23
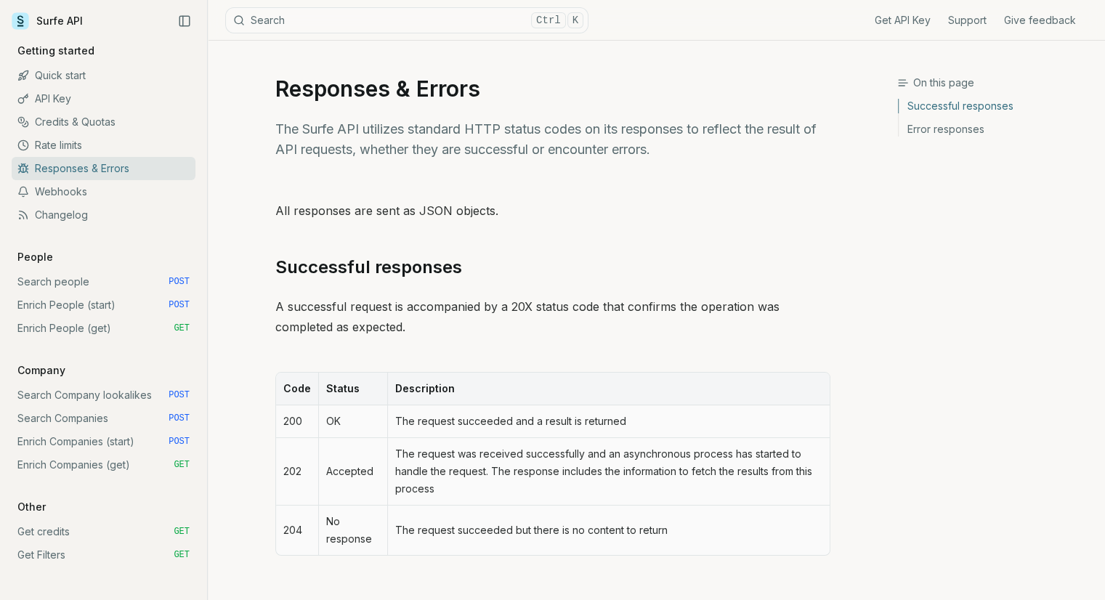
click at [56, 148] on link "Rate limits" at bounding box center [104, 145] width 184 height 23
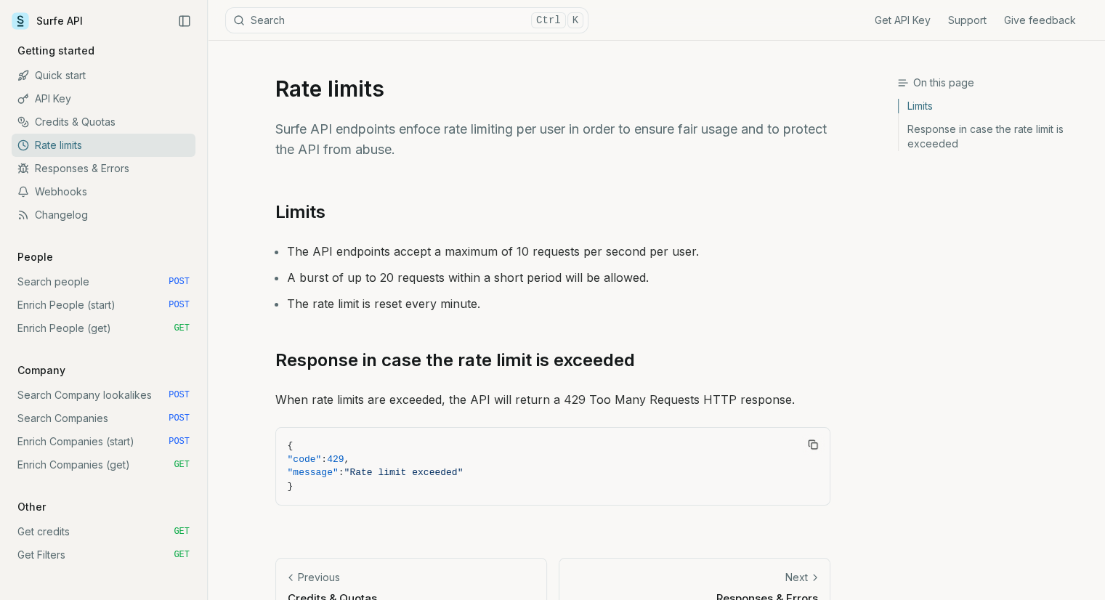
click at [57, 120] on link "Credits & Quotas" at bounding box center [104, 121] width 184 height 23
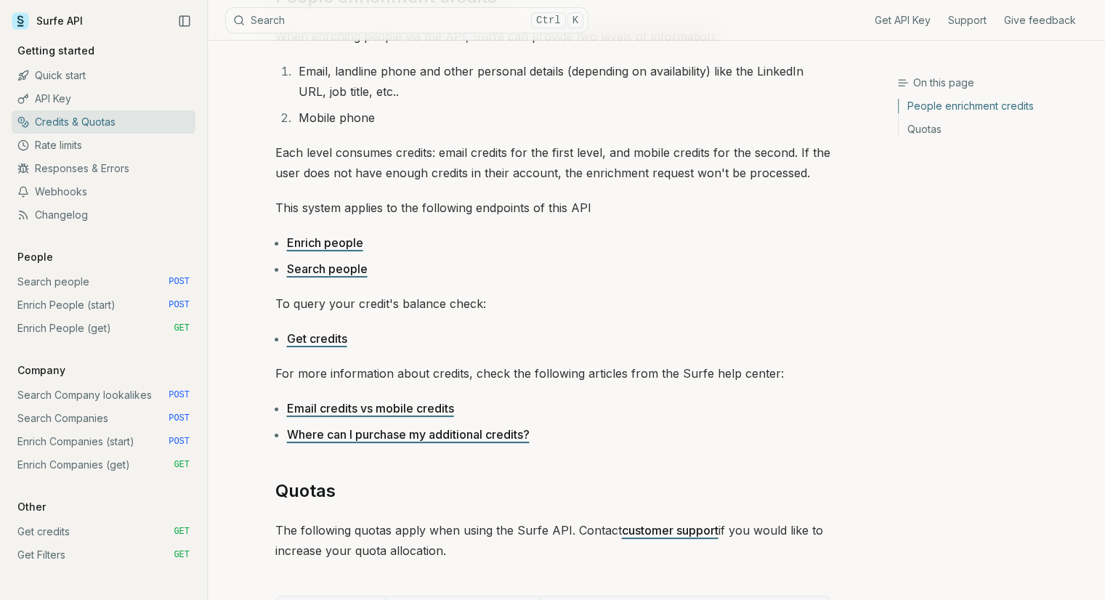
scroll to position [218, 0]
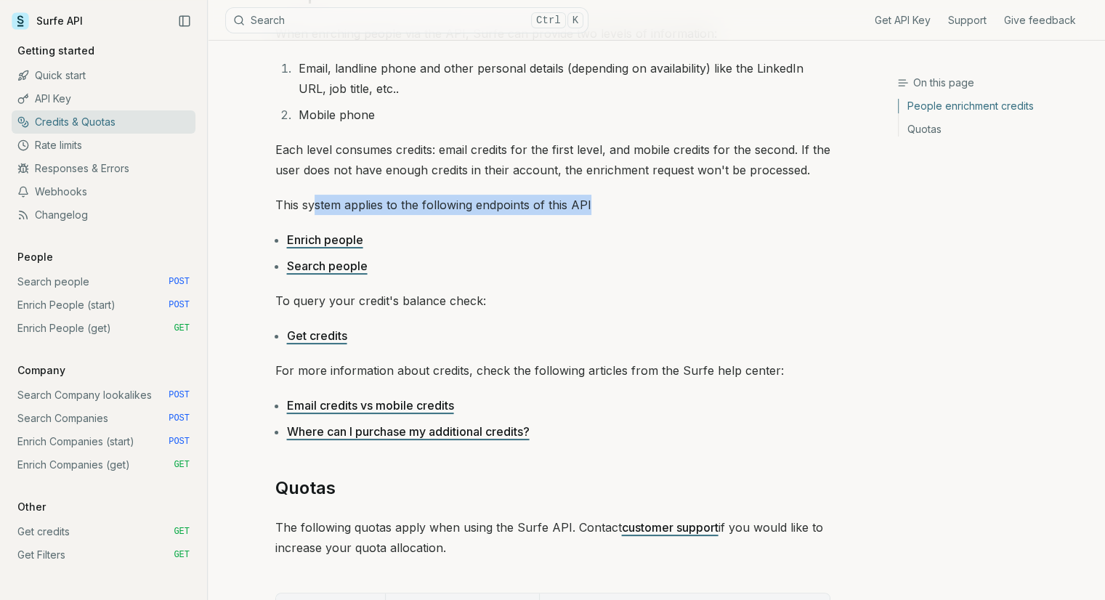
drag, startPoint x: 499, startPoint y: 209, endPoint x: 657, endPoint y: 214, distance: 158.4
click at [657, 214] on p "This system applies to the following endpoints of this API" at bounding box center [552, 205] width 555 height 20
drag, startPoint x: 657, startPoint y: 214, endPoint x: 631, endPoint y: 224, distance: 28.3
click at [658, 214] on p "This system applies to the following endpoints of this API" at bounding box center [552, 205] width 555 height 20
drag, startPoint x: 410, startPoint y: 245, endPoint x: 380, endPoint y: 251, distance: 30.5
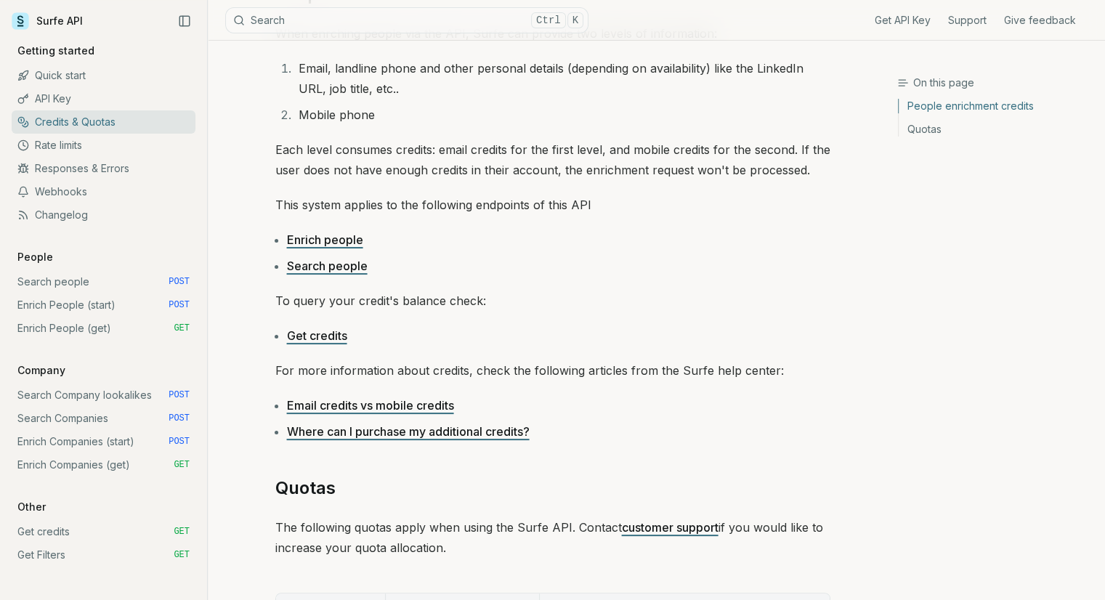
click at [410, 245] on li "Enrich people" at bounding box center [558, 240] width 543 height 20
click at [337, 265] on link "Search people" at bounding box center [327, 266] width 81 height 15
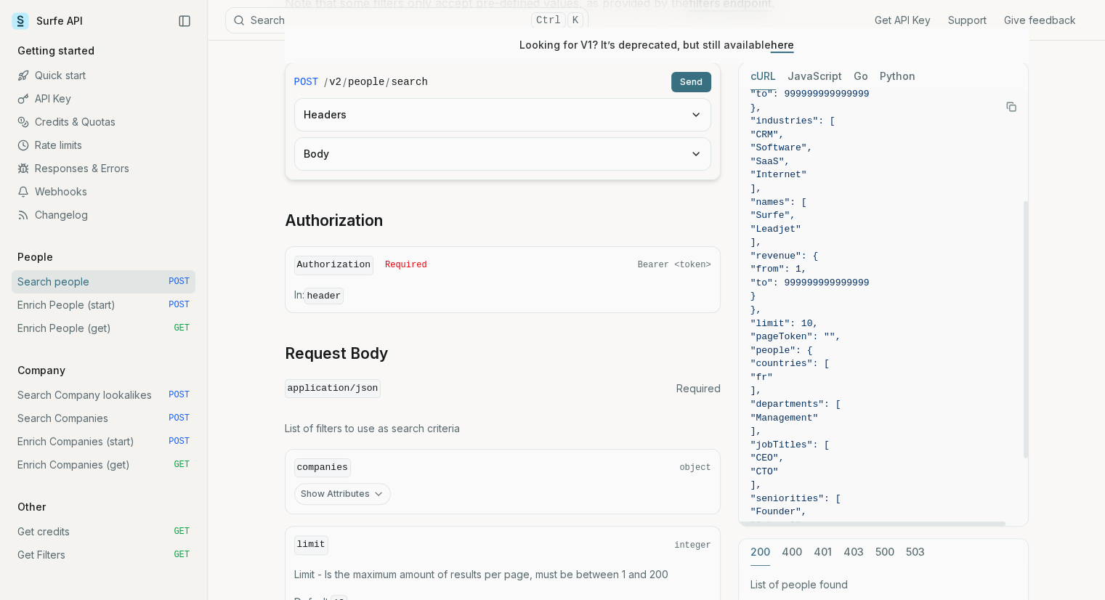
scroll to position [157, 0]
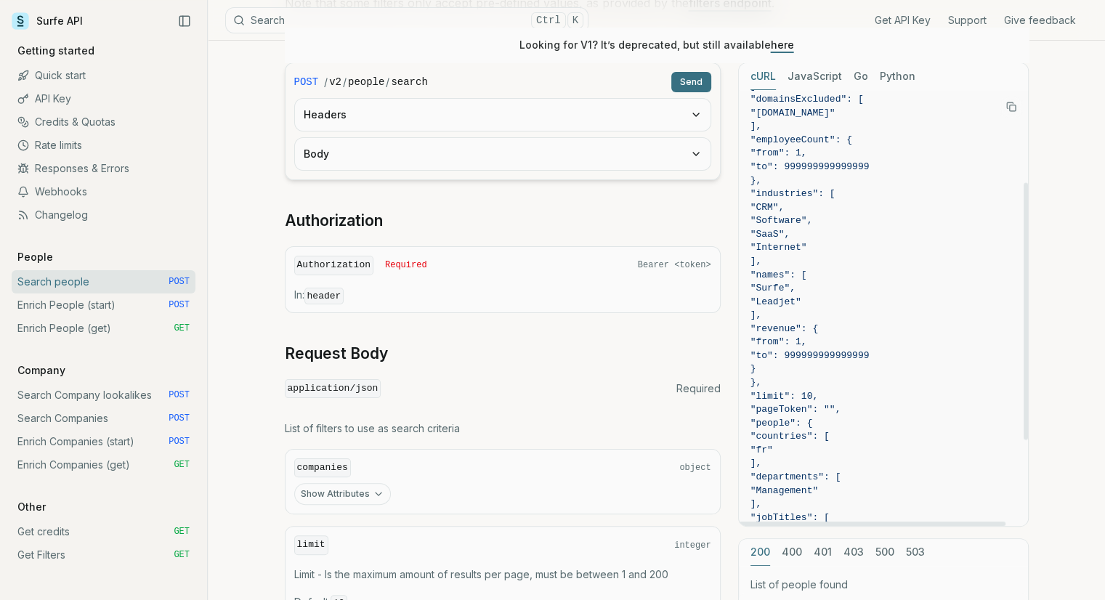
drag, startPoint x: 817, startPoint y: 237, endPoint x: 785, endPoint y: 241, distance: 33.0
click at [785, 241] on code "curl -X POST "[URL][DOMAIN_NAME]" \ -H "Authorization: Bearer <token>" \ -H "Co…" at bounding box center [883, 302] width 266 height 715
click at [807, 249] on span ""Internet"" at bounding box center [778, 247] width 57 height 11
drag, startPoint x: 839, startPoint y: 249, endPoint x: 821, endPoint y: 248, distance: 18.2
click at [782, 248] on span ""Internet"" at bounding box center [778, 247] width 57 height 11
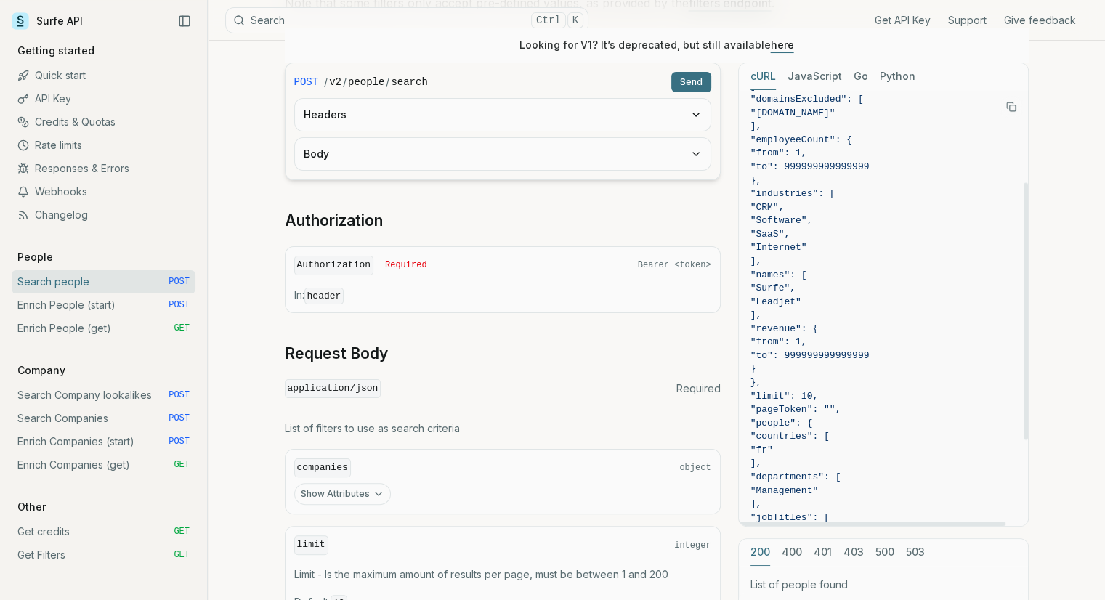
click at [807, 248] on span ""Internet"" at bounding box center [778, 247] width 57 height 11
click at [59, 48] on p "Getting started" at bounding box center [56, 51] width 89 height 15
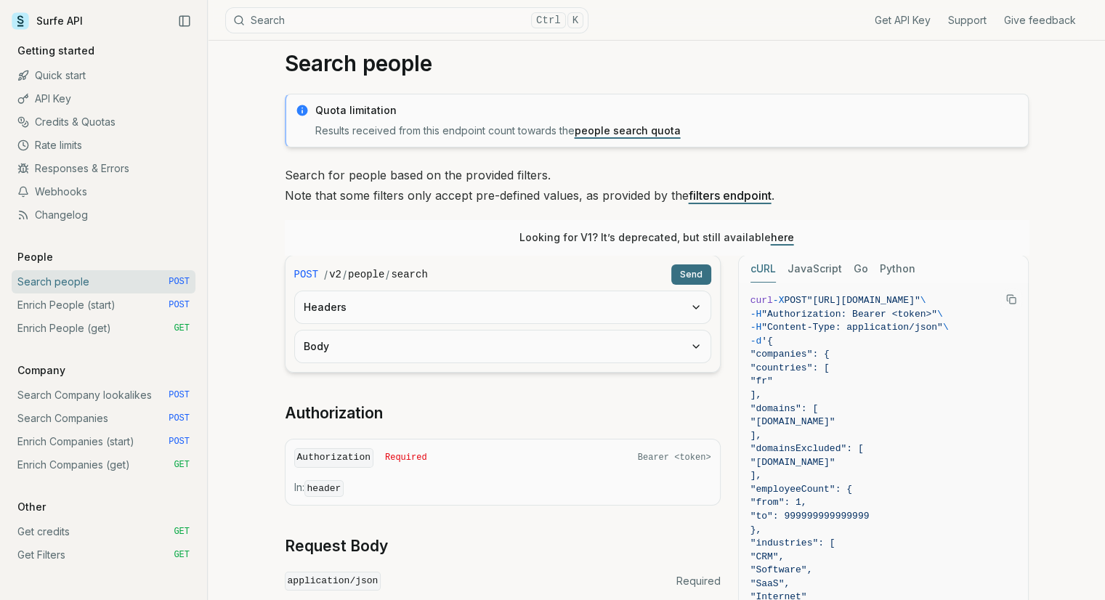
scroll to position [0, 0]
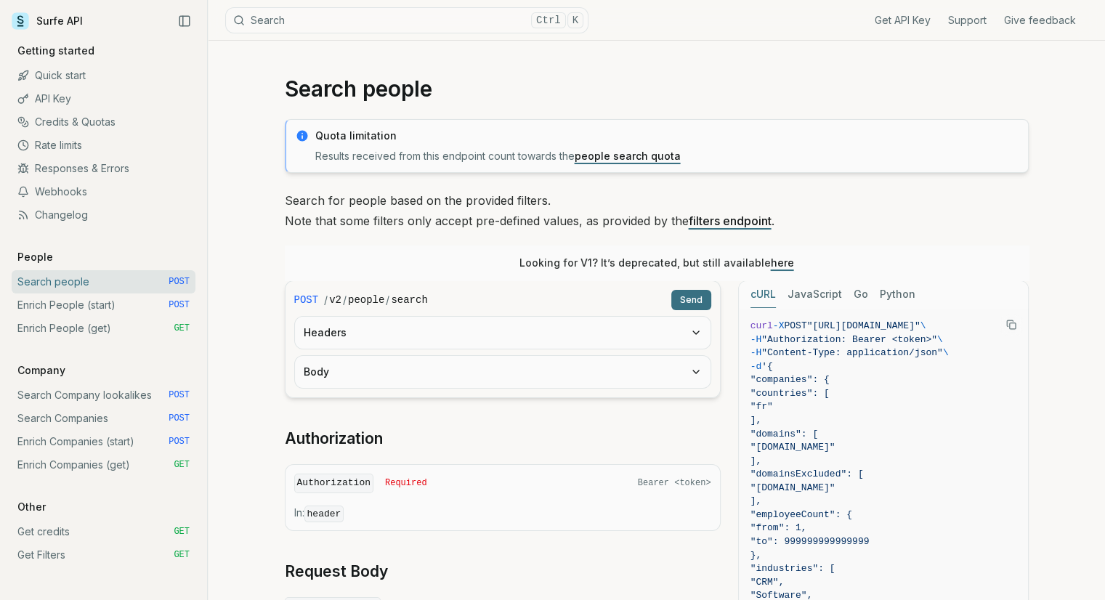
click at [366, 21] on button "Search Ctrl K" at bounding box center [406, 20] width 363 height 26
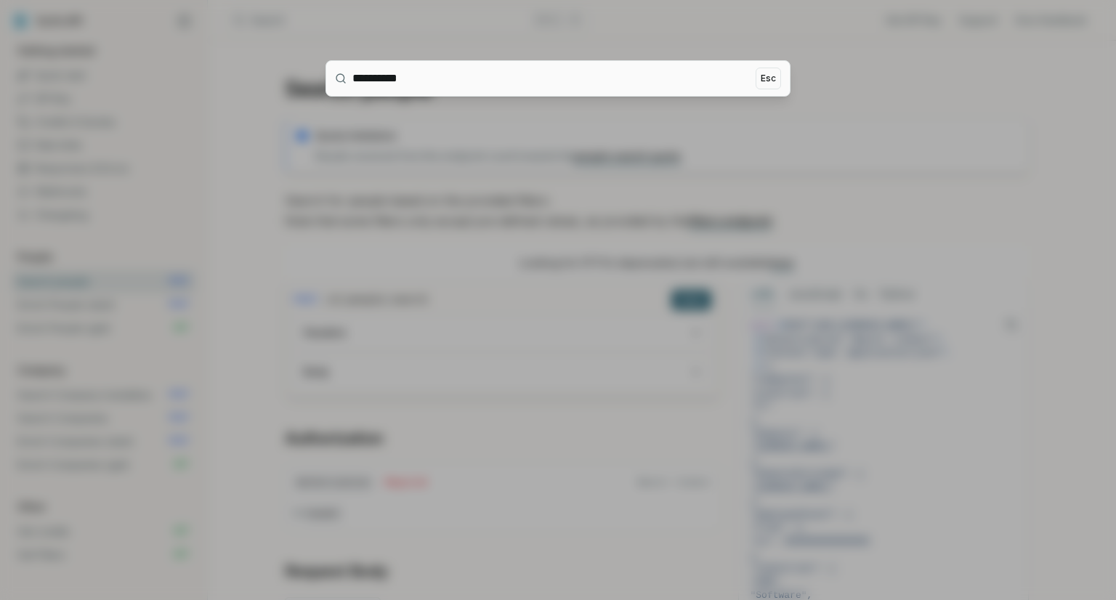
type input "**********"
click at [609, 85] on input "**********" at bounding box center [550, 78] width 397 height 35
click at [808, 186] on div at bounding box center [558, 300] width 1116 height 600
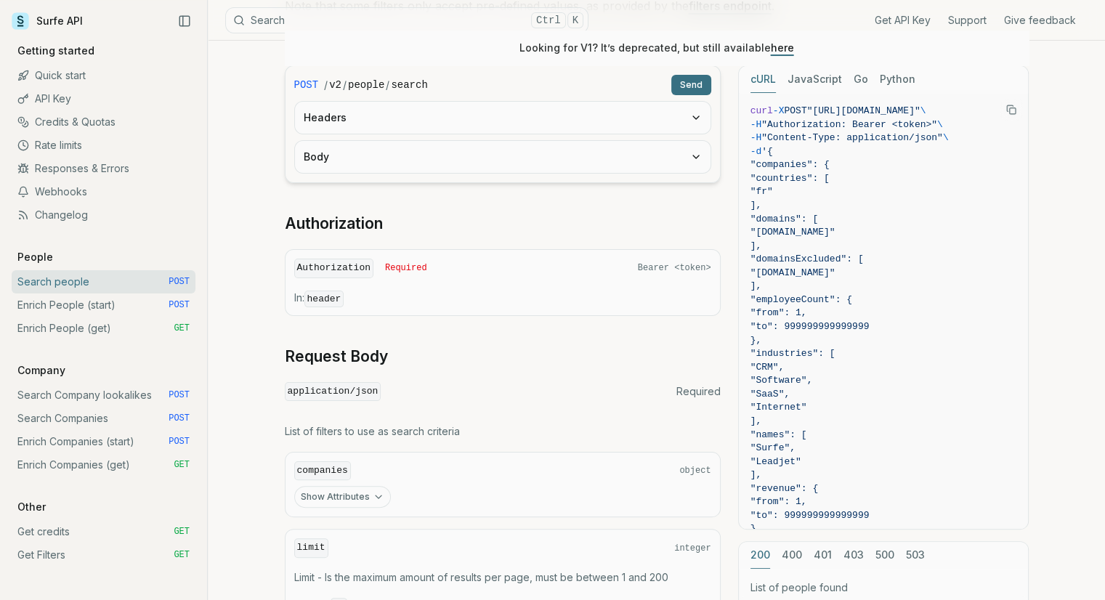
scroll to position [218, 0]
